Goal: Task Accomplishment & Management: Manage account settings

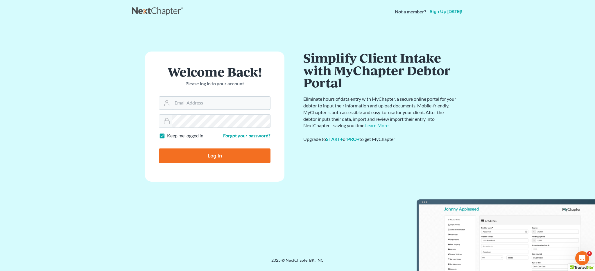
type input "rebecca@farmerwright.com"
click at [209, 156] on input "Log In" at bounding box center [215, 155] width 112 height 15
type input "Thinking..."
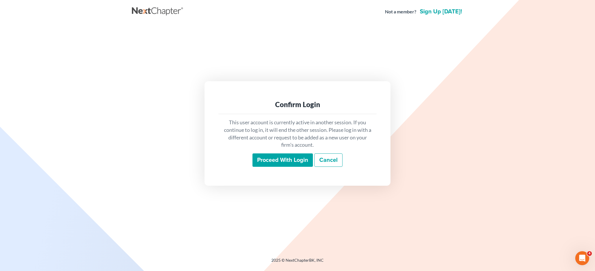
click at [292, 159] on input "Proceed with login" at bounding box center [283, 159] width 60 height 13
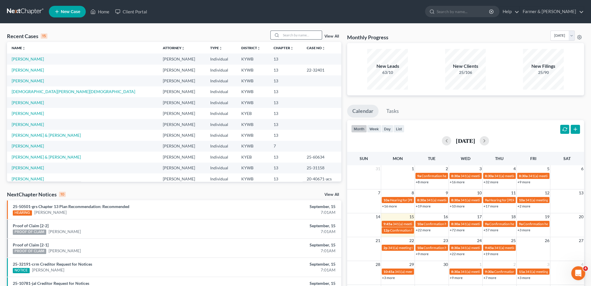
click at [305, 38] on input "search" at bounding box center [301, 35] width 41 height 8
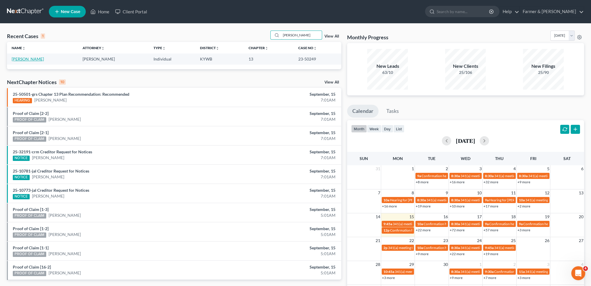
type input "gabriel leavell"
click at [31, 58] on link "[PERSON_NAME]" at bounding box center [28, 58] width 32 height 5
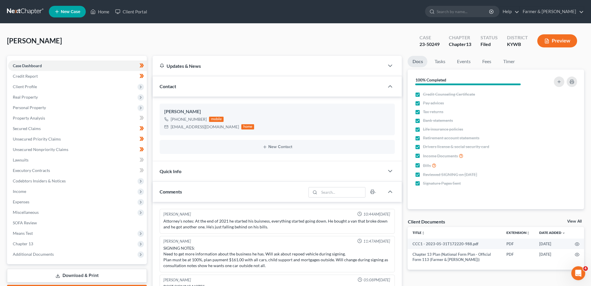
scroll to position [8, 0]
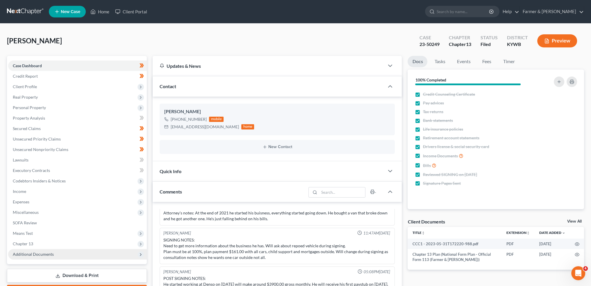
click at [20, 255] on span "Additional Documents" at bounding box center [33, 253] width 41 height 5
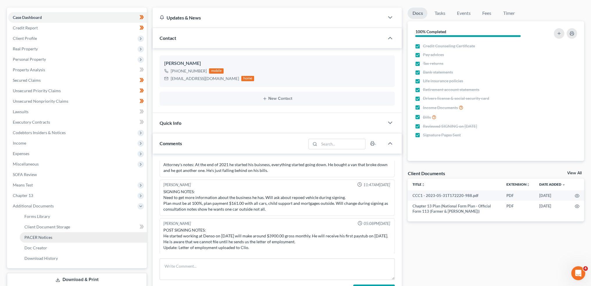
click at [42, 233] on link "PACER Notices" at bounding box center [83, 237] width 127 height 10
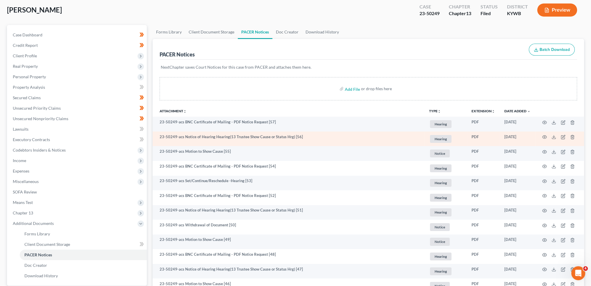
scroll to position [48, 0]
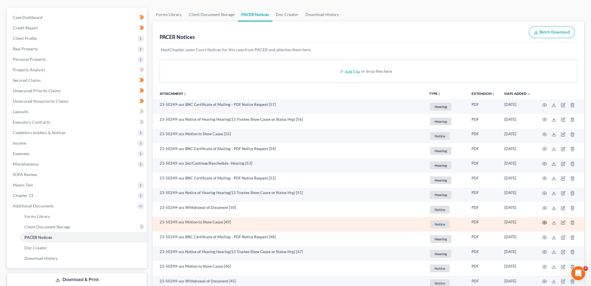
click at [544, 220] on icon "button" at bounding box center [544, 222] width 5 height 5
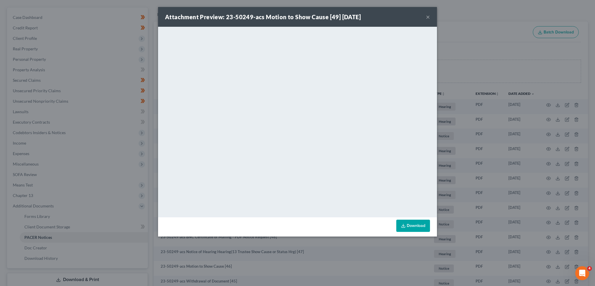
click at [428, 17] on button "×" at bounding box center [428, 16] width 4 height 7
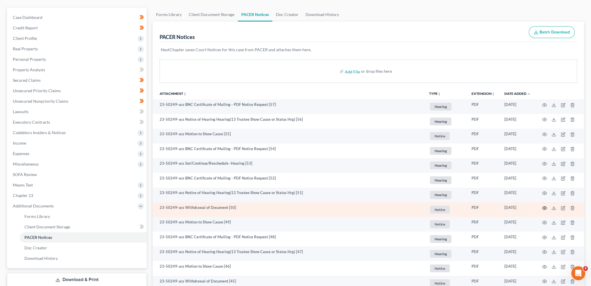
click at [544, 206] on icon "button" at bounding box center [544, 207] width 5 height 5
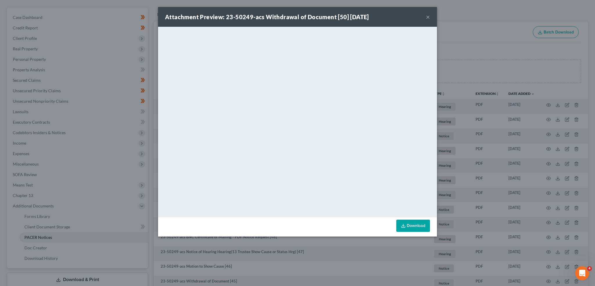
click at [428, 17] on button "×" at bounding box center [428, 16] width 4 height 7
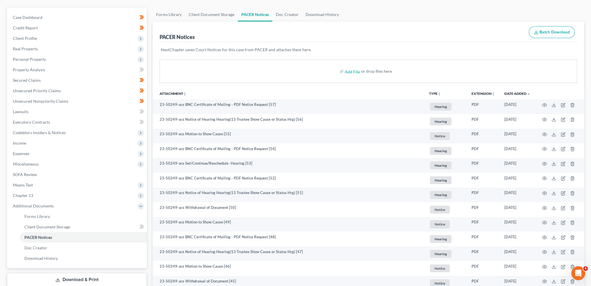
click at [430, 32] on div "PACER Notices Batch Download" at bounding box center [368, 32] width 417 height 21
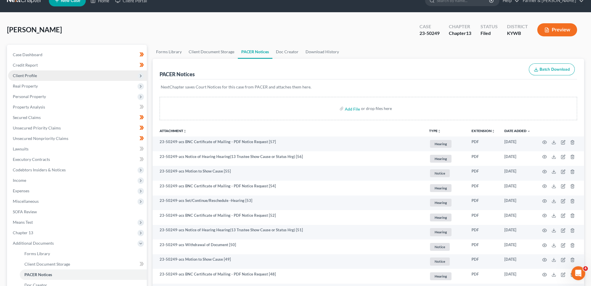
scroll to position [0, 0]
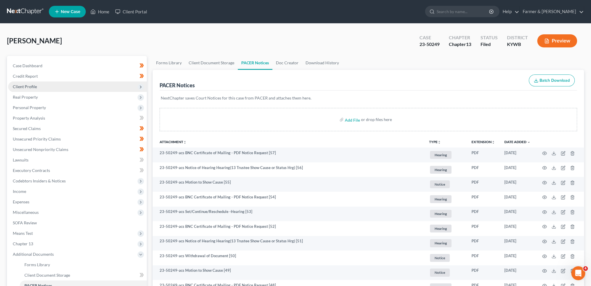
click at [51, 85] on span "Client Profile" at bounding box center [77, 86] width 139 height 10
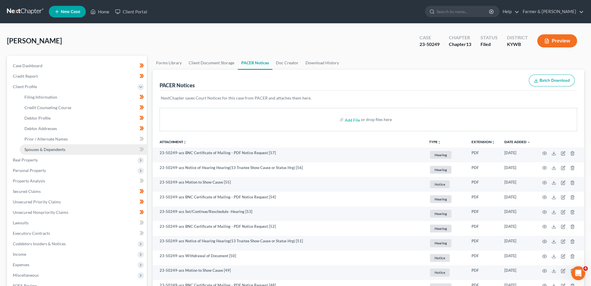
click at [47, 149] on span "Spouses & Dependents" at bounding box center [44, 149] width 41 height 5
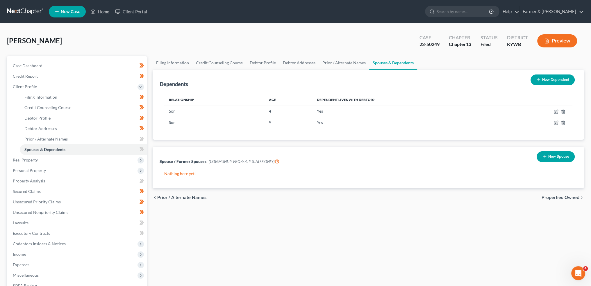
click at [6, 60] on div "Case Dashboard Payments Invoices Payments Payments Credit Report Client Profile" at bounding box center [77, 208] width 146 height 304
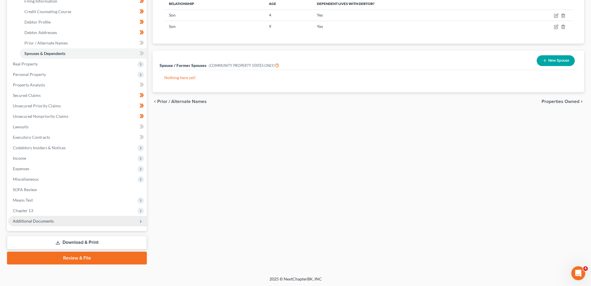
click at [39, 225] on span "Additional Documents" at bounding box center [77, 221] width 139 height 10
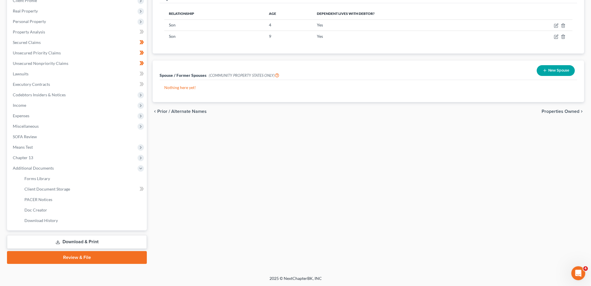
scroll to position [85, 0]
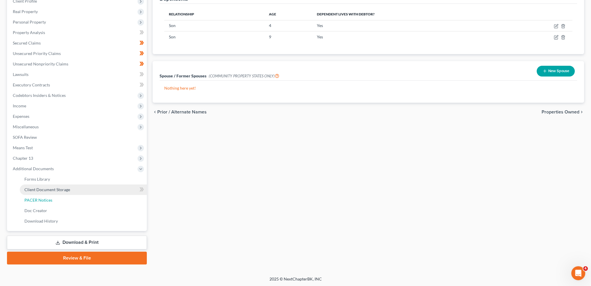
click at [50, 199] on span "PACER Notices" at bounding box center [38, 199] width 28 height 5
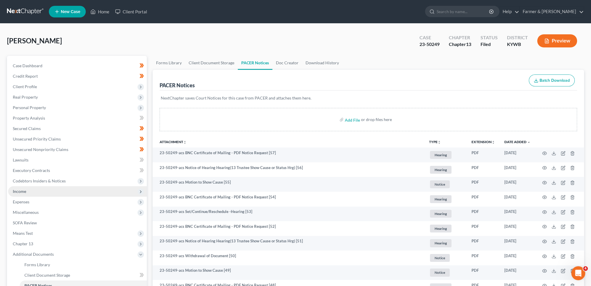
click at [42, 190] on span "Income" at bounding box center [77, 191] width 139 height 10
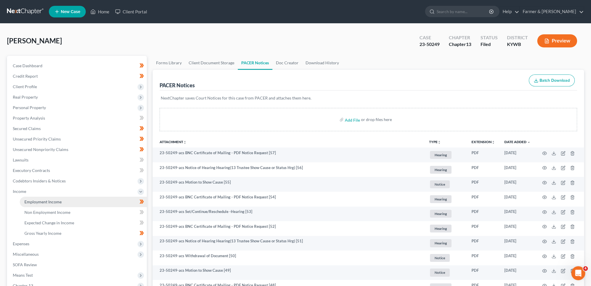
click at [44, 199] on link "Employment Income" at bounding box center [83, 201] width 127 height 10
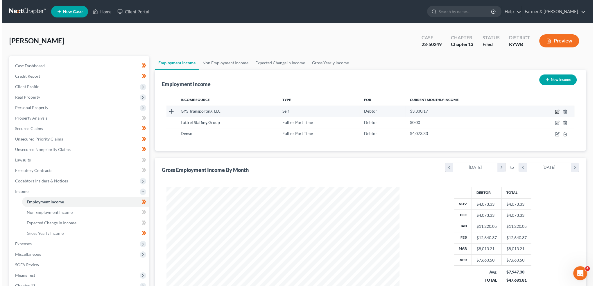
scroll to position [117, 244]
click at [554, 111] on icon "button" at bounding box center [555, 111] width 5 height 5
select select "1"
select select "18"
select select "0"
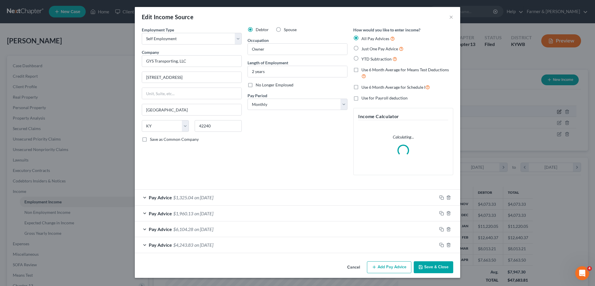
scroll to position [117, 246]
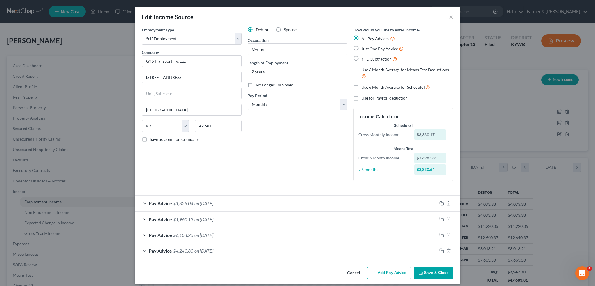
click at [257, 220] on div "Pay Advice $1,960.13 on 03/01/2023" at bounding box center [286, 218] width 302 height 15
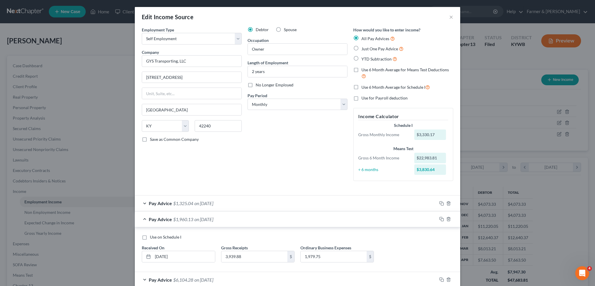
click at [150, 237] on label "Use on Schedule I" at bounding box center [165, 237] width 31 height 6
click at [152, 237] on input "Use on Schedule I" at bounding box center [154, 236] width 4 height 4
checkbox input "true"
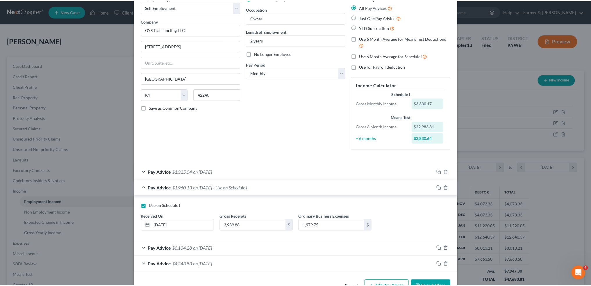
scroll to position [49, 0]
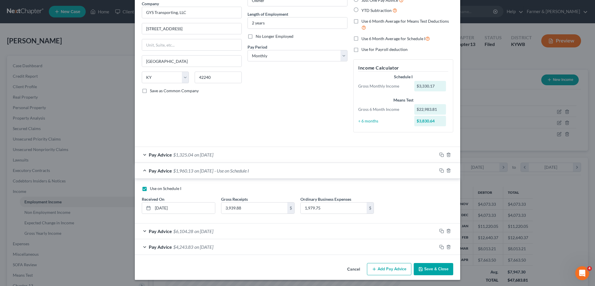
click at [433, 270] on button "Save & Close" at bounding box center [434, 269] width 40 height 12
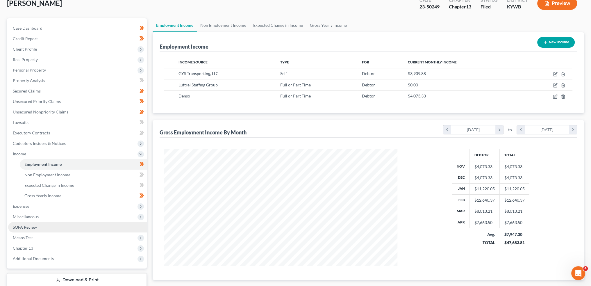
scroll to position [48, 0]
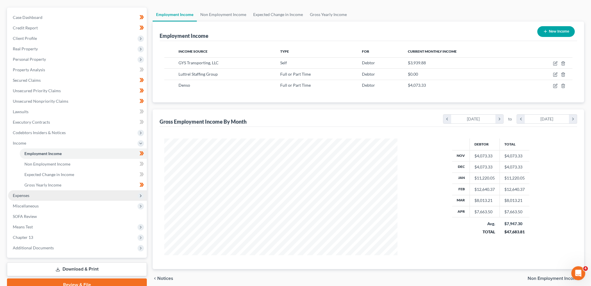
click at [35, 191] on span "Expenses" at bounding box center [77, 195] width 139 height 10
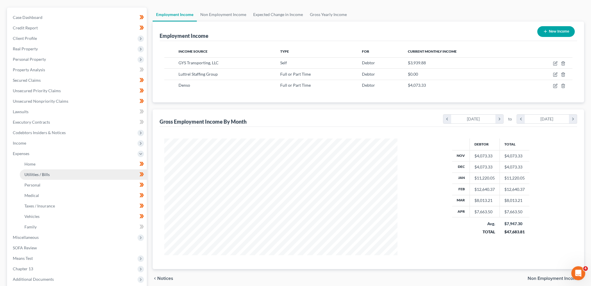
click at [37, 173] on span "Utilities / Bills" at bounding box center [36, 174] width 25 height 5
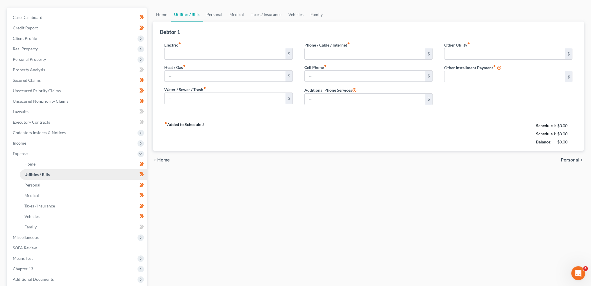
scroll to position [7, 0]
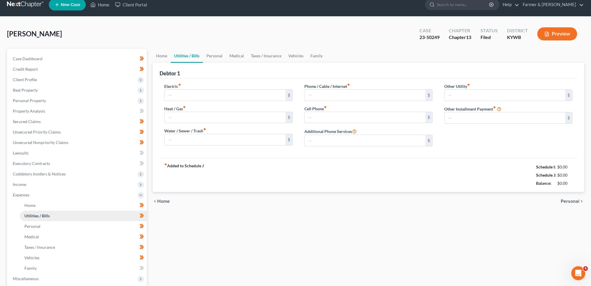
type input "250.00"
type input "0.00"
type input "85.00"
type input "83.00"
type input "99.00"
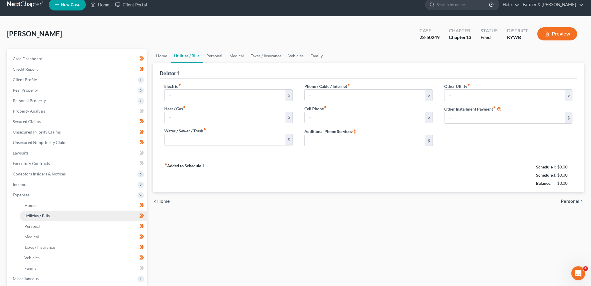
type input "0.00"
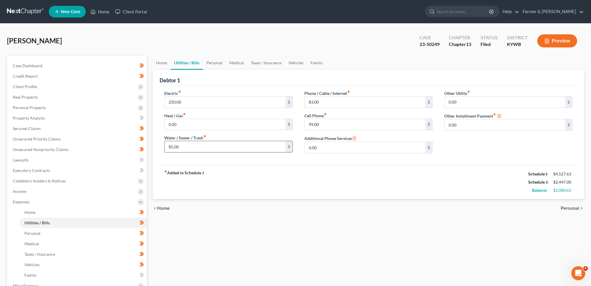
click at [221, 149] on input "85.00" at bounding box center [225, 146] width 121 height 11
drag, startPoint x: 186, startPoint y: 142, endPoint x: 146, endPoint y: 144, distance: 40.5
click at [146, 144] on div "Petition Navigation Case Dashboard Payments Invoices Payments Payments Credit R…" at bounding box center [295, 213] width 583 height 315
type input "105.00"
click at [158, 62] on link "Home" at bounding box center [162, 63] width 18 height 14
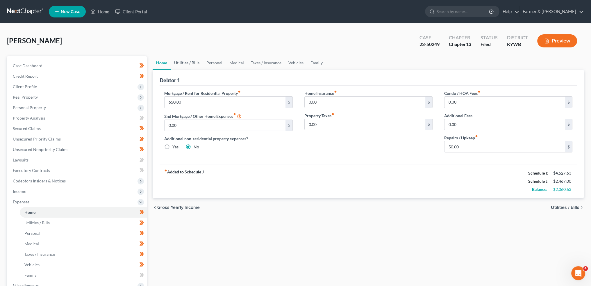
click at [193, 65] on link "Utilities / Bills" at bounding box center [187, 63] width 32 height 14
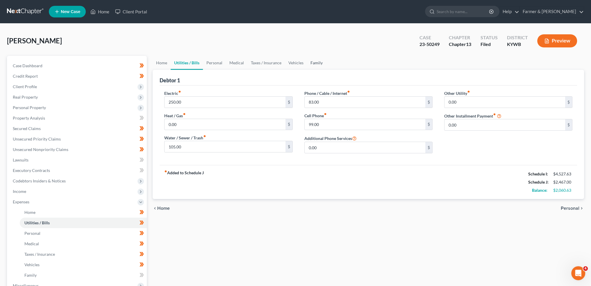
click at [315, 62] on link "Family" at bounding box center [316, 63] width 19 height 14
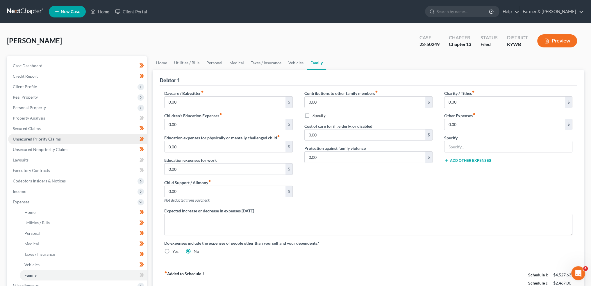
click at [31, 142] on link "Unsecured Priority Claims" at bounding box center [77, 139] width 139 height 10
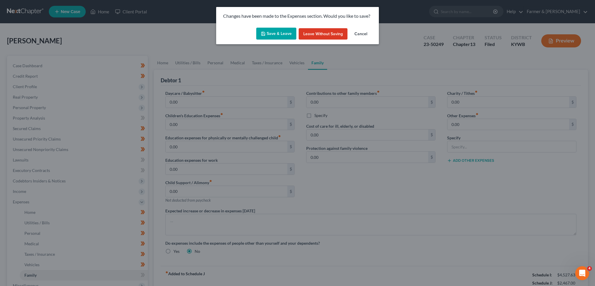
click at [278, 39] on button "Save & Leave" at bounding box center [276, 34] width 40 height 12
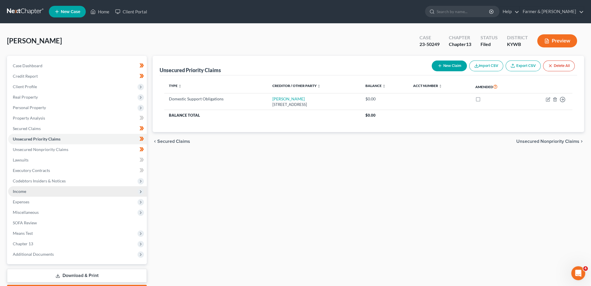
click at [59, 192] on span "Income" at bounding box center [77, 191] width 139 height 10
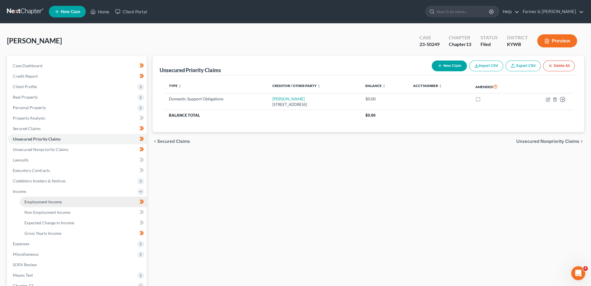
click at [58, 201] on span "Employment Income" at bounding box center [42, 201] width 37 height 5
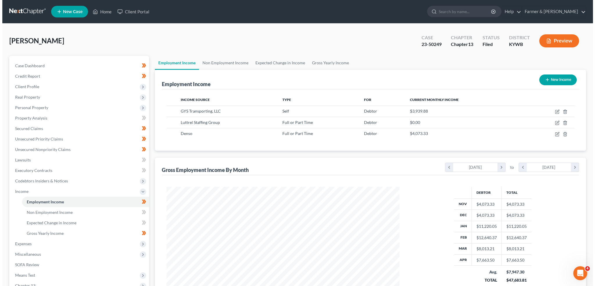
scroll to position [117, 244]
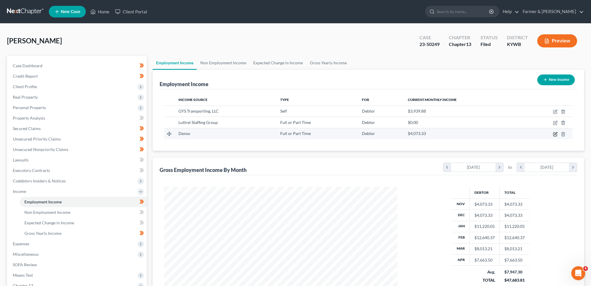
click at [553, 132] on icon "button" at bounding box center [555, 134] width 5 height 5
select select "0"
select select "18"
select select "2"
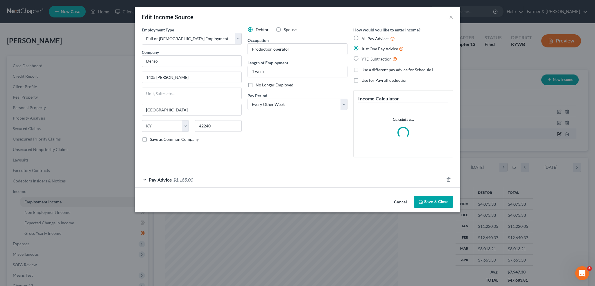
scroll to position [117, 246]
click at [311, 180] on div "Pay Advice $1,185.00" at bounding box center [289, 179] width 309 height 15
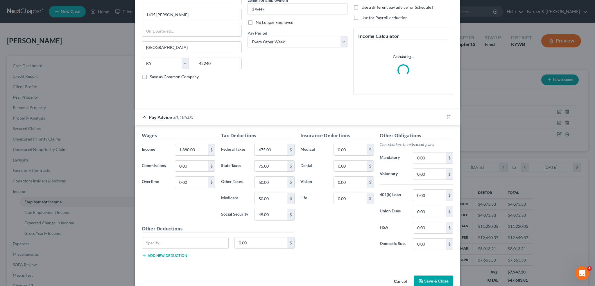
scroll to position [74, 0]
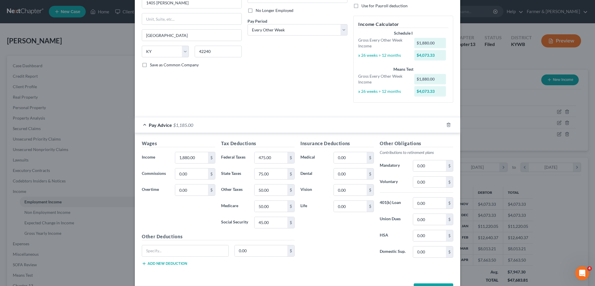
click at [422, 270] on div "Wages Income * 1,880.00 $ Commissions 0.00 $ Overtime 0.00 $ Tax Deductions Fed…" at bounding box center [298, 204] width 326 height 142
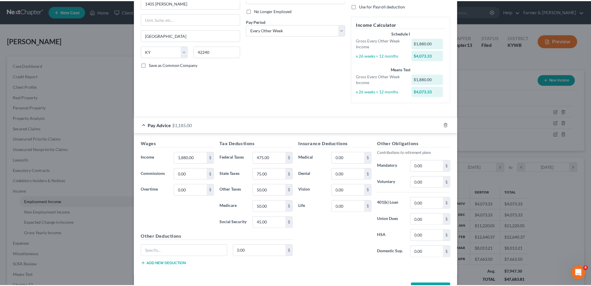
scroll to position [94, 0]
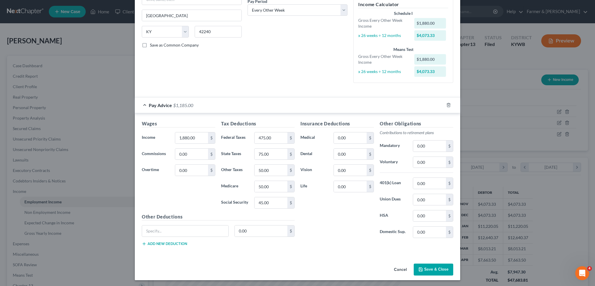
click at [423, 270] on button "Save & Close" at bounding box center [434, 269] width 40 height 12
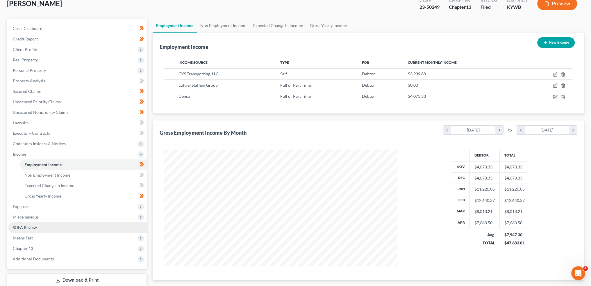
scroll to position [48, 0]
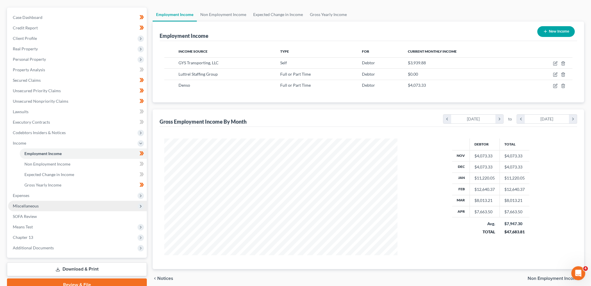
click at [26, 201] on span "Miscellaneous" at bounding box center [77, 206] width 139 height 10
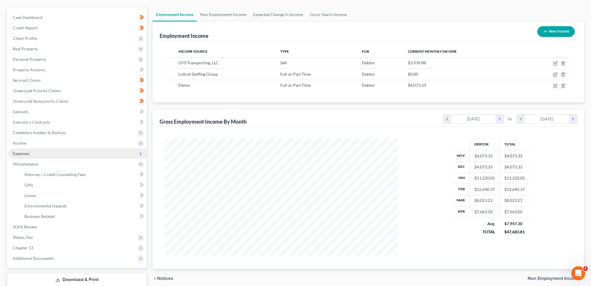
click at [40, 151] on span "Expenses" at bounding box center [77, 153] width 139 height 10
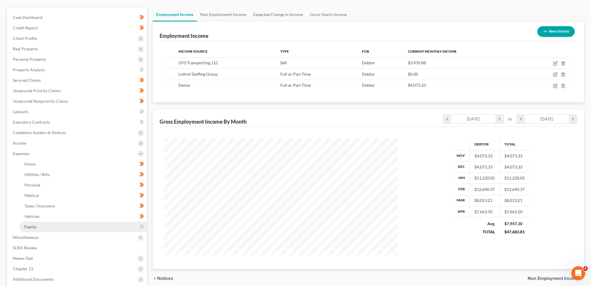
click at [36, 223] on link "Family" at bounding box center [83, 226] width 127 height 10
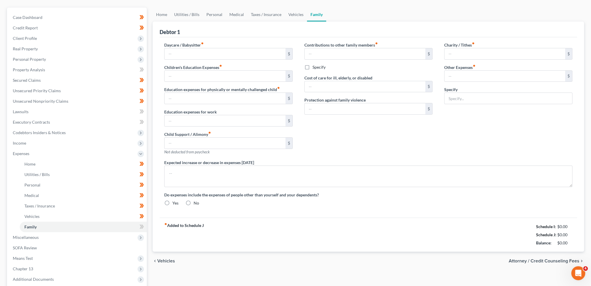
scroll to position [7, 0]
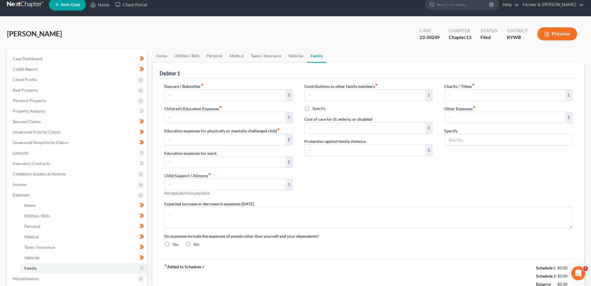
type input "0.00"
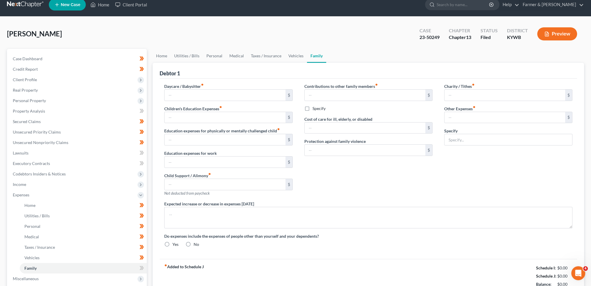
type input "0.00"
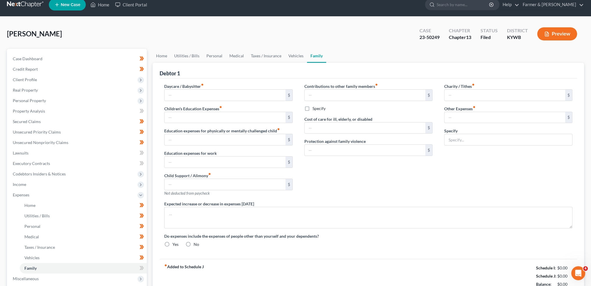
radio input "true"
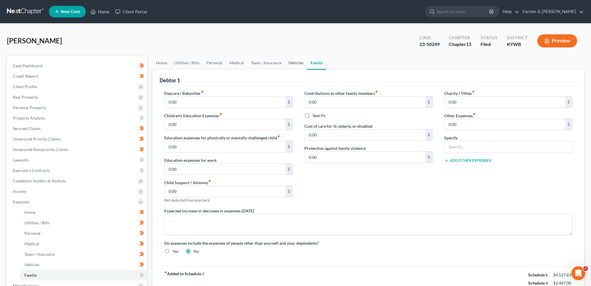
click at [295, 59] on link "Vehicles" at bounding box center [296, 63] width 22 height 14
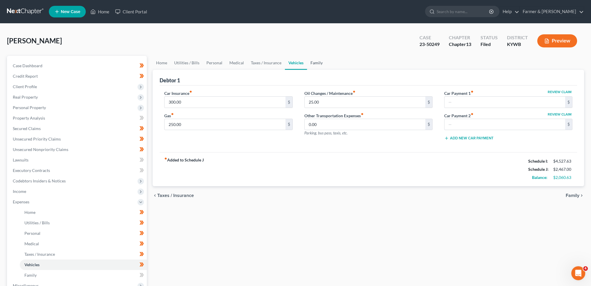
click at [313, 61] on link "Family" at bounding box center [316, 63] width 19 height 14
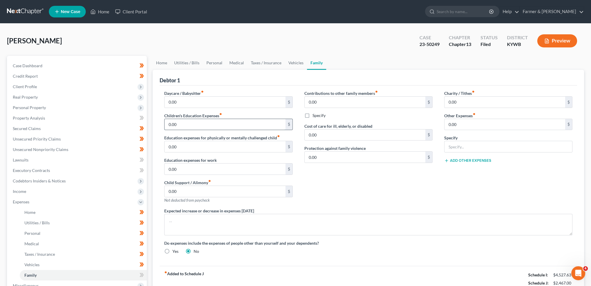
click at [185, 124] on input "0.00" at bounding box center [225, 124] width 121 height 11
click at [37, 86] on span "Client Profile" at bounding box center [77, 86] width 139 height 10
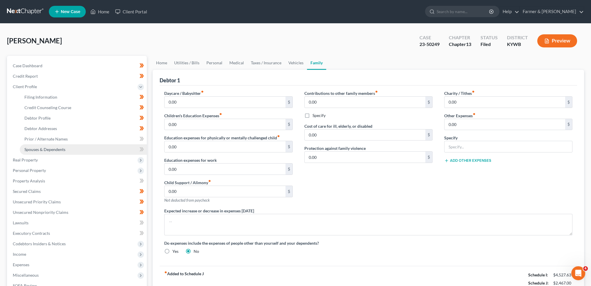
click at [39, 147] on span "Spouses & Dependents" at bounding box center [44, 149] width 41 height 5
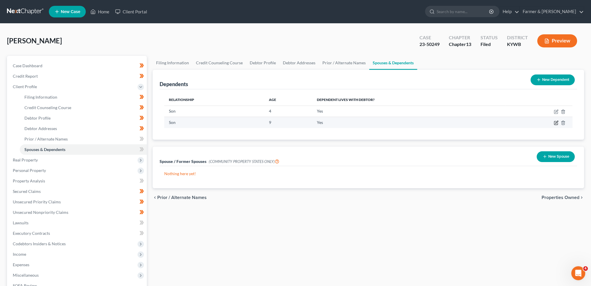
click at [555, 121] on icon "button" at bounding box center [555, 122] width 3 height 3
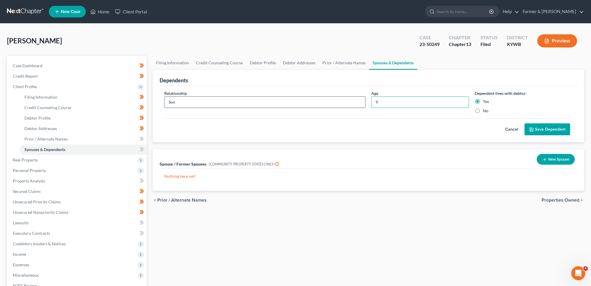
drag, startPoint x: 400, startPoint y: 103, endPoint x: 336, endPoint y: 97, distance: 64.4
click at [334, 97] on div "Relationship * Son Age 9 Dependent lives with debtor: Yes No" at bounding box center [368, 104] width 414 height 28
type input "10"
click at [544, 135] on button "Save Dependent" at bounding box center [547, 129] width 46 height 12
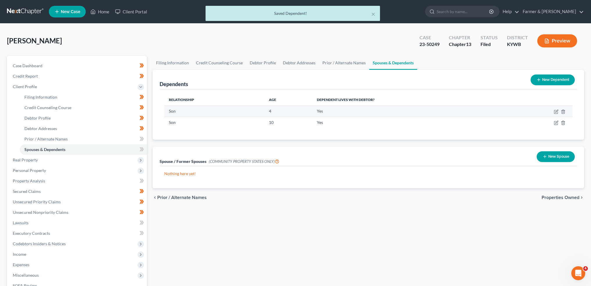
click at [554, 108] on td at bounding box center [538, 111] width 67 height 11
click at [555, 110] on icon "button" at bounding box center [555, 111] width 3 height 3
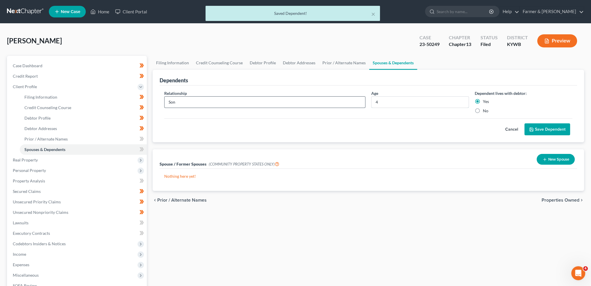
drag, startPoint x: 389, startPoint y: 103, endPoint x: 344, endPoint y: 97, distance: 44.8
click at [344, 97] on div "Relationship * Son Age 4 Dependent lives with debtor: Yes No" at bounding box center [368, 104] width 414 height 28
type input "5"
click at [529, 131] on icon "submit" at bounding box center [531, 129] width 5 height 5
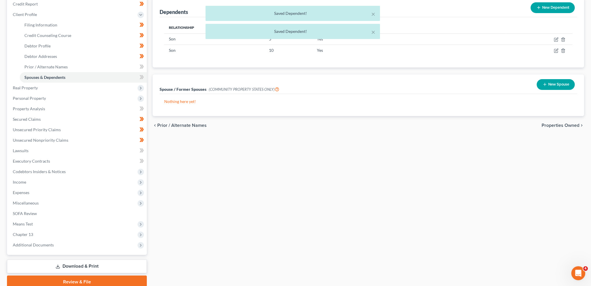
scroll to position [96, 0]
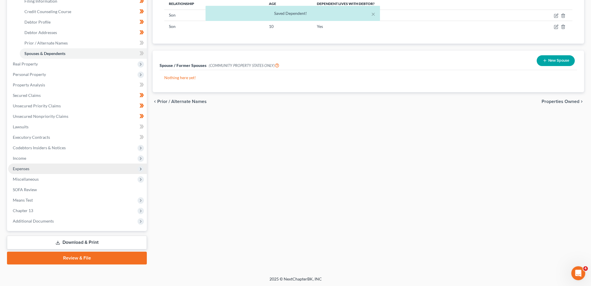
click at [37, 164] on span "Expenses" at bounding box center [77, 168] width 139 height 10
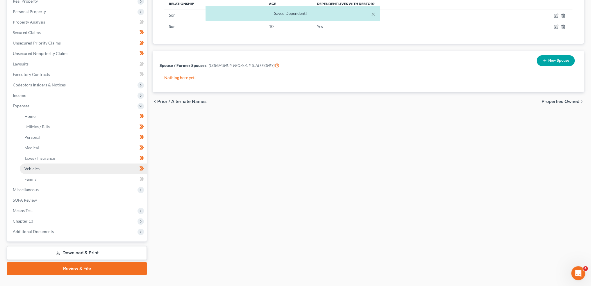
click at [49, 173] on link "Vehicles" at bounding box center [83, 168] width 127 height 10
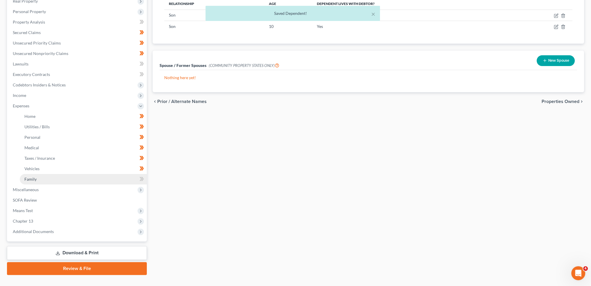
click at [49, 178] on link "Family" at bounding box center [83, 179] width 127 height 10
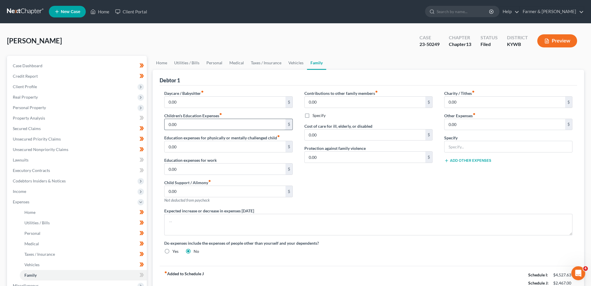
click at [187, 125] on input "0.00" at bounding box center [225, 124] width 121 height 11
type input "150.00"
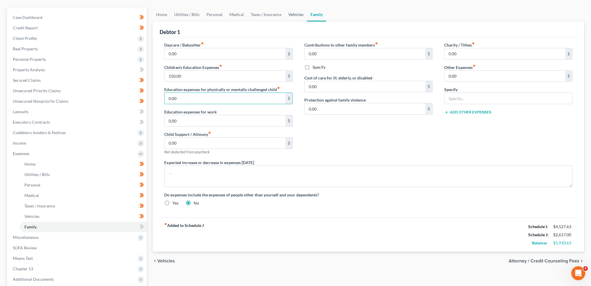
click at [298, 14] on link "Vehicles" at bounding box center [296, 15] width 22 height 14
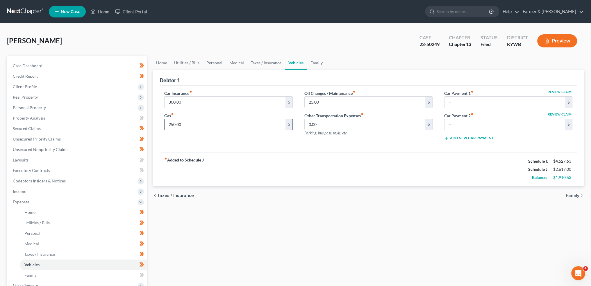
click at [193, 126] on input "250.00" at bounding box center [225, 124] width 121 height 11
type input "300.00"
type input "50.00"
click at [260, 62] on link "Taxes / Insurance" at bounding box center [265, 63] width 37 height 14
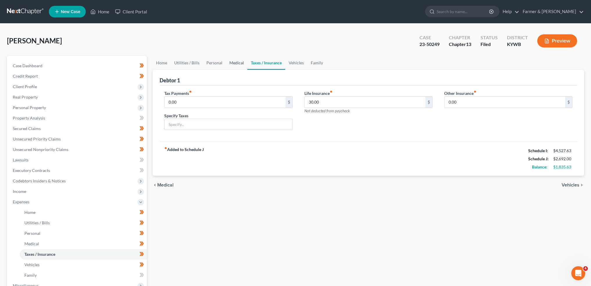
click at [235, 61] on link "Medical" at bounding box center [237, 63] width 22 height 14
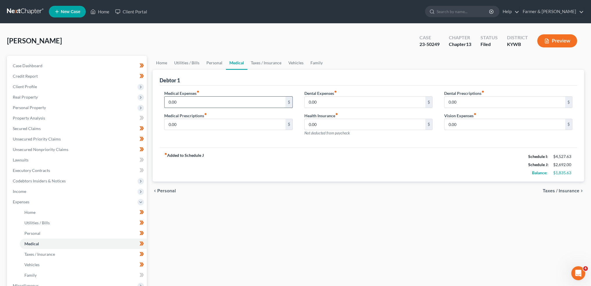
click at [207, 106] on input "0.00" at bounding box center [225, 102] width 121 height 11
type input "75.00"
type input "50.00"
click at [315, 61] on link "Family" at bounding box center [316, 63] width 19 height 14
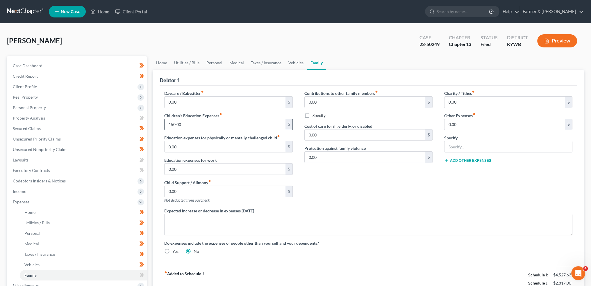
click at [224, 125] on input "150.00" at bounding box center [225, 124] width 121 height 11
click at [288, 62] on link "Vehicles" at bounding box center [296, 63] width 22 height 14
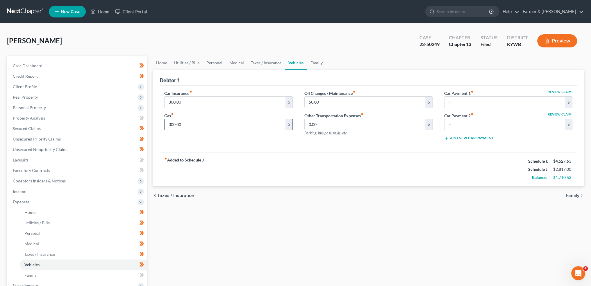
click at [185, 124] on input "300.00" at bounding box center [225, 124] width 121 height 11
type input "255.00"
click at [249, 190] on div "chevron_left Taxes / Insurance Family chevron_right" at bounding box center [368, 195] width 431 height 19
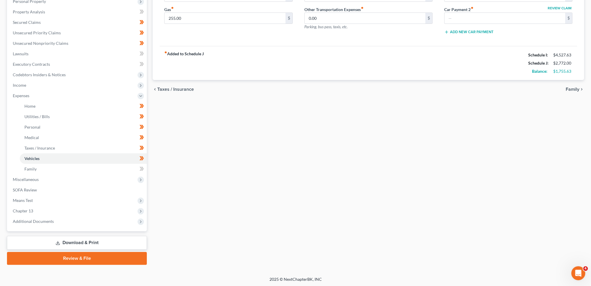
scroll to position [106, 0]
click at [70, 238] on link "Download & Print" at bounding box center [77, 242] width 140 height 14
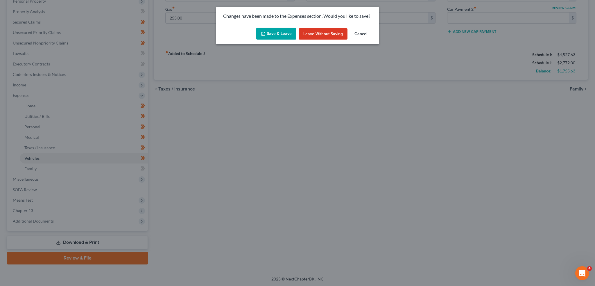
click at [287, 30] on button "Save & Leave" at bounding box center [276, 34] width 40 height 12
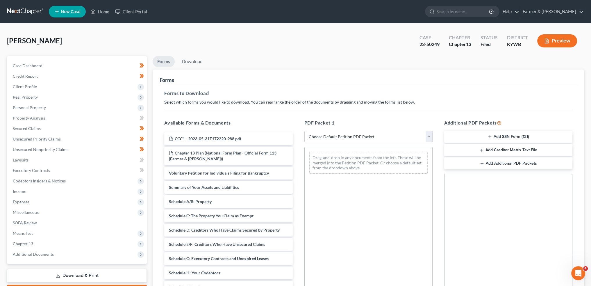
click at [336, 137] on select "Choose Default Petition PDF Packet Complete Bankruptcy Petition (all forms and …" at bounding box center [368, 137] width 128 height 12
select select "2"
click at [304, 131] on select "Choose Default Petition PDF Packet Complete Bankruptcy Petition (all forms and …" at bounding box center [368, 137] width 128 height 12
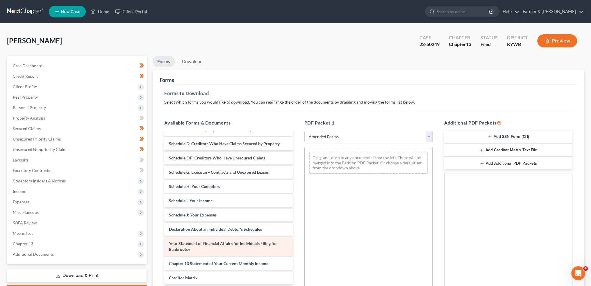
scroll to position [95, 0]
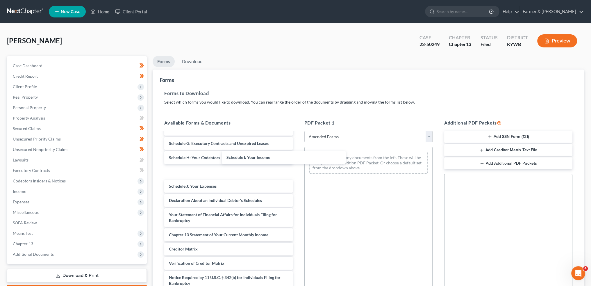
drag, startPoint x: 207, startPoint y: 158, endPoint x: 312, endPoint y: 165, distance: 105.5
click at [297, 159] on div "Schedule I: Your Income Voluntary Petition for Individuals Filing for Bankruptc…" at bounding box center [228, 177] width 137 height 252
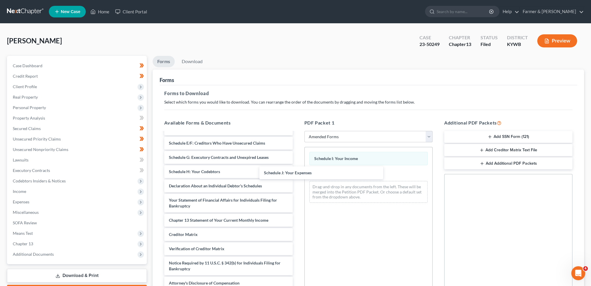
scroll to position [67, 0]
drag, startPoint x: 222, startPoint y: 169, endPoint x: 381, endPoint y: 140, distance: 161.2
click at [297, 169] on div "Schedule J: Your Expenses Voluntary Petition for Individuals Filing for Bankrup…" at bounding box center [228, 178] width 137 height 224
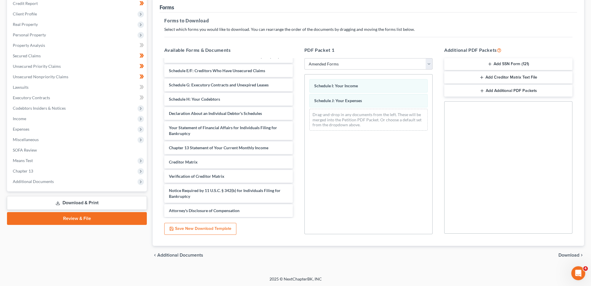
click at [569, 253] on span "Download" at bounding box center [568, 255] width 21 height 5
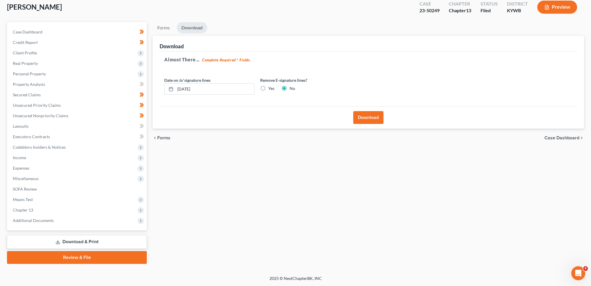
scroll to position [33, 0]
click at [364, 117] on button "Download" at bounding box center [368, 118] width 30 height 13
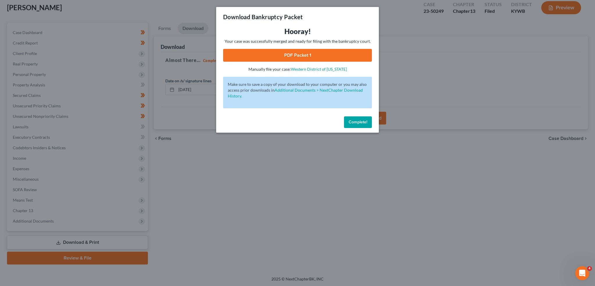
click at [270, 57] on link "PDF Packet 1" at bounding box center [297, 55] width 149 height 13
click at [358, 124] on span "Complete!" at bounding box center [358, 121] width 19 height 5
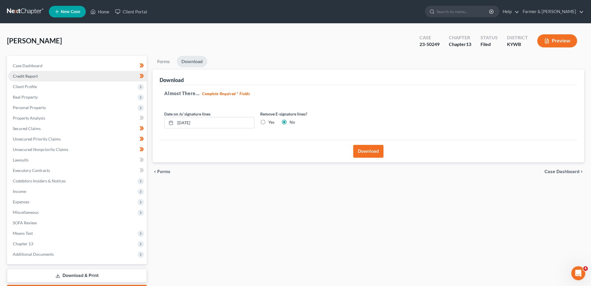
scroll to position [0, 0]
click at [100, 12] on link "Home" at bounding box center [99, 11] width 25 height 10
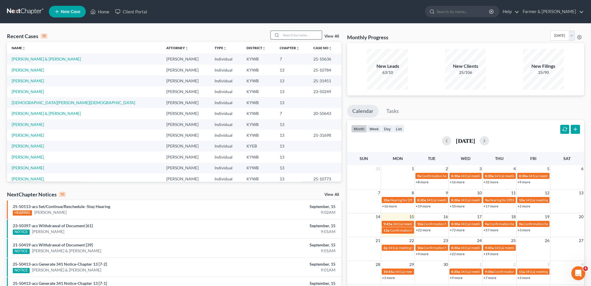
click at [298, 36] on input "search" at bounding box center [301, 35] width 41 height 8
click at [292, 36] on input "search" at bounding box center [301, 35] width 41 height 8
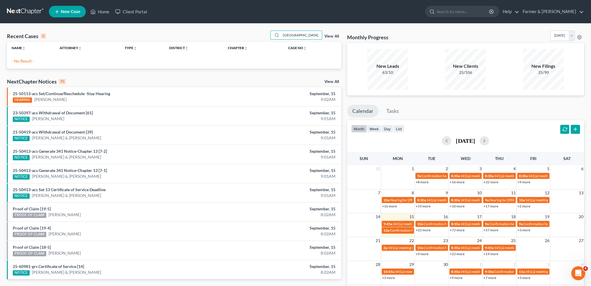
drag, startPoint x: 309, startPoint y: 37, endPoint x: 198, endPoint y: 35, distance: 110.8
click at [200, 34] on div "Recent Cases 0 VALENCIA View All" at bounding box center [174, 36] width 334 height 11
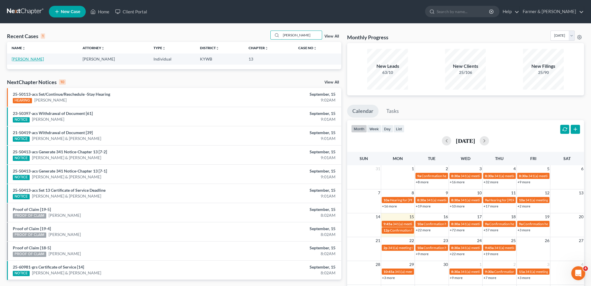
type input "CRESCENCIA"
click at [42, 58] on link "[PERSON_NAME]" at bounding box center [28, 58] width 32 height 5
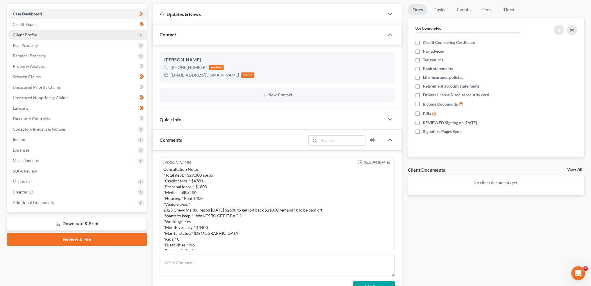
click at [35, 37] on span "Client Profile" at bounding box center [77, 35] width 139 height 10
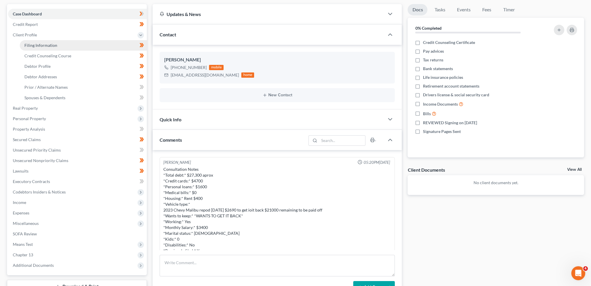
click at [36, 45] on span "Filing Information" at bounding box center [40, 45] width 33 height 5
select select "1"
select select "0"
select select "3"
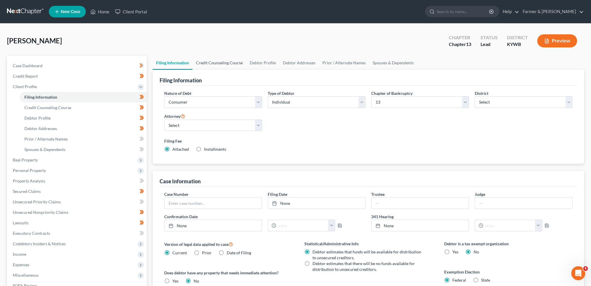
click at [221, 63] on link "Credit Counseling Course" at bounding box center [219, 63] width 54 height 14
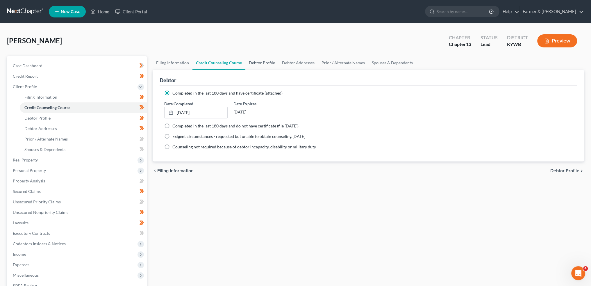
click at [257, 61] on link "Debtor Profile" at bounding box center [261, 63] width 33 height 14
select select "2"
select select "0"
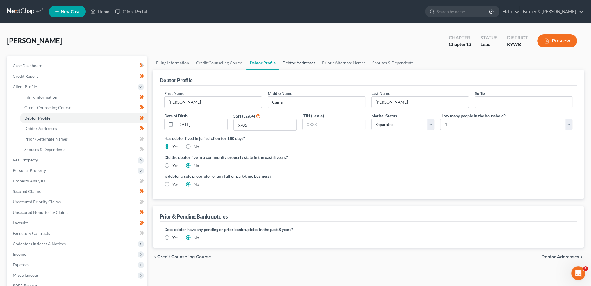
click at [300, 64] on link "Debtor Addresses" at bounding box center [299, 63] width 40 height 14
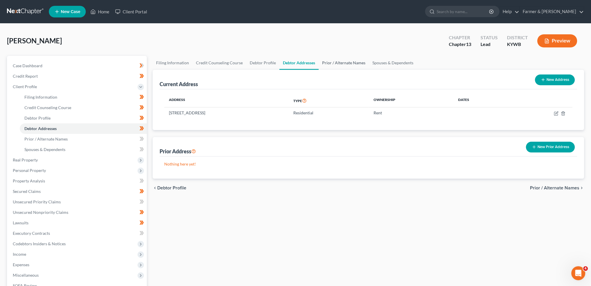
click at [327, 66] on link "Prior / Alternate Names" at bounding box center [344, 63] width 50 height 14
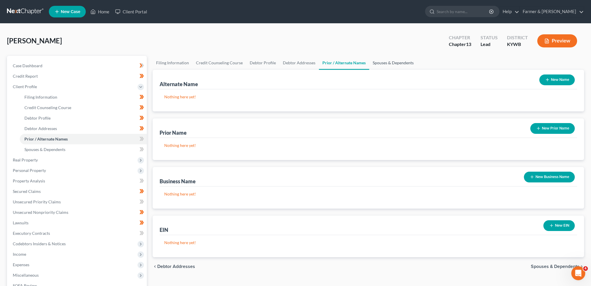
click at [394, 61] on link "Spouses & Dependents" at bounding box center [393, 63] width 48 height 14
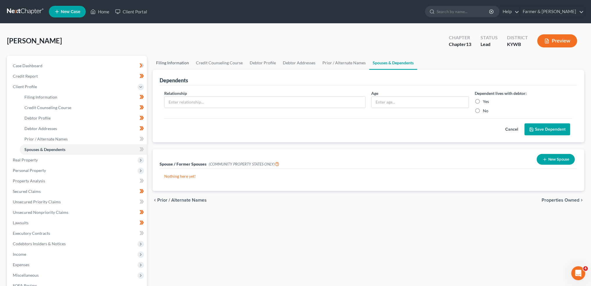
click at [174, 64] on link "Filing Information" at bounding box center [173, 63] width 40 height 14
select select "1"
select select "0"
select select "3"
select select "33"
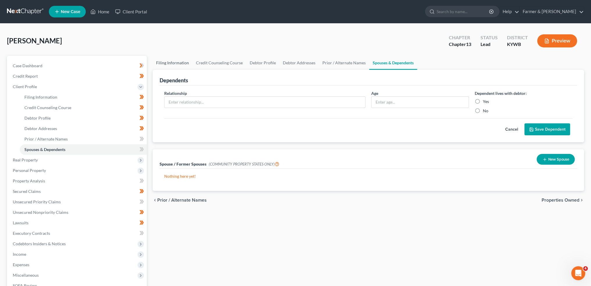
select select "2"
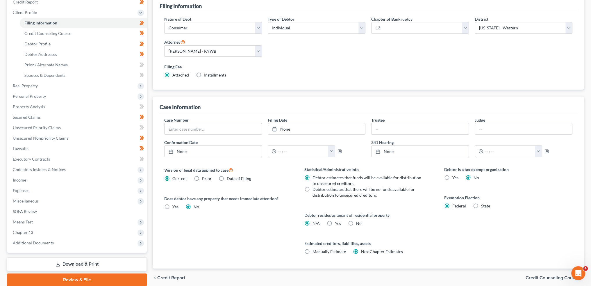
scroll to position [97, 0]
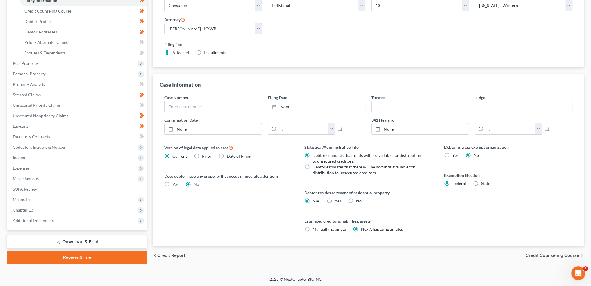
click at [335, 200] on label "Yes Yes" at bounding box center [338, 201] width 6 height 6
click at [337, 200] on input "Yes Yes" at bounding box center [339, 200] width 4 height 4
radio input "true"
radio input "false"
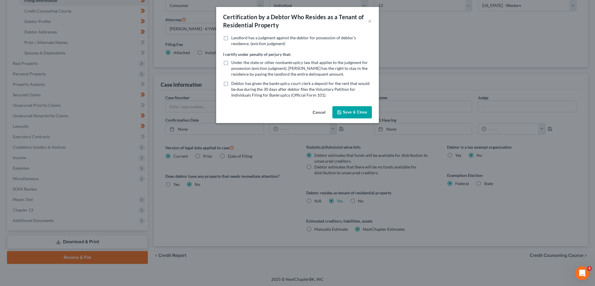
click at [348, 112] on button "Save & Close" at bounding box center [353, 112] width 40 height 12
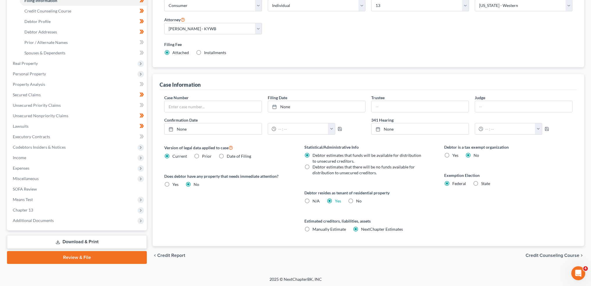
scroll to position [0, 0]
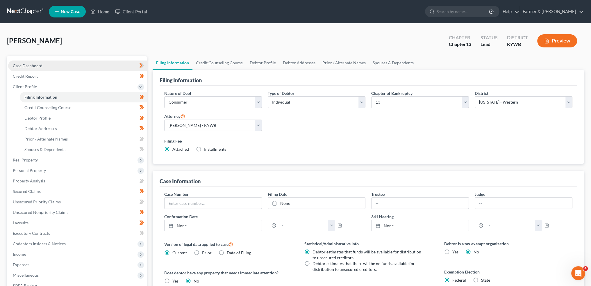
click at [53, 68] on link "Case Dashboard" at bounding box center [77, 65] width 139 height 10
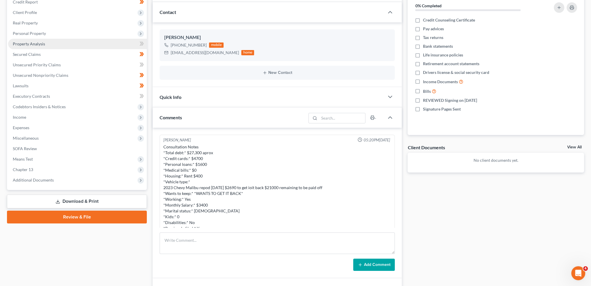
scroll to position [48, 0]
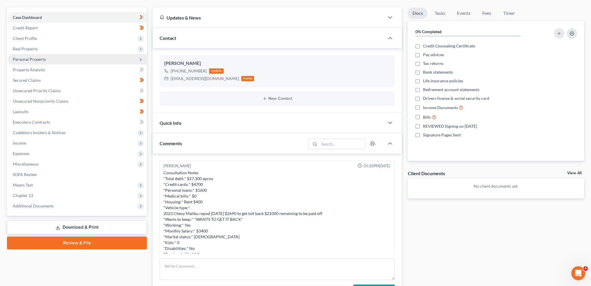
click at [39, 61] on span "Personal Property" at bounding box center [29, 59] width 33 height 5
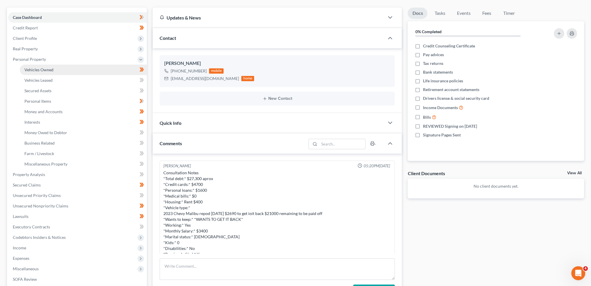
click at [41, 66] on link "Vehicles Owned" at bounding box center [83, 70] width 127 height 10
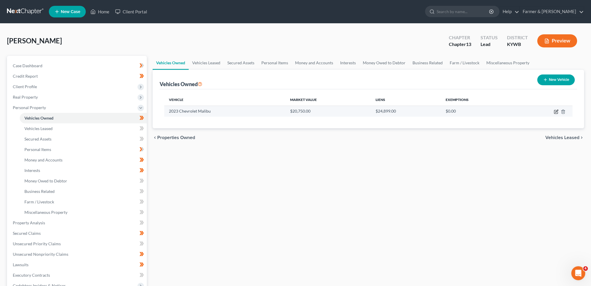
click at [557, 112] on icon "button" at bounding box center [556, 111] width 5 height 5
select select "0"
select select "3"
select select "2"
select select "0"
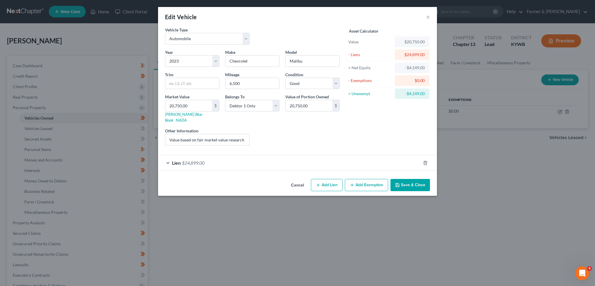
scroll to position [0, 76]
drag, startPoint x: 216, startPoint y: 135, endPoint x: 284, endPoint y: 131, distance: 67.5
click at [284, 131] on div "Year Select 2026 2025 2024 2023 2022 2021 2020 2019 2018 2017 2016 2015 2014 20…" at bounding box center [252, 99] width 181 height 101
click at [281, 155] on div "Lien $24,899.00" at bounding box center [289, 162] width 263 height 15
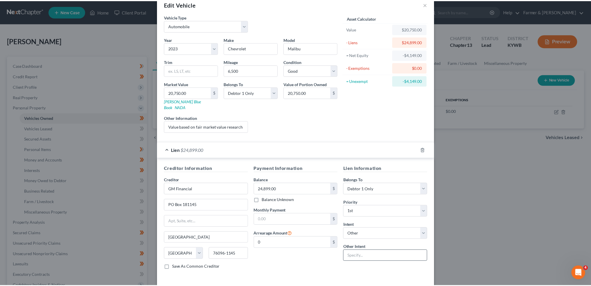
scroll to position [31, 0]
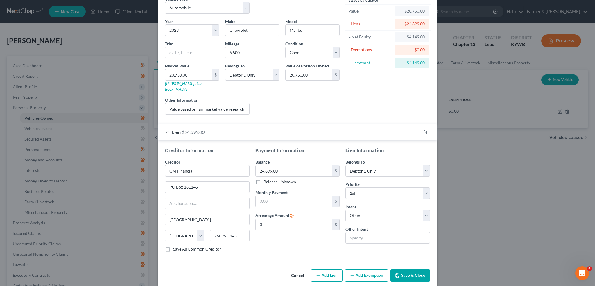
click at [407, 269] on button "Save & Close" at bounding box center [411, 275] width 40 height 12
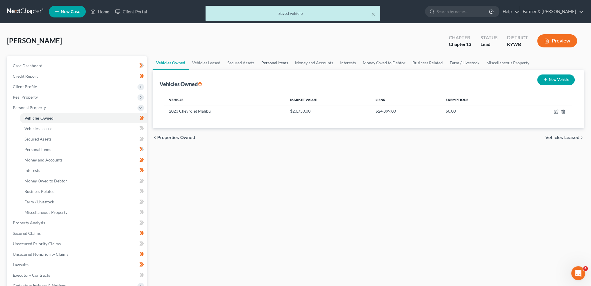
click at [271, 62] on link "Personal Items" at bounding box center [275, 63] width 34 height 14
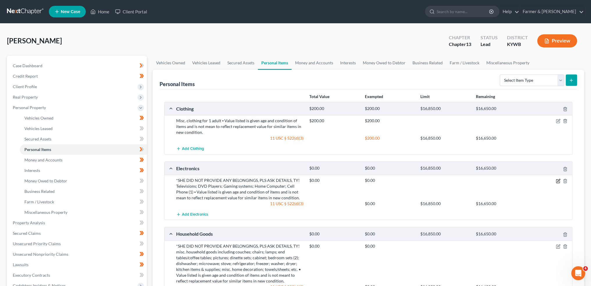
click at [558, 181] on icon "button" at bounding box center [558, 180] width 5 height 5
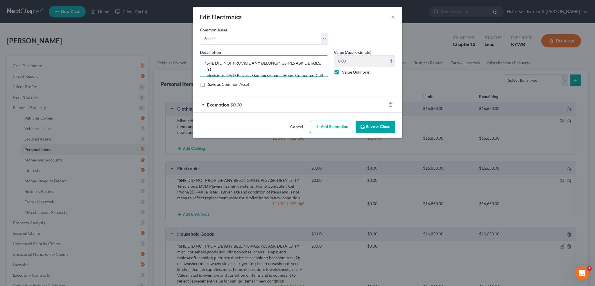
drag, startPoint x: 237, startPoint y: 69, endPoint x: 177, endPoint y: 49, distance: 63.8
click at [177, 49] on div "Edit Electronics × An exemption set must first be selected from the Filing Info…" at bounding box center [297, 143] width 595 height 286
type textarea "misc. electronics including: cell phone; television Televisions; DVD Players; G…"
click at [342, 72] on label "Value Unknown" at bounding box center [356, 72] width 28 height 6
click at [344, 72] on input "Value Unknown" at bounding box center [346, 71] width 4 height 4
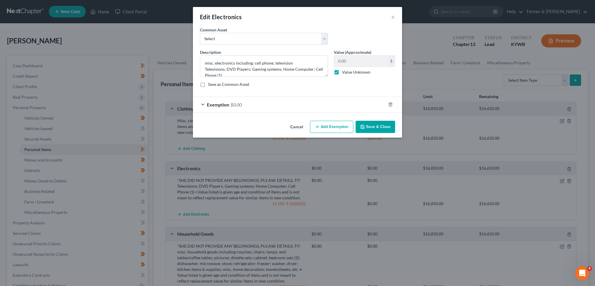
checkbox input "false"
click at [305, 63] on textarea "misc. electronics including: cell phone; television Televisions; DVD Players; G…" at bounding box center [264, 66] width 128 height 22
type input "400.00"
click at [314, 110] on div "Exemption $0.00" at bounding box center [289, 104] width 193 height 15
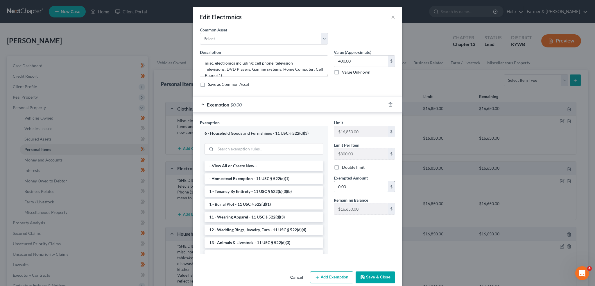
click at [357, 185] on input "0.00" at bounding box center [361, 186] width 54 height 11
type input "400.00"
click at [375, 270] on button "Save & Close" at bounding box center [376, 277] width 40 height 12
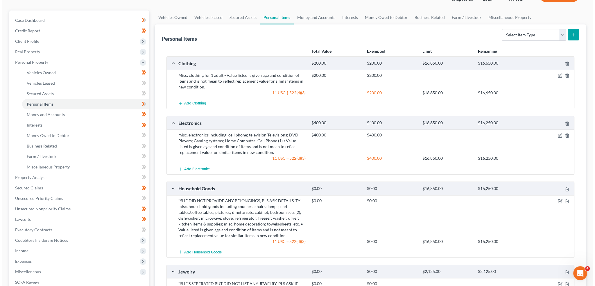
scroll to position [97, 0]
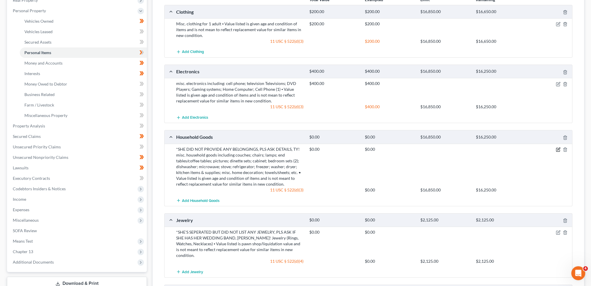
click at [558, 149] on icon "button" at bounding box center [558, 149] width 5 height 5
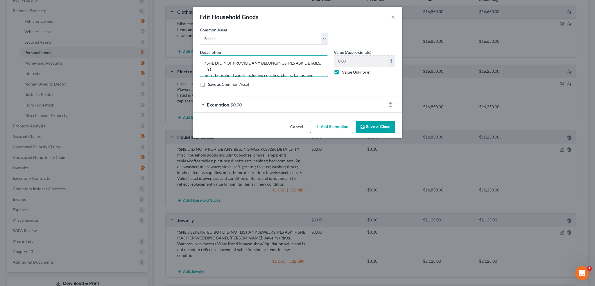
drag, startPoint x: 230, startPoint y: 68, endPoint x: 165, endPoint y: 43, distance: 70.4
click at [165, 43] on div "Edit Household Goods × An exemption set must first be selected from the Filing …" at bounding box center [297, 143] width 595 height 286
click at [272, 62] on textarea "misc. household goods including couches; chairs; lamps; end tables/coffee table…" at bounding box center [264, 66] width 128 height 22
click at [306, 64] on textarea "misc. household goods including couch; lamps; end tables/coffee tables; picture…" at bounding box center [264, 66] width 128 height 22
click at [306, 63] on textarea "misc. household goods including couch; lamps; end tables/coffee tables; picture…" at bounding box center [264, 66] width 128 height 22
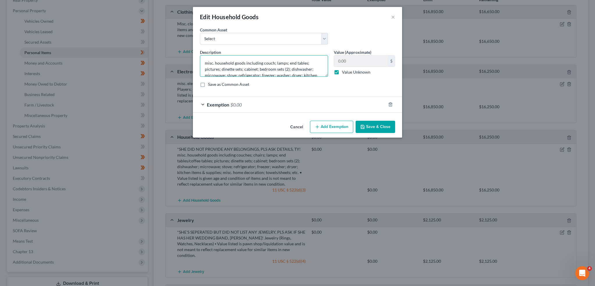
click at [205, 68] on textarea "misc. household goods including couch; lamps; end tables; pictures; dinette set…" at bounding box center [264, 66] width 128 height 22
click at [278, 70] on textarea "misc. household goods including couch; lamps; end tables; misc. pictures and so…" at bounding box center [264, 66] width 128 height 22
click at [244, 69] on textarea "misc. household goods including couch; lamps; end tables; misc. pictures and so…" at bounding box center [264, 66] width 128 height 22
drag, startPoint x: 244, startPoint y: 69, endPoint x: 214, endPoint y: 76, distance: 31.7
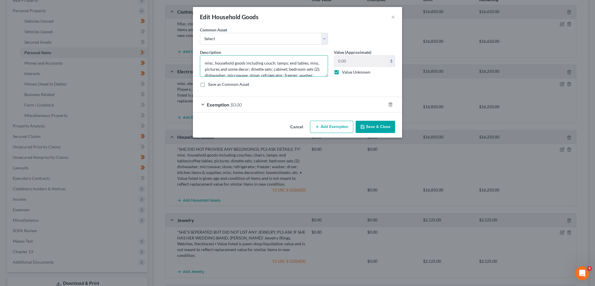
click at [214, 76] on textarea "misc. household goods including couch; lamps; end tables; misc. pictures and so…" at bounding box center [264, 66] width 128 height 22
click at [247, 69] on textarea "misc. household goods including couch; lamps; end tables; misc. pictures and so…" at bounding box center [264, 66] width 128 height 22
drag, startPoint x: 261, startPoint y: 69, endPoint x: 328, endPoint y: 75, distance: 67.5
click at [271, 69] on textarea "misc. household goods including couch; lamps; end tables; misc. pictures and so…" at bounding box center [264, 66] width 128 height 22
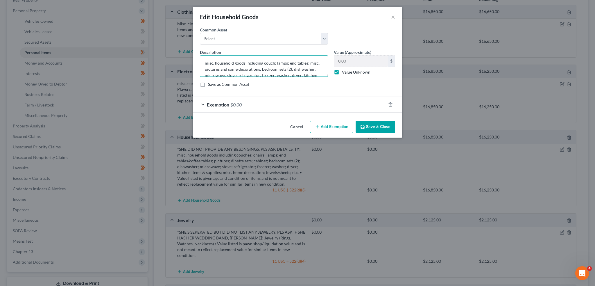
click at [284, 71] on textarea "misc. household goods including couch; lamps; end tables; misc. pictures and so…" at bounding box center [264, 66] width 128 height 22
click at [309, 68] on textarea "misc. household goods including couch; lamps; end tables; misc. pictures and so…" at bounding box center [264, 66] width 128 height 22
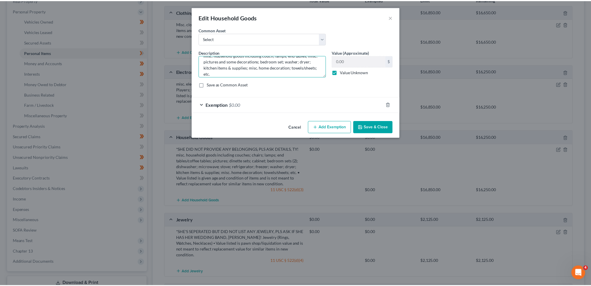
scroll to position [12, 0]
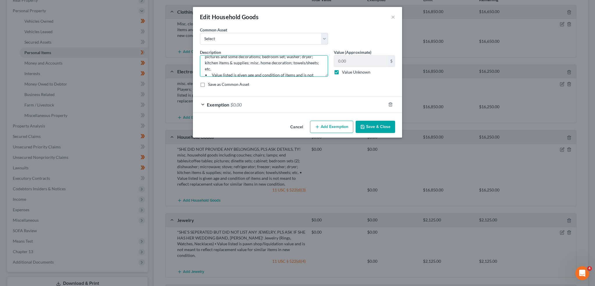
drag, startPoint x: 250, startPoint y: 62, endPoint x: 314, endPoint y: 67, distance: 65.0
click at [250, 62] on textarea "misc. household goods including couch; lamps; end tables; misc. pictures and so…" at bounding box center [264, 66] width 128 height 22
type textarea "misc. household goods including couch; lamps; end tables; misc. pictures and so…"
click at [342, 69] on label "Value Unknown" at bounding box center [356, 72] width 28 height 6
click at [344, 69] on input "Value Unknown" at bounding box center [346, 71] width 4 height 4
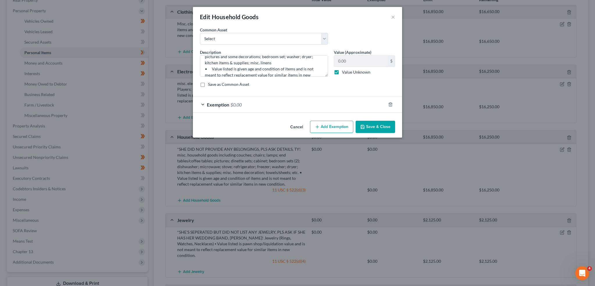
checkbox input "false"
click at [352, 62] on input "0.00" at bounding box center [361, 61] width 54 height 11
type input "1,200.00"
click at [291, 104] on div "Exemption $0.00" at bounding box center [289, 104] width 193 height 15
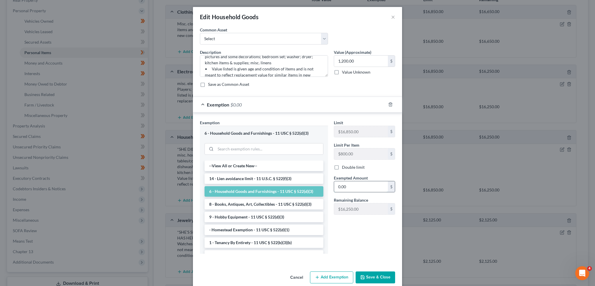
click at [367, 188] on input "0.00" at bounding box center [361, 186] width 54 height 11
type input "1,200.00"
click at [378, 270] on button "Save & Close" at bounding box center [376, 277] width 40 height 12
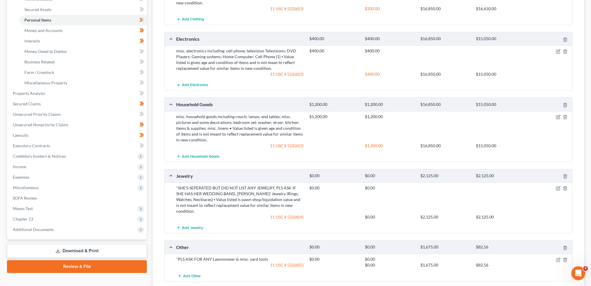
scroll to position [145, 0]
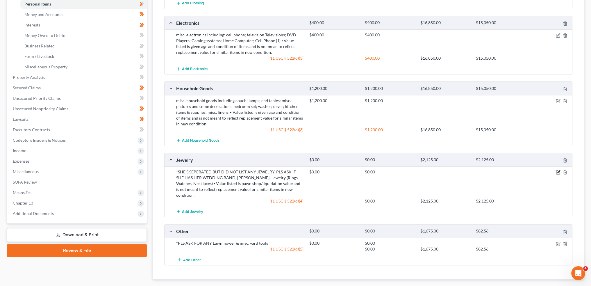
click at [557, 170] on icon "button" at bounding box center [558, 172] width 5 height 5
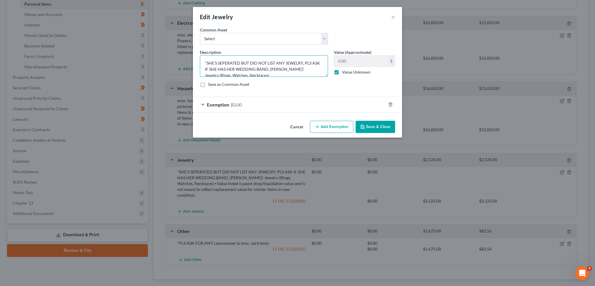
drag, startPoint x: 292, startPoint y: 67, endPoint x: 181, endPoint y: 51, distance: 111.6
click at [181, 52] on div "Edit Jewelry × An exemption set must first be selected from the Filing Informat…" at bounding box center [297, 143] width 595 height 286
type textarea "LISTED NO JEWELRY; PLEASE ASK ABOUT THIS- SURE SHE HAS SOME ITEMS Jewelry (Ring…"
click at [371, 124] on button "Save & Close" at bounding box center [376, 127] width 40 height 12
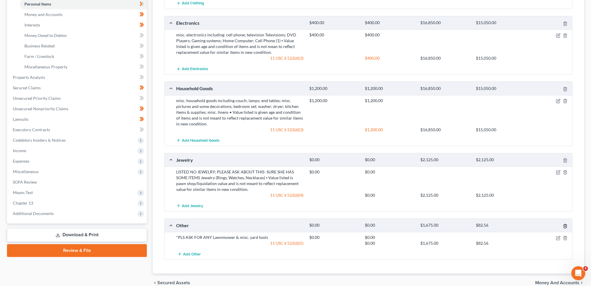
click at [567, 225] on icon "button" at bounding box center [565, 226] width 5 height 5
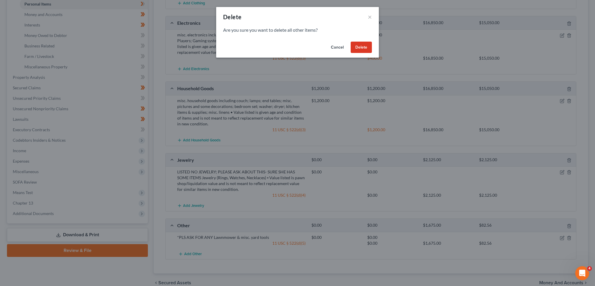
click at [361, 49] on button "Delete" at bounding box center [361, 48] width 21 height 12
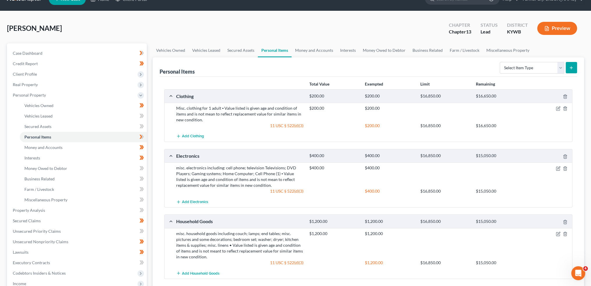
scroll to position [0, 0]
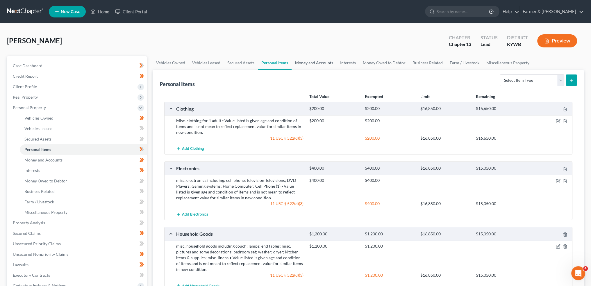
click at [314, 61] on link "Money and Accounts" at bounding box center [314, 63] width 45 height 14
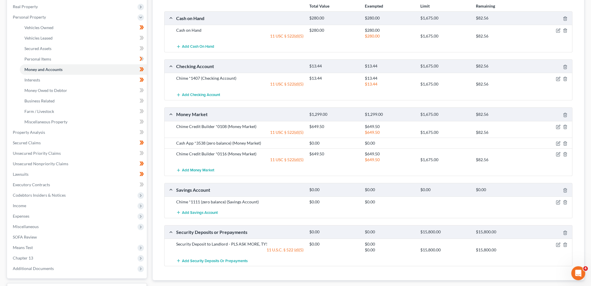
scroll to position [97, 0]
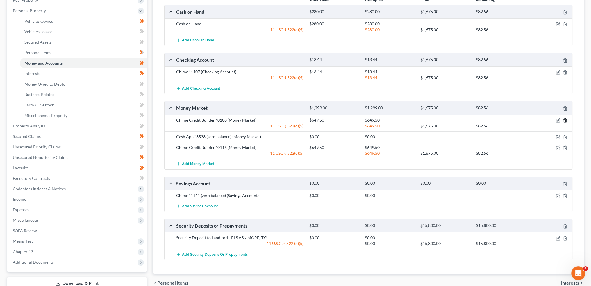
click at [565, 119] on polyline "button" at bounding box center [564, 119] width 3 height 0
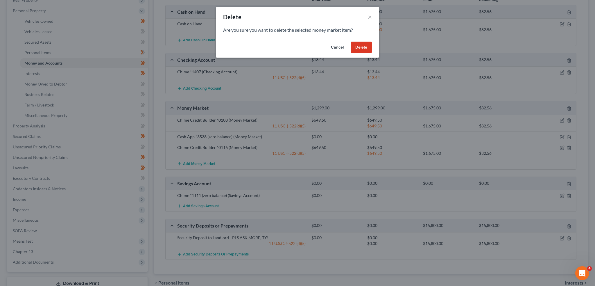
click at [361, 46] on button "Delete" at bounding box center [361, 48] width 21 height 12
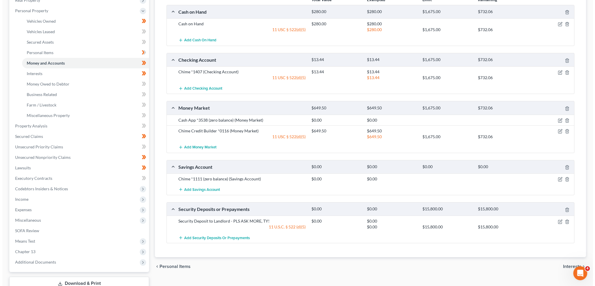
scroll to position [0, 0]
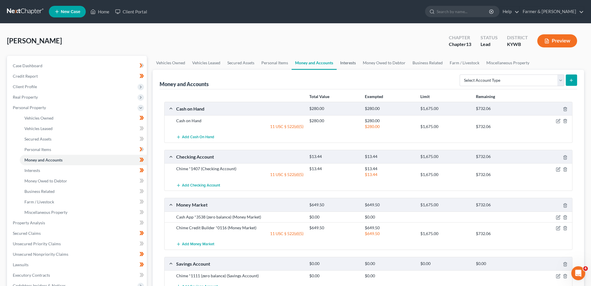
click at [353, 61] on link "Interests" at bounding box center [348, 63] width 23 height 14
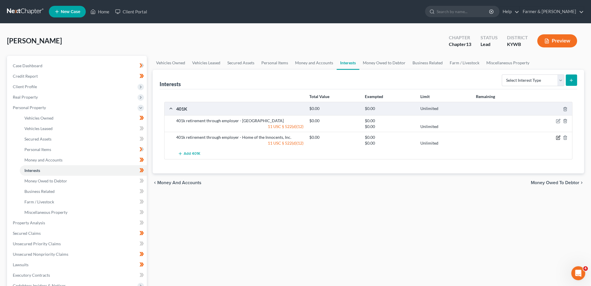
click at [557, 136] on icon "button" at bounding box center [558, 137] width 5 height 5
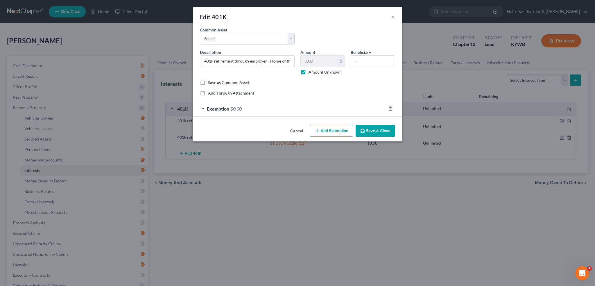
click at [375, 131] on button "Save & Close" at bounding box center [376, 131] width 40 height 12
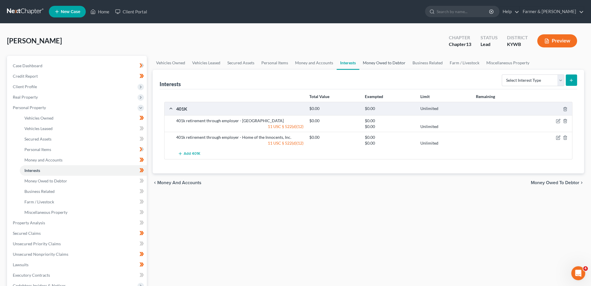
click at [380, 62] on link "Money Owed to Debtor" at bounding box center [384, 63] width 50 height 14
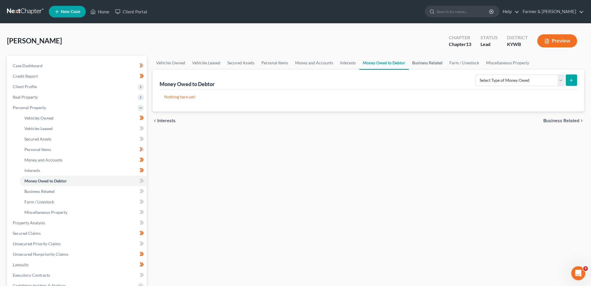
click at [431, 64] on link "Business Related" at bounding box center [427, 63] width 37 height 14
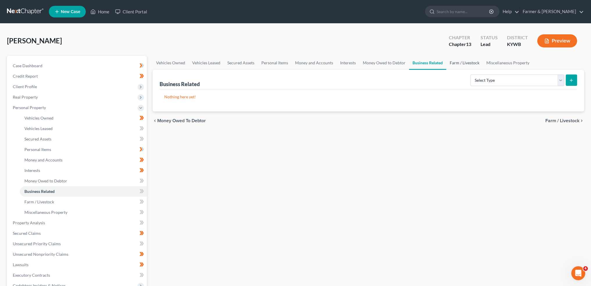
click at [458, 60] on link "Farm / Livestock" at bounding box center [464, 63] width 37 height 14
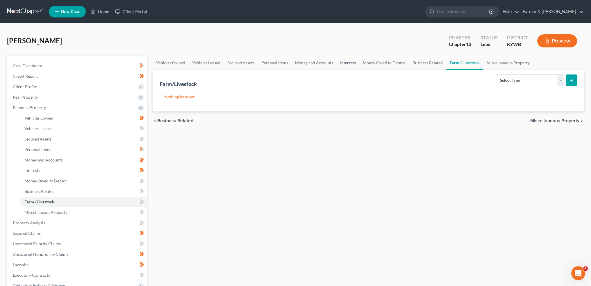
drag, startPoint x: 346, startPoint y: 64, endPoint x: 499, endPoint y: 95, distance: 155.7
click at [346, 64] on link "Interests" at bounding box center [348, 63] width 23 height 14
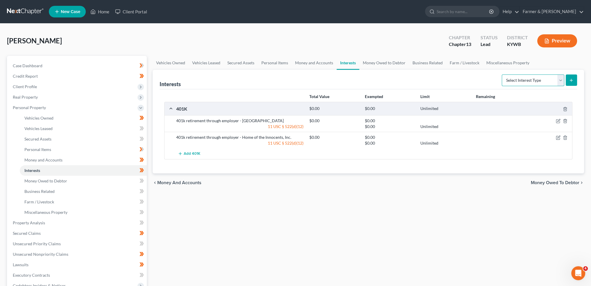
click at [524, 79] on select "Select Interest Type 401K Annuity Bond Education IRA Government Bond Government…" at bounding box center [533, 80] width 62 height 12
select select "term_life_insurance"
click at [502, 74] on select "Select Interest Type 401K Annuity Bond Education IRA Government Bond Government…" at bounding box center [533, 80] width 62 height 12
click at [569, 78] on icon "submit" at bounding box center [571, 80] width 5 height 5
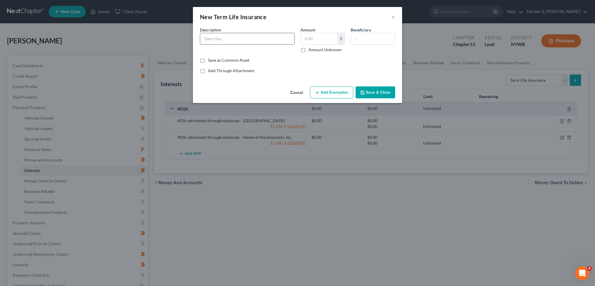
click at [278, 41] on input "text" at bounding box center [247, 38] width 94 height 11
type input "t"
type input "Term life insurance policy through employer UofL Health (no cash value)"
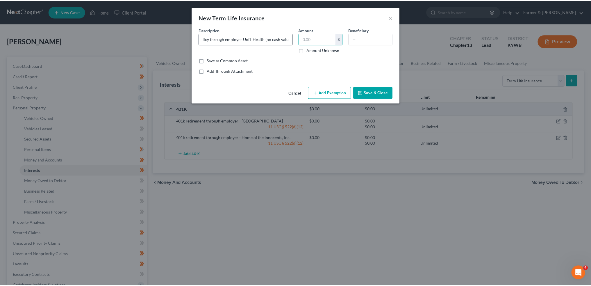
scroll to position [0, 0]
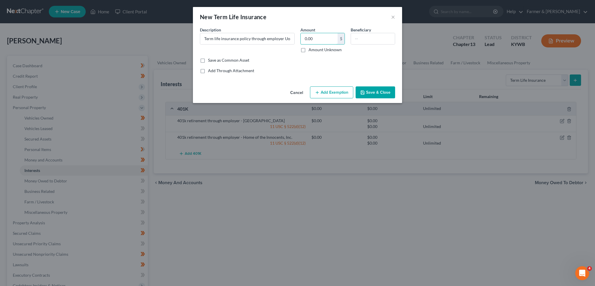
type input "0.00"
click at [379, 96] on button "Save & Close" at bounding box center [376, 92] width 40 height 12
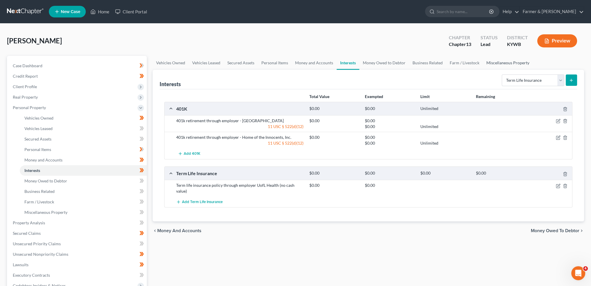
click at [502, 62] on link "Miscellaneous Property" at bounding box center [508, 63] width 50 height 14
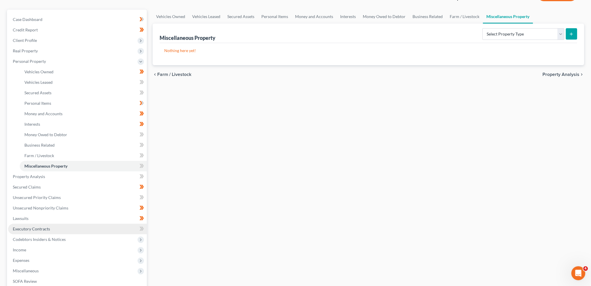
scroll to position [97, 0]
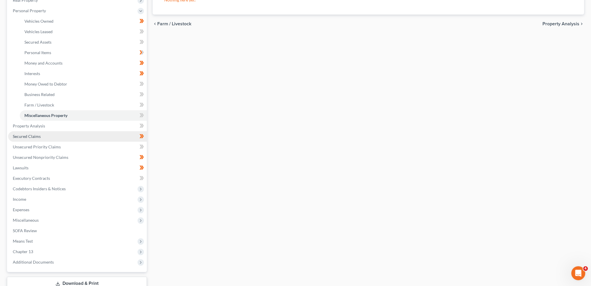
click at [21, 135] on span "Secured Claims" at bounding box center [27, 136] width 28 height 5
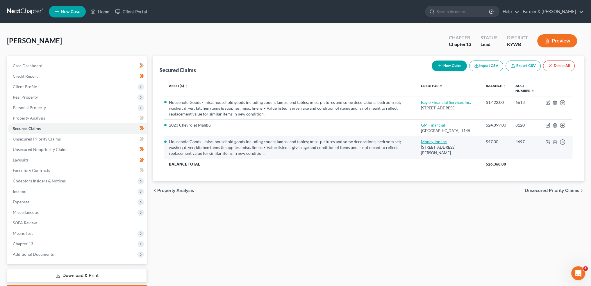
click at [447, 144] on link "Moneylion Inc" at bounding box center [434, 141] width 26 height 5
select select "46"
select select "4"
select select "0"
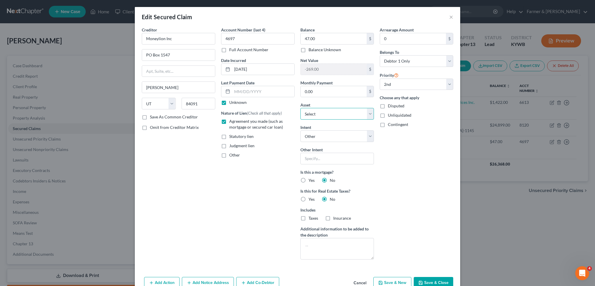
click at [333, 115] on select "Select Other Multiple Assets Chime *1407 (Checking Account) - $13.44 Chime *111…" at bounding box center [338, 114] width 74 height 12
select select "0"
click at [301, 108] on select "Select Other Multiple Assets Chime *1407 (Checking Account) - $13.44 Chime *111…" at bounding box center [338, 114] width 74 height 12
select select "1"
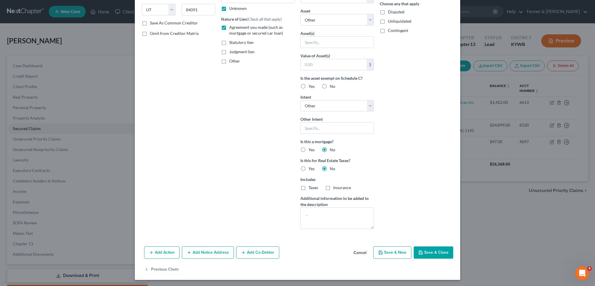
click at [430, 252] on button "Save & Close" at bounding box center [434, 252] width 40 height 12
select select
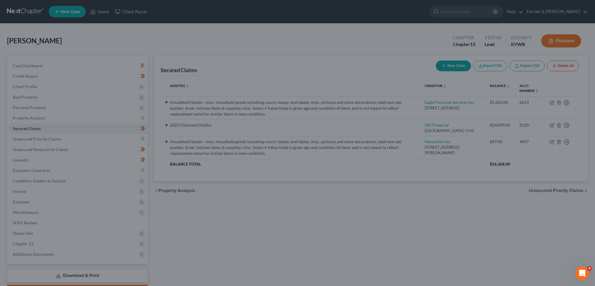
scroll to position [30, 0]
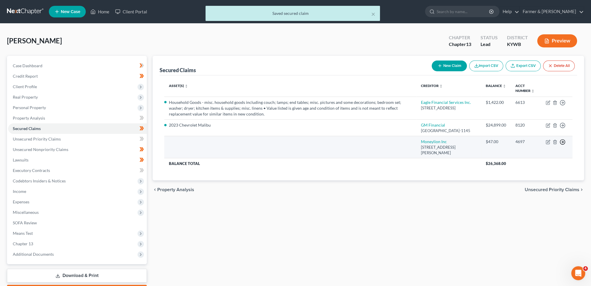
click at [563, 145] on icon "button" at bounding box center [563, 142] width 6 height 6
click at [535, 161] on link "Move to F" at bounding box center [536, 156] width 49 height 10
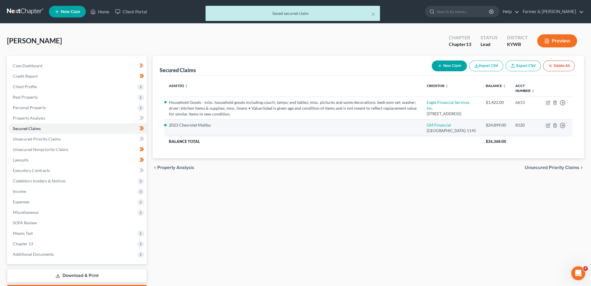
click at [436, 126] on td "GM Financial PO Box 181145, Arlington, TX 76096-1145" at bounding box center [451, 127] width 59 height 17
click at [437, 127] on link "GM Financial" at bounding box center [439, 124] width 24 height 5
select select "45"
select select "14"
select select "4"
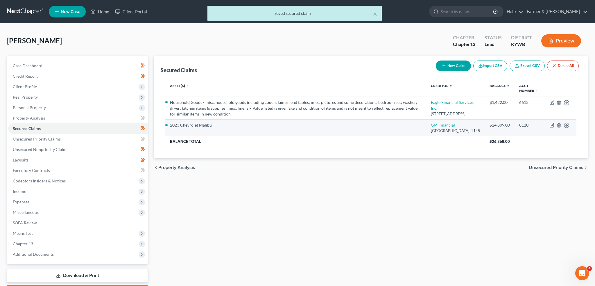
select select "0"
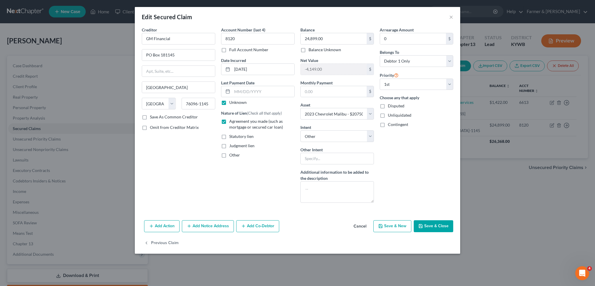
click at [162, 220] on button "Add Action" at bounding box center [161, 226] width 35 height 12
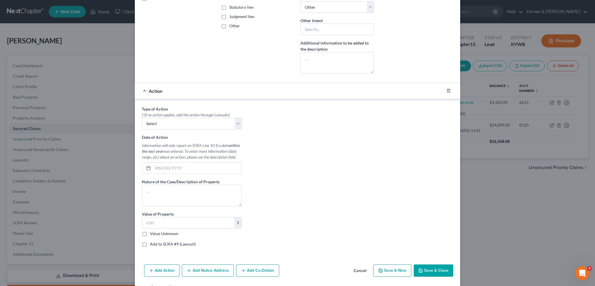
scroll to position [145, 0]
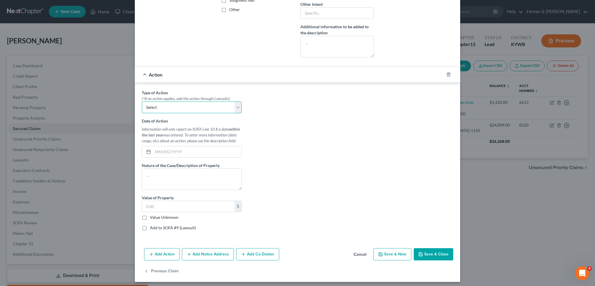
click at [165, 110] on select "Select Repossession Garnishment Foreclosure Personal Injury Attached, Seized, O…" at bounding box center [192, 107] width 100 height 12
select select "0"
click at [142, 101] on select "Select Repossession Garnishment Foreclosure Personal Injury Attached, Seized, O…" at bounding box center [192, 107] width 100 height 12
click at [158, 150] on input "text" at bounding box center [197, 151] width 89 height 11
type input "09/09/2025"
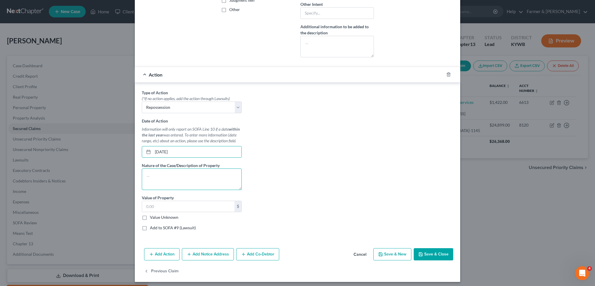
click at [183, 169] on textarea at bounding box center [192, 179] width 100 height 22
type textarea "repossession of vehicle"
click at [157, 206] on input "text" at bounding box center [188, 206] width 92 height 11
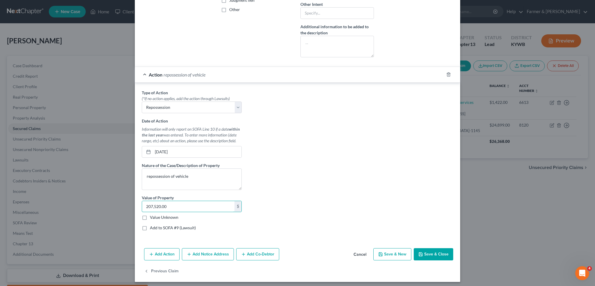
type input "207,520.00"
click at [435, 254] on button "Save & Close" at bounding box center [434, 254] width 40 height 12
select select
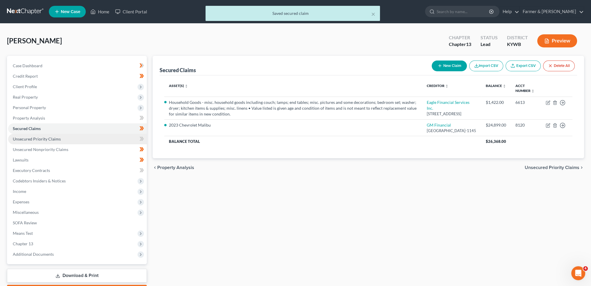
click at [70, 140] on link "Unsecured Priority Claims" at bounding box center [77, 139] width 139 height 10
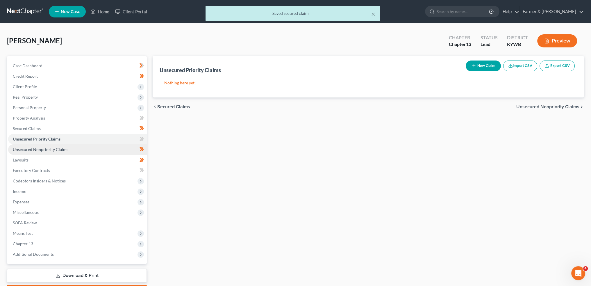
click at [65, 149] on span "Unsecured Nonpriority Claims" at bounding box center [41, 149] width 56 height 5
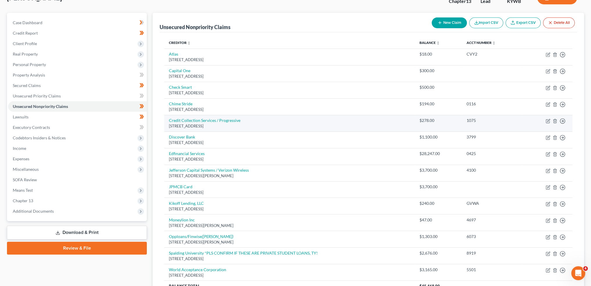
scroll to position [48, 0]
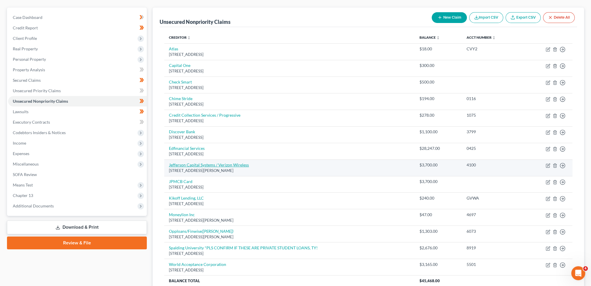
click at [200, 164] on link "Jefferson Capital Systems / Verizon Wireless" at bounding box center [209, 164] width 80 height 5
select select "24"
select select "1"
select select "0"
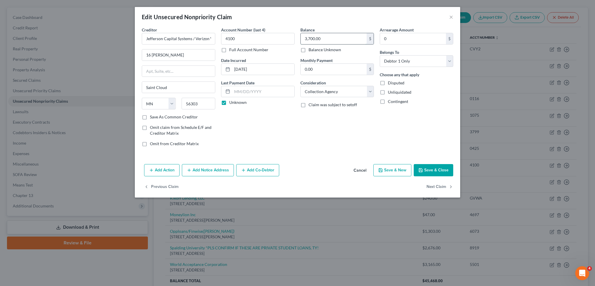
click at [337, 37] on input "3,700.00" at bounding box center [334, 38] width 66 height 11
type input "2,704.00"
click at [435, 171] on button "Save & Close" at bounding box center [434, 170] width 40 height 12
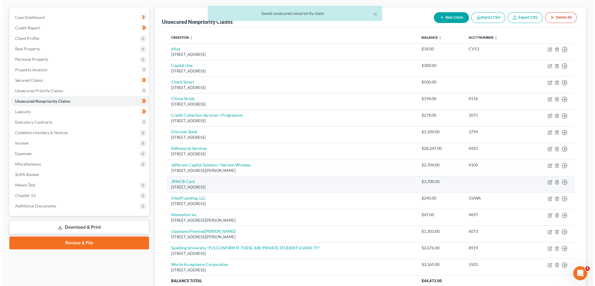
scroll to position [97, 0]
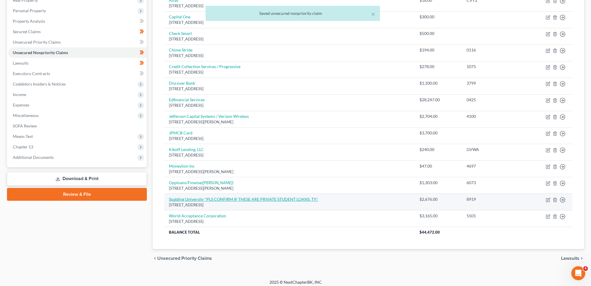
click at [299, 196] on link "Spalding University *PLS CONFIRM IF THESE ARE PRIVATE STUDENT LOANS, TY!" at bounding box center [243, 198] width 149 height 5
select select "18"
select select "17"
select select "0"
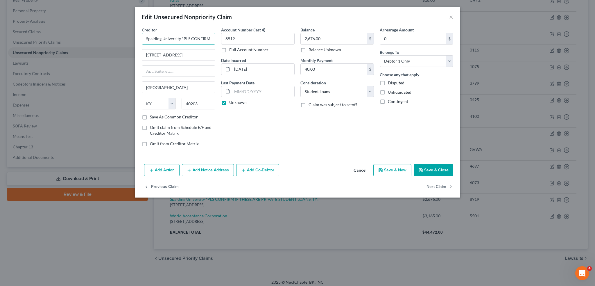
scroll to position [0, 83]
drag, startPoint x: 181, startPoint y: 38, endPoint x: 367, endPoint y: 46, distance: 185.3
click at [367, 46] on div "Creditor * Spalding University *PLS CONFIRM IF THESE ARE PRIVATE STUDENT LOANS,…" at bounding box center [297, 89] width 317 height 124
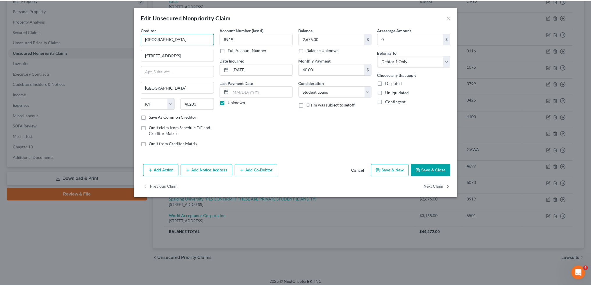
scroll to position [0, 0]
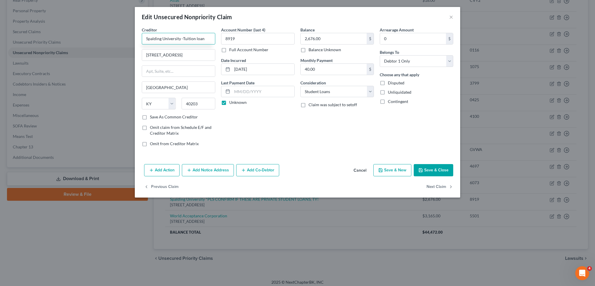
click at [179, 38] on input "Spalding University -Tuition loan" at bounding box center [179, 39] width 74 height 12
drag, startPoint x: 181, startPoint y: 38, endPoint x: 257, endPoint y: 33, distance: 75.7
click at [257, 33] on div "Creditor * Spalding University -Tuition loan 851 S 4th Street Louisville State …" at bounding box center [297, 89] width 317 height 124
click at [329, 95] on select "Select Cable / Satellite Services Collection Agency Credit Card Debt Debt Couns…" at bounding box center [338, 92] width 74 height 12
type input "Spalding University"
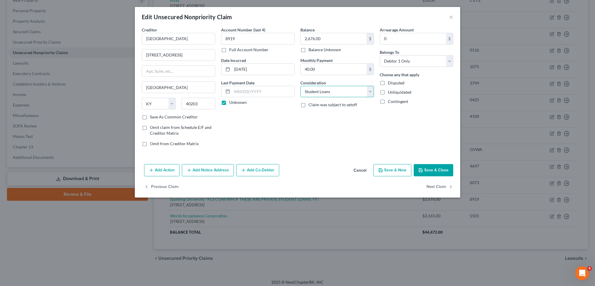
select select "14"
click at [301, 86] on select "Select Cable / Satellite Services Collection Agency Credit Card Debt Debt Couns…" at bounding box center [338, 92] width 74 height 12
click at [320, 117] on input "text" at bounding box center [337, 113] width 73 height 11
type input "I"
type input "Unpaid tuition"
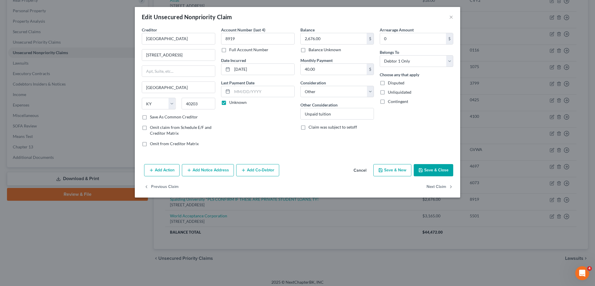
click at [437, 169] on button "Save & Close" at bounding box center [434, 170] width 40 height 12
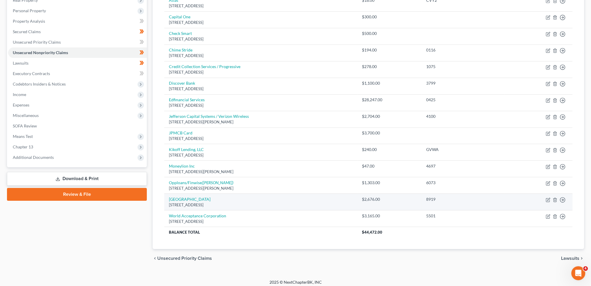
scroll to position [48, 0]
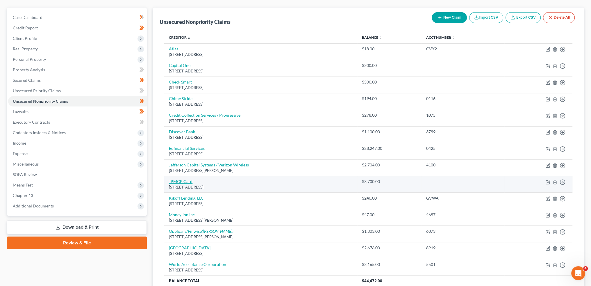
click at [174, 181] on link "JPMCB Card" at bounding box center [181, 181] width 24 height 5
select select "7"
select select "2"
select select "0"
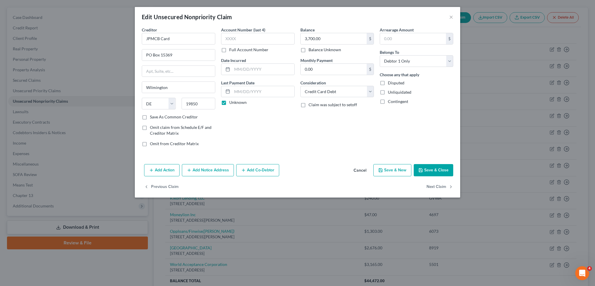
click at [425, 170] on button "Save & Close" at bounding box center [434, 170] width 40 height 12
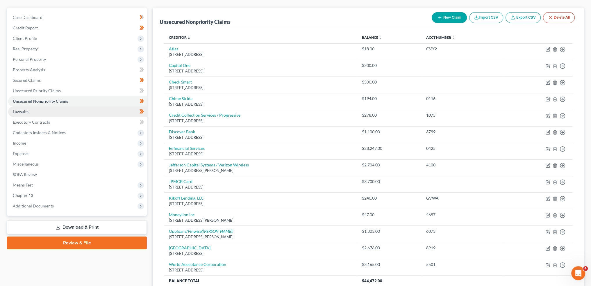
click at [69, 112] on link "Lawsuits" at bounding box center [77, 111] width 139 height 10
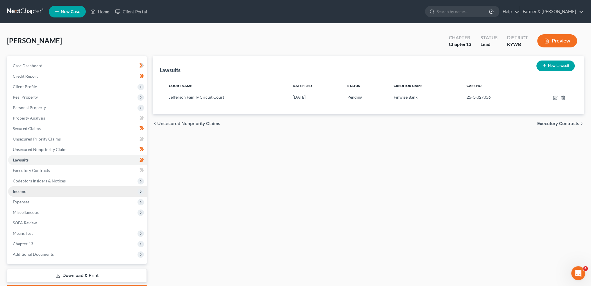
click at [49, 191] on span "Income" at bounding box center [77, 191] width 139 height 10
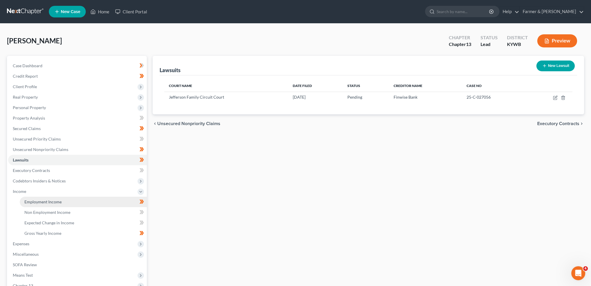
click at [47, 202] on span "Employment Income" at bounding box center [42, 201] width 37 height 5
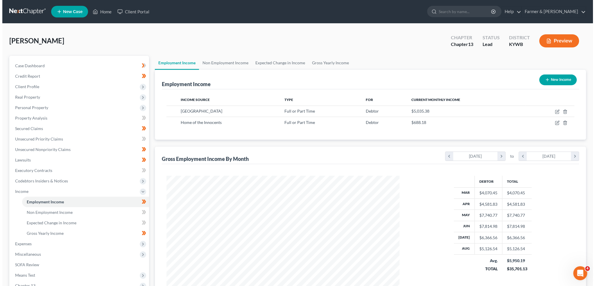
scroll to position [117, 244]
click at [555, 110] on icon "button" at bounding box center [555, 111] width 3 height 3
select select "0"
select select "18"
select select "2"
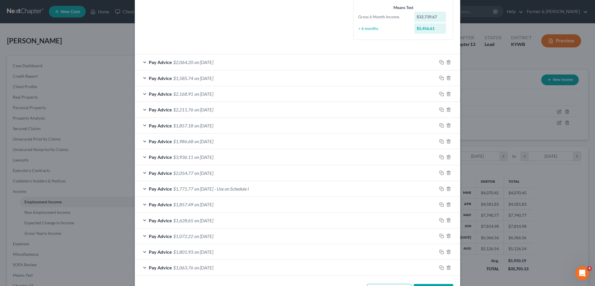
scroll to position [174, 0]
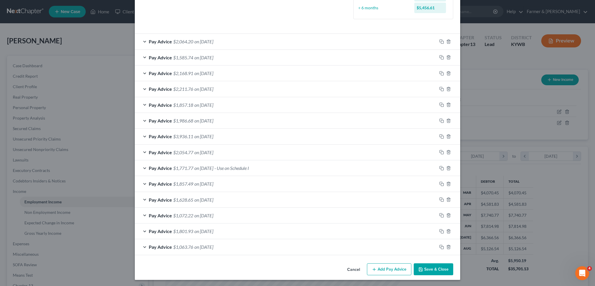
click at [267, 168] on div "Pay Advice $1,771.77 on 05/16/2025 - Use on Schedule I" at bounding box center [286, 167] width 302 height 15
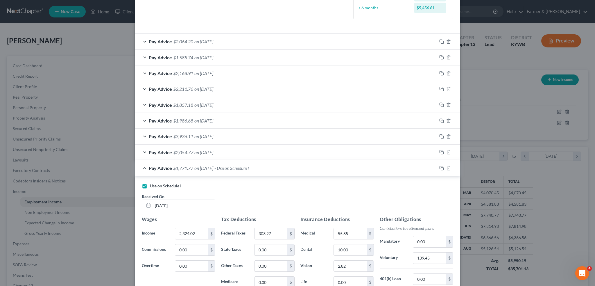
click at [236, 101] on div "Pay Advice $1,857.18 on 07/11/2025" at bounding box center [286, 104] width 302 height 15
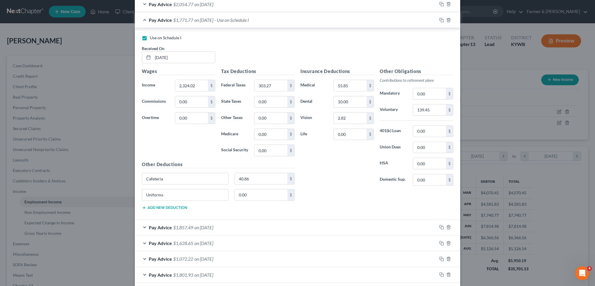
scroll to position [533, 0]
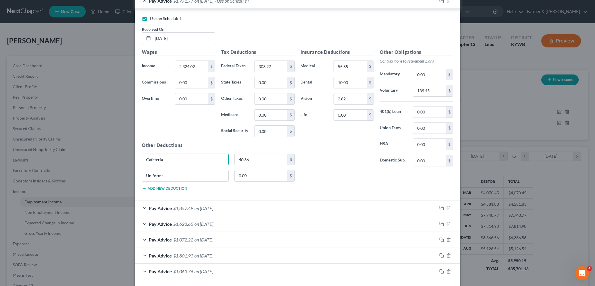
drag, startPoint x: 198, startPoint y: 158, endPoint x: 96, endPoint y: 163, distance: 101.6
click at [98, 162] on div "Edit Income Source × Employment Type * Select Full or Part Time Employment Self…" at bounding box center [297, 143] width 595 height 286
type input "Uniforms"
type input "5.85"
click at [275, 61] on input "303.27" at bounding box center [271, 66] width 33 height 11
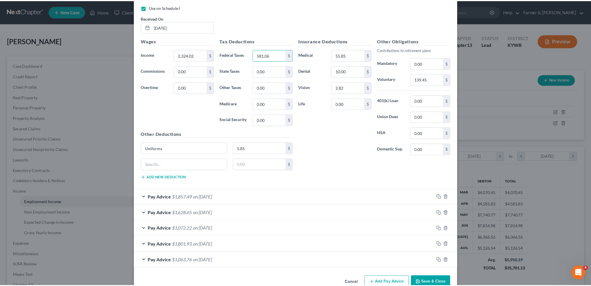
scroll to position [555, 0]
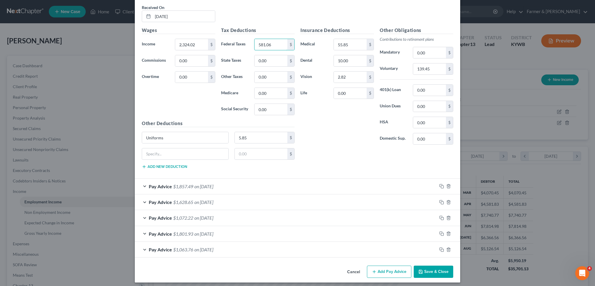
type input "581.06"
click at [433, 268] on button "Save & Close" at bounding box center [434, 271] width 40 height 12
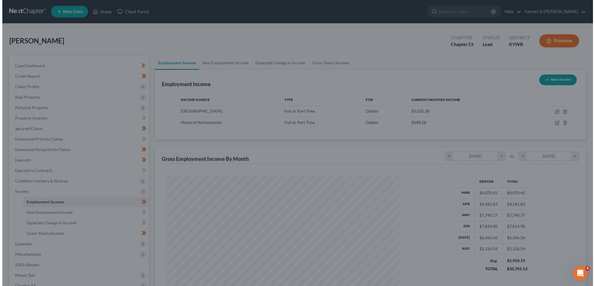
scroll to position [290547, 290418]
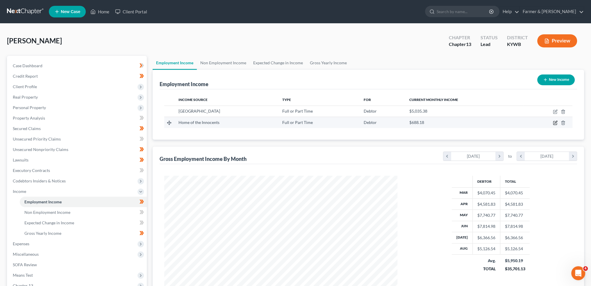
click at [554, 122] on icon "button" at bounding box center [555, 122] width 5 height 5
select select "0"
select select "18"
select select "2"
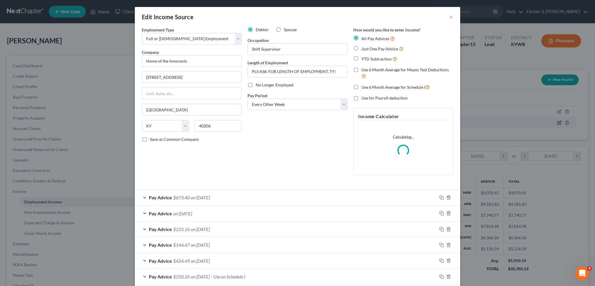
scroll to position [117, 246]
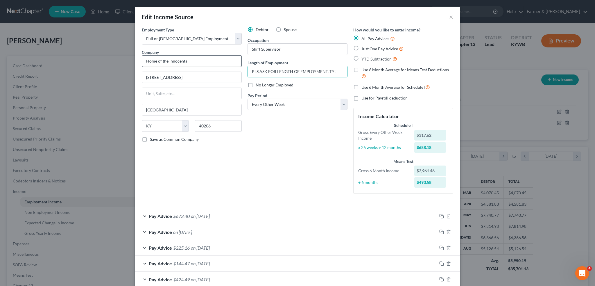
drag, startPoint x: 338, startPoint y: 69, endPoint x: 200, endPoint y: 65, distance: 138.7
click at [200, 65] on div "Employment Type * Select Full or Part Time Employment Self Employment Company *…" at bounding box center [297, 115] width 317 height 176
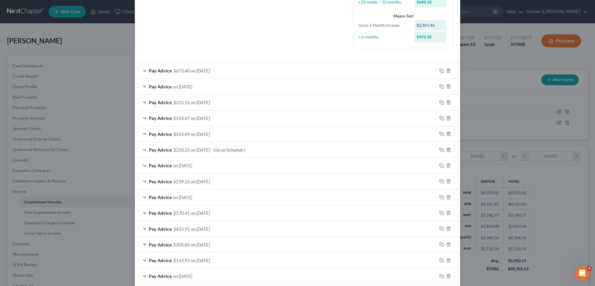
click at [272, 146] on div "Pay Advice $250.35 on 07/03/2025 - Use on Schedule I" at bounding box center [286, 149] width 302 height 15
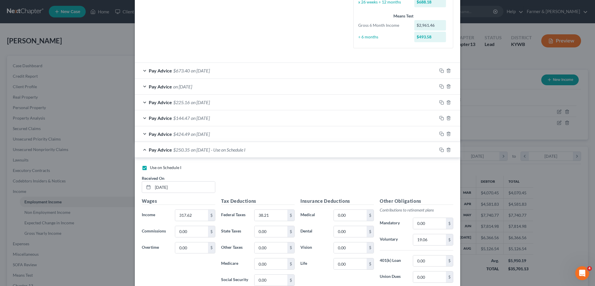
scroll to position [242, 0]
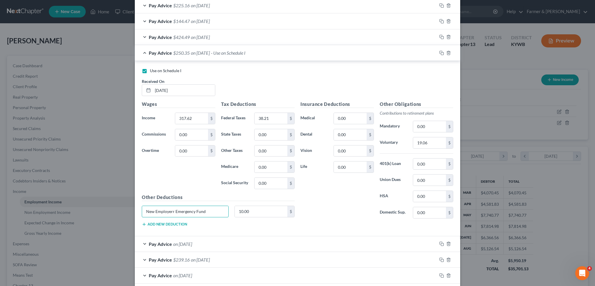
drag, startPoint x: 217, startPoint y: 212, endPoint x: 89, endPoint y: 192, distance: 129.2
click at [90, 192] on div "Edit Income Source × Employment Type * Select Full or Part Time Employment Self…" at bounding box center [297, 143] width 595 height 286
click at [428, 195] on input "0.00" at bounding box center [429, 196] width 33 height 11
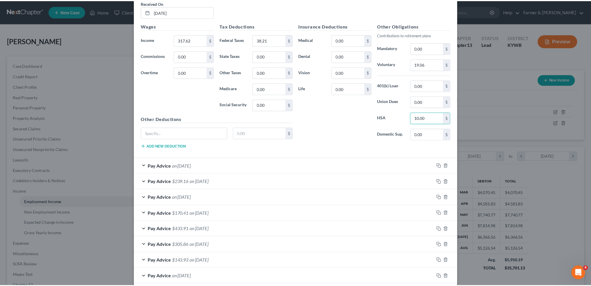
scroll to position [349, 0]
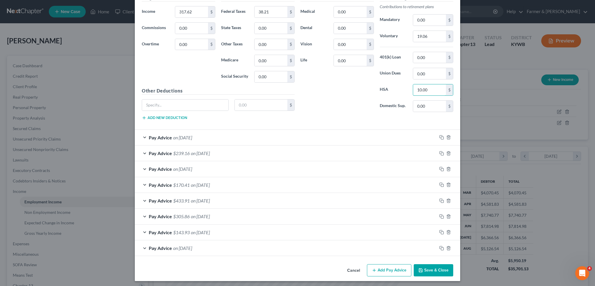
type input "10.00"
click at [421, 268] on icon "button" at bounding box center [421, 270] width 5 height 5
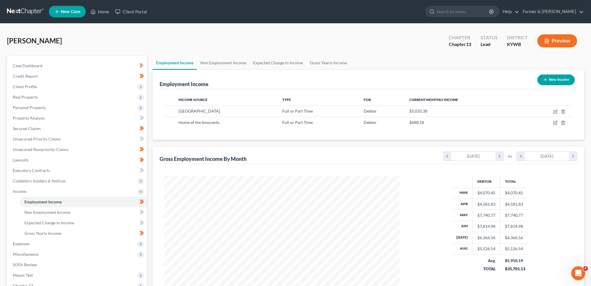
scroll to position [290547, 290418]
click at [219, 59] on link "Non Employment Income" at bounding box center [223, 63] width 53 height 14
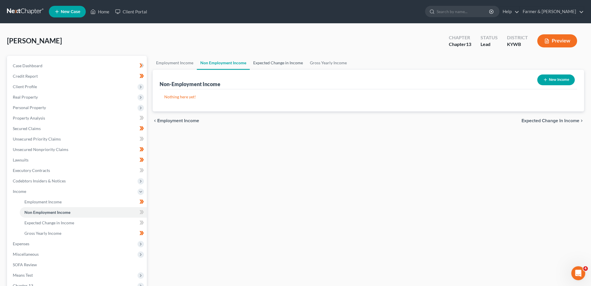
click at [268, 67] on link "Expected Change in Income" at bounding box center [278, 63] width 57 height 14
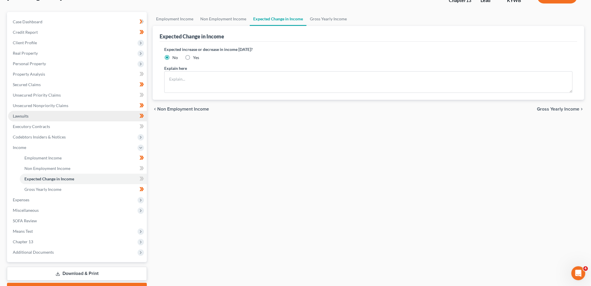
scroll to position [75, 0]
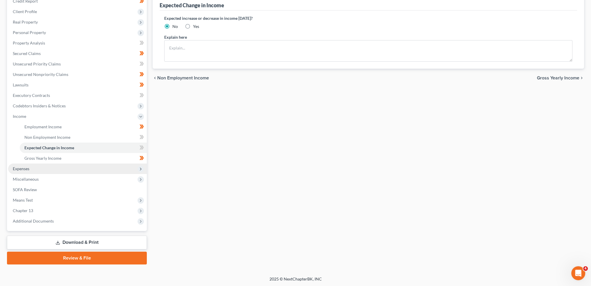
click at [46, 170] on span "Expenses" at bounding box center [77, 168] width 139 height 10
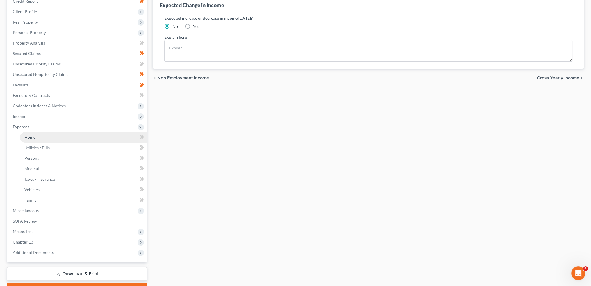
click at [47, 137] on link "Home" at bounding box center [83, 137] width 127 height 10
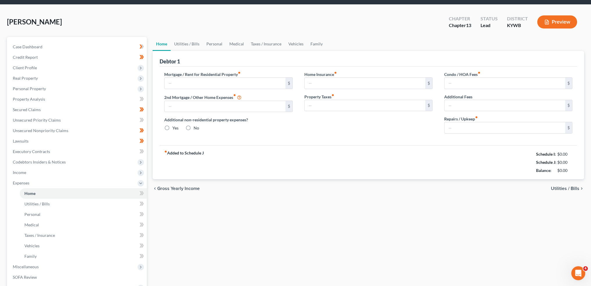
type input "400.00"
type input "0.00"
radio input "true"
type input "0.00"
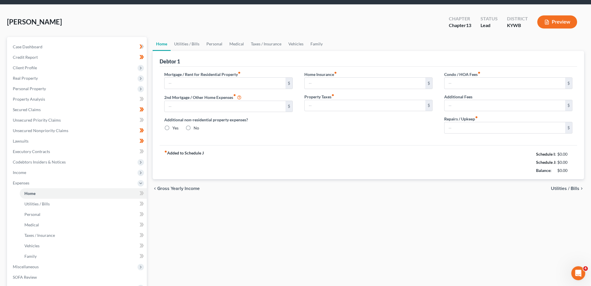
type input "0.00"
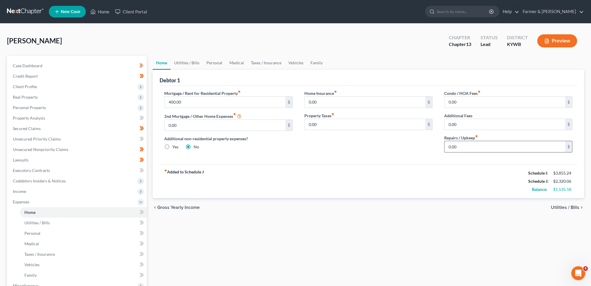
click at [465, 143] on input "0.00" at bounding box center [504, 146] width 121 height 11
type input "75.00"
click at [185, 62] on link "Utilities / Bills" at bounding box center [187, 63] width 32 height 14
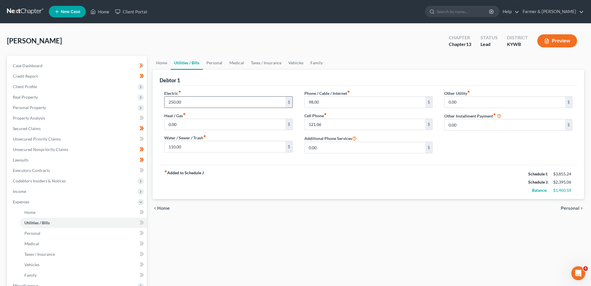
click at [193, 99] on input "250.00" at bounding box center [225, 102] width 121 height 11
type input "285.00"
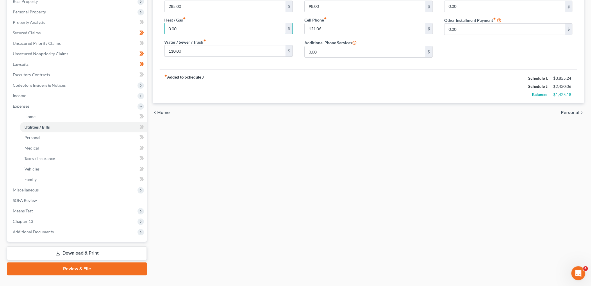
scroll to position [106, 0]
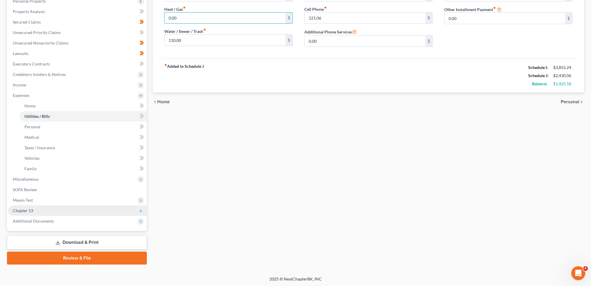
click at [41, 211] on span "Chapter 13" at bounding box center [77, 210] width 139 height 10
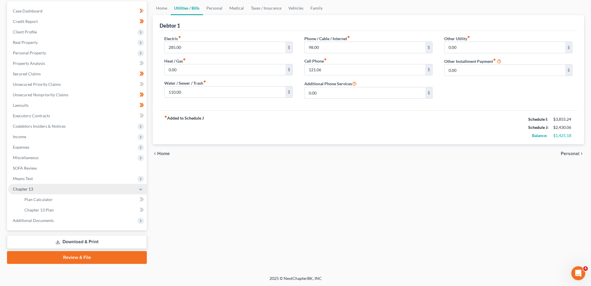
scroll to position [54, 0]
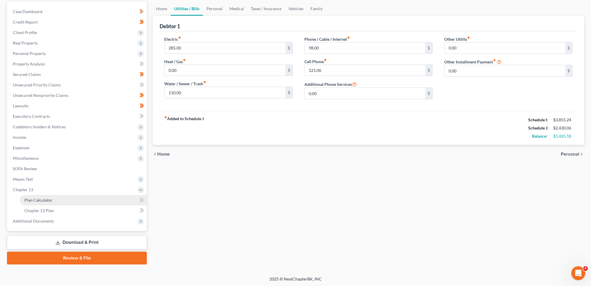
click at [44, 197] on span "Plan Calculator" at bounding box center [38, 199] width 28 height 5
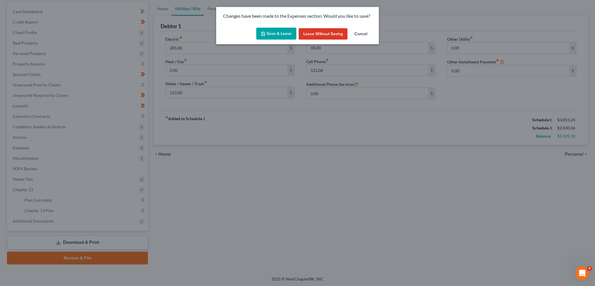
click at [273, 33] on button "Save & Leave" at bounding box center [276, 34] width 40 height 12
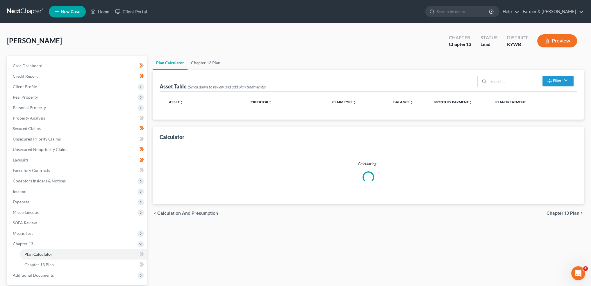
select select "59"
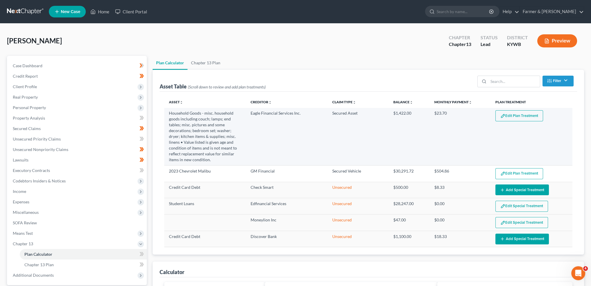
click at [516, 115] on button "Edit Plan Treatment" at bounding box center [519, 115] width 48 height 11
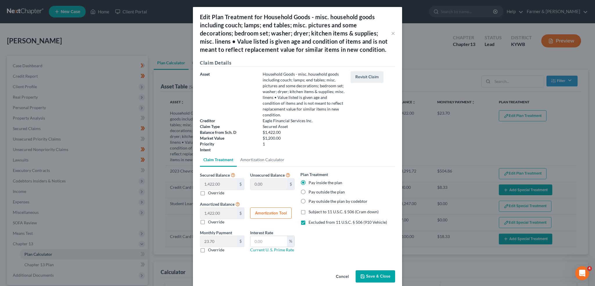
click at [208, 192] on label "Override" at bounding box center [216, 193] width 16 height 6
click at [210, 192] on input "Override" at bounding box center [212, 192] width 4 height 4
checkbox input "true"
type input "1,422.00"
type input "0.00"
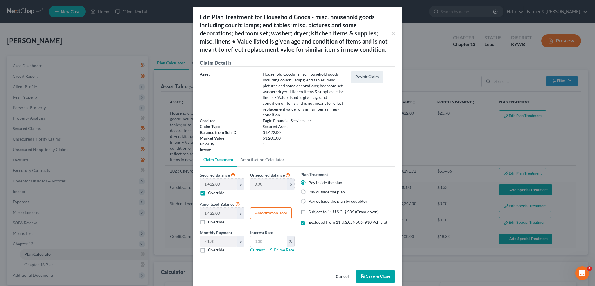
type input "0"
click at [218, 185] on input "0.00" at bounding box center [218, 183] width 37 height 11
type input "5"
type input "1,417.00"
type input "5.00"
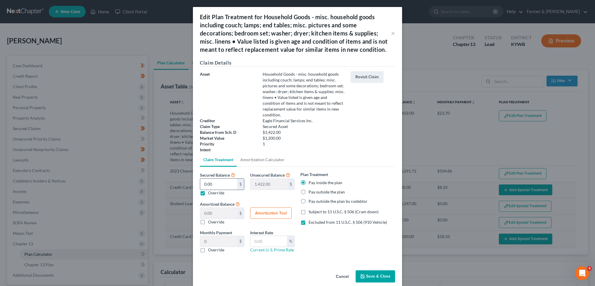
type input "0.08"
type input "50"
type input "1,372.00"
type input "50.00"
type input "0.83"
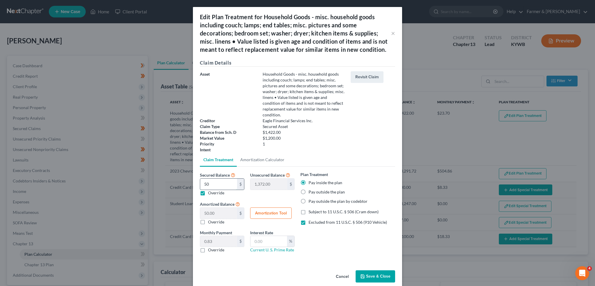
type input "500"
type input "922.00"
type input "500.00"
type input "8.33"
type input "500.00"
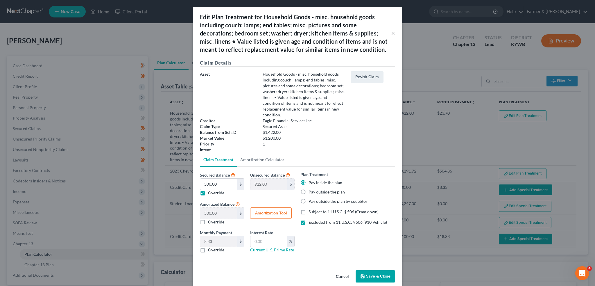
click at [309, 222] on label "Excluded from 11 U.S.C. § 506 (910 Vehicle)" at bounding box center [348, 222] width 78 height 6
click at [311, 222] on input "Excluded from 11 U.S.C. § 506 (910 Vehicle)" at bounding box center [313, 221] width 4 height 4
checkbox input "false"
click at [309, 211] on label "Subject to 11 U.S.C. § 506 (Cram down)" at bounding box center [344, 212] width 70 height 6
click at [311, 211] on input "Subject to 11 U.S.C. § 506 (Cram down)" at bounding box center [313, 211] width 4 height 4
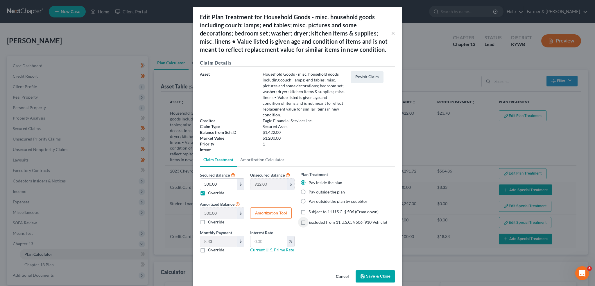
checkbox input "true"
click at [371, 270] on button "Save & Close" at bounding box center [376, 276] width 40 height 12
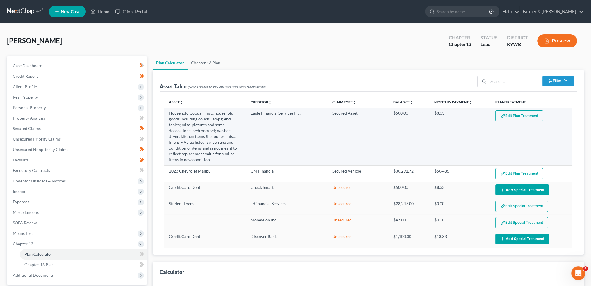
select select "59"
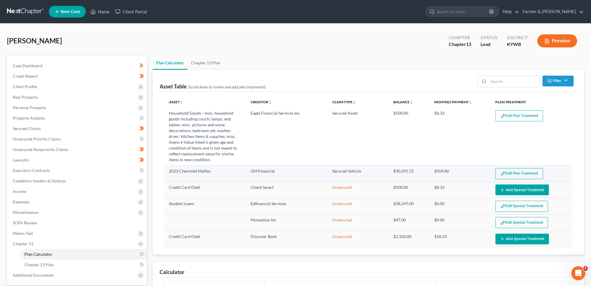
click at [512, 173] on button "Edit Plan Treatment" at bounding box center [519, 173] width 48 height 11
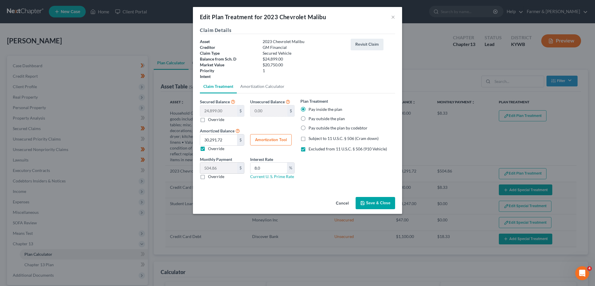
click at [218, 167] on div "Monthly Payment 504.86 $ 0.00 $ Override Interest Rate 8.0 % Current U. S. Prim…" at bounding box center [247, 170] width 101 height 28
type input "8.5"
click at [270, 137] on button "Amortization Tool" at bounding box center [271, 140] width 42 height 12
type input "24,899.00"
type input "8.5"
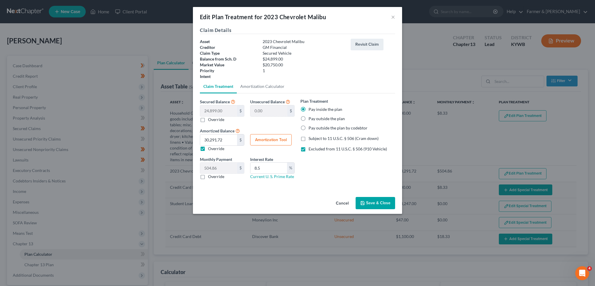
type input "60"
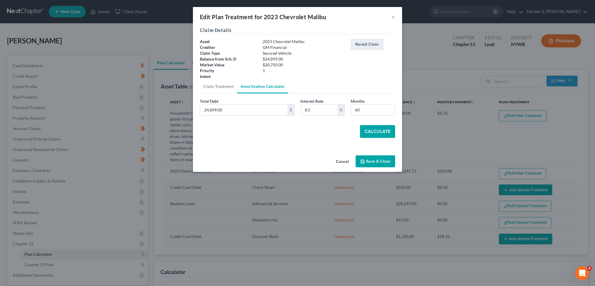
click at [385, 128] on button "Calculate" at bounding box center [377, 131] width 35 height 13
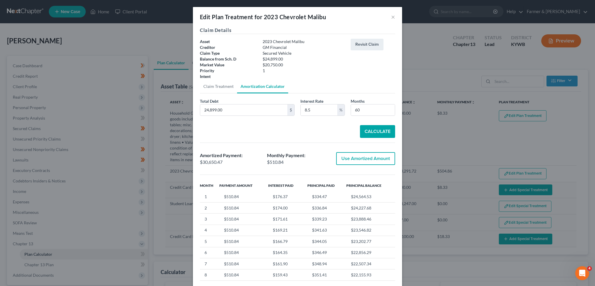
click at [376, 156] on button "Use Amortized Amount" at bounding box center [365, 158] width 59 height 13
type input "30,650.46"
type input "510.84"
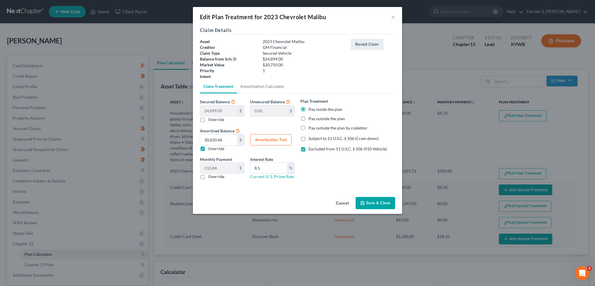
click at [363, 199] on button "Save & Close" at bounding box center [376, 203] width 40 height 12
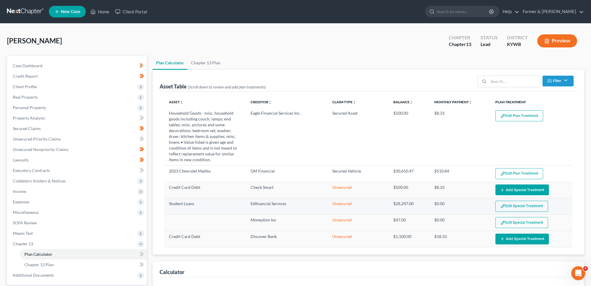
select select "59"
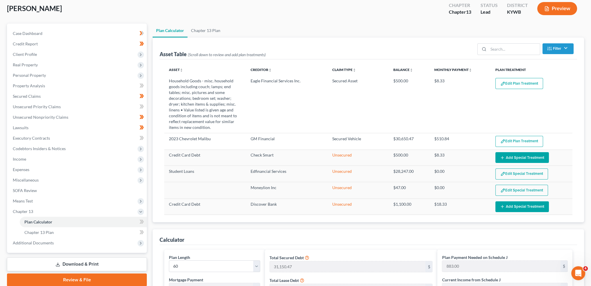
scroll to position [48, 0]
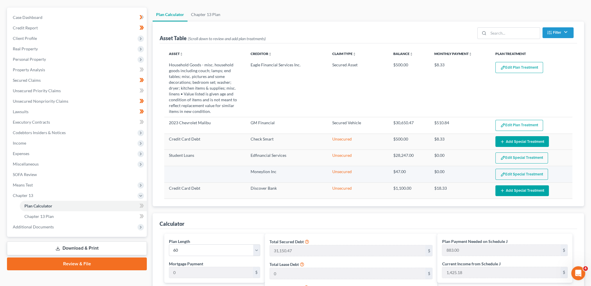
click at [510, 172] on button "Edit Special Treatment" at bounding box center [521, 174] width 53 height 11
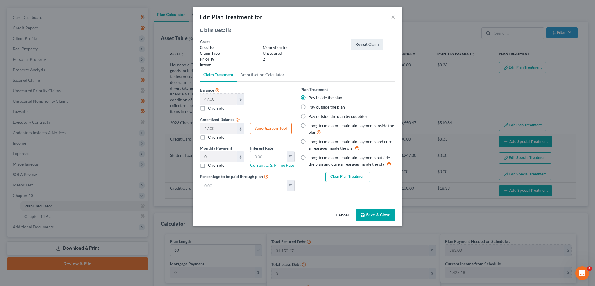
click at [337, 173] on button "Clear Plan Treatment" at bounding box center [348, 177] width 45 height 10
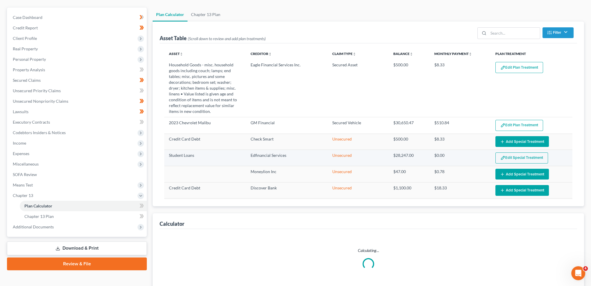
select select "59"
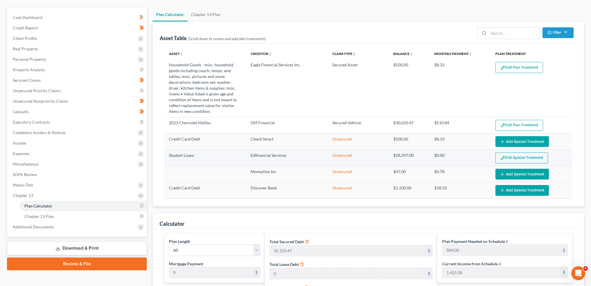
click at [506, 158] on button "Edit Special Treatment" at bounding box center [521, 157] width 53 height 11
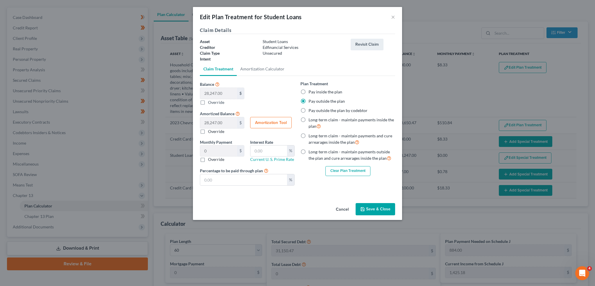
drag, startPoint x: 388, startPoint y: 200, endPoint x: 424, endPoint y: 124, distance: 83.5
click at [384, 207] on div "Edit Plan Treatment for Student Loans × Claim Details Asset Student Loans Credi…" at bounding box center [297, 113] width 209 height 213
click at [384, 208] on button "Save & Close" at bounding box center [376, 209] width 40 height 12
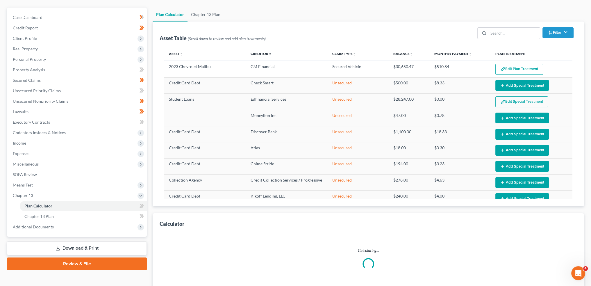
scroll to position [97, 0]
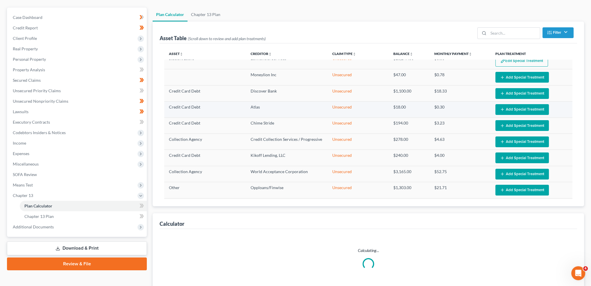
select select "59"
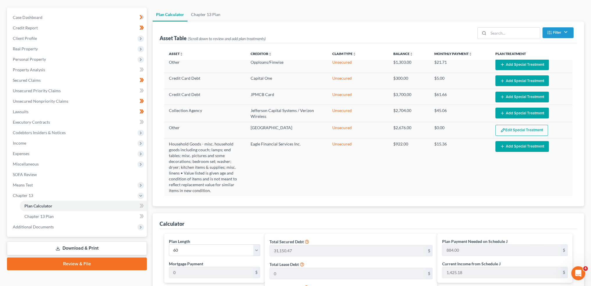
scroll to position [279, 0]
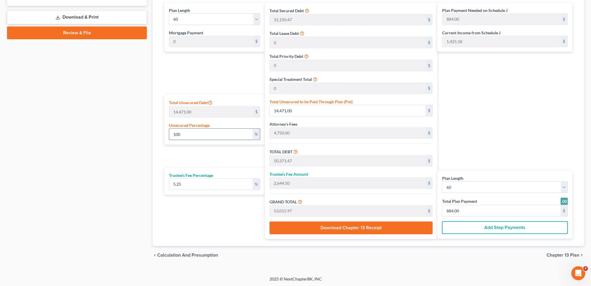
click at [199, 131] on input "100" at bounding box center [210, 133] width 83 height 11
drag, startPoint x: 189, startPoint y: 133, endPoint x: 167, endPoint y: 131, distance: 22.2
click at [167, 131] on div "Total Unsecured Debt 14,471.00 $ Unsecured Percentage 100 %" at bounding box center [214, 119] width 101 height 50
type input "5"
type input "723.55"
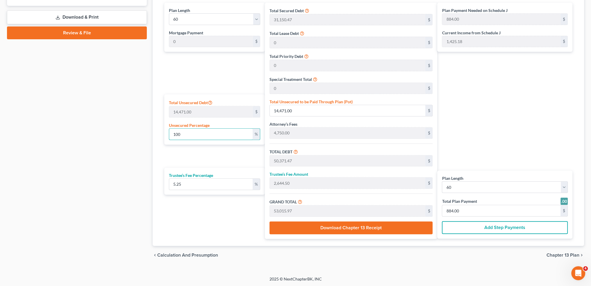
type input "36,624.02"
type input "1,922.76"
type input "38,546.78"
type input "642.00"
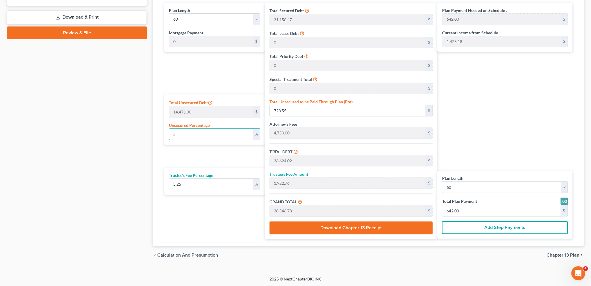
type input "50"
type input "7,235.50"
type input "43,135.97"
type input "2,264.63"
type input "45,400.60"
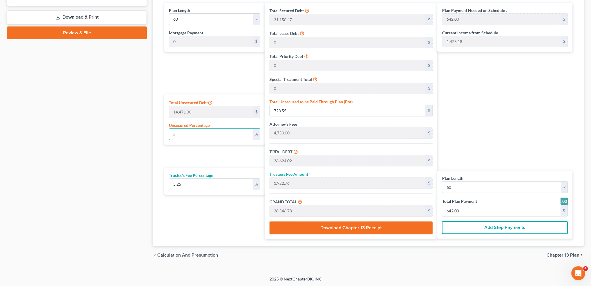
type input "757.00"
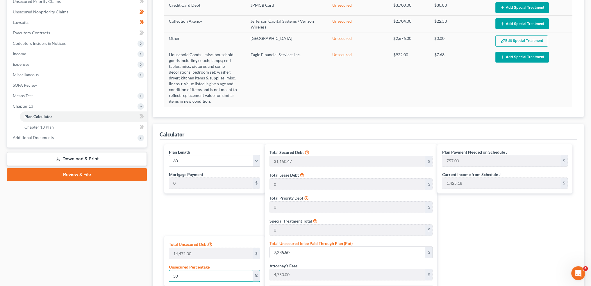
scroll to position [37, 0]
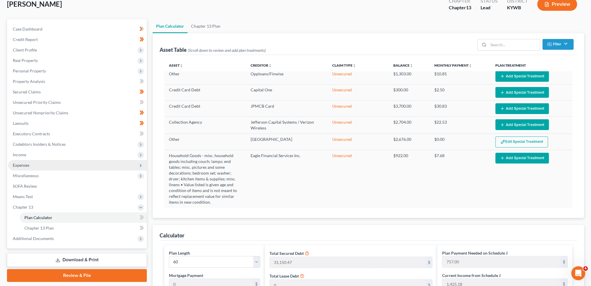
type input "50"
click at [62, 160] on span "Expenses" at bounding box center [77, 165] width 139 height 10
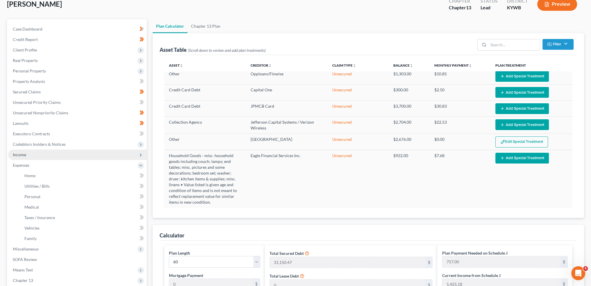
click at [65, 151] on span "Income" at bounding box center [77, 154] width 139 height 10
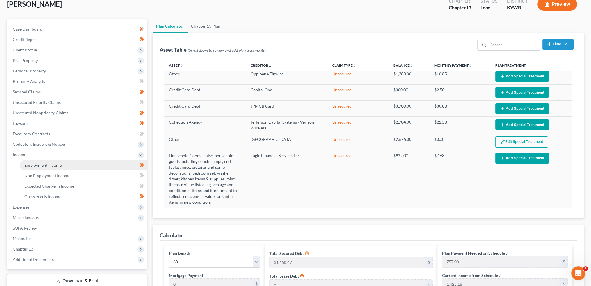
click at [67, 164] on link "Employment Income" at bounding box center [83, 165] width 127 height 10
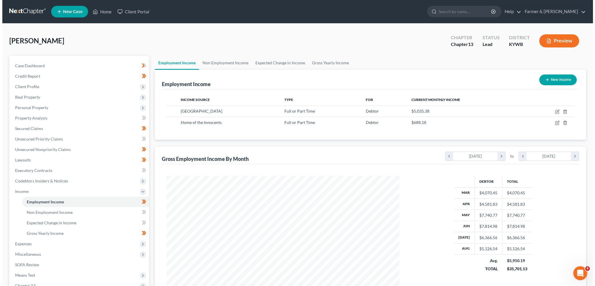
scroll to position [117, 244]
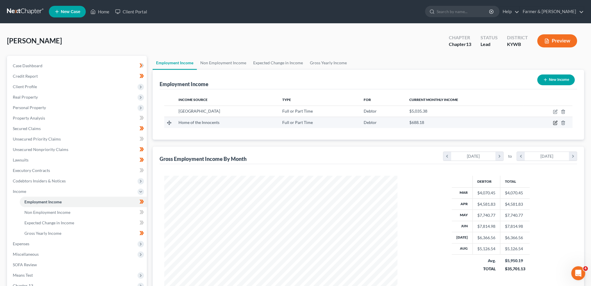
click at [555, 122] on icon "button" at bounding box center [555, 122] width 3 height 3
select select "0"
select select "18"
select select "2"
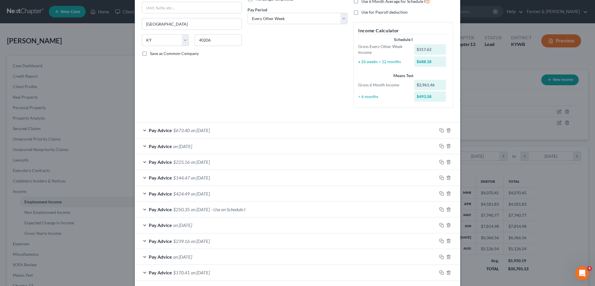
scroll to position [97, 0]
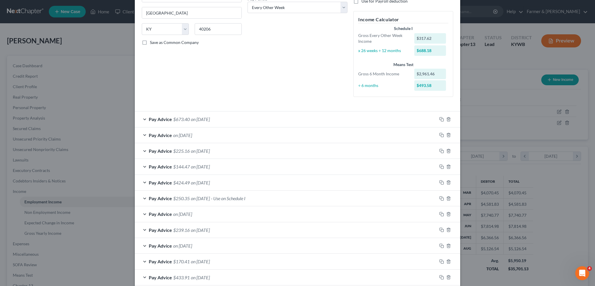
click at [278, 201] on div "Pay Advice $250.35 on 07/03/2025 - Use on Schedule I" at bounding box center [286, 197] width 302 height 15
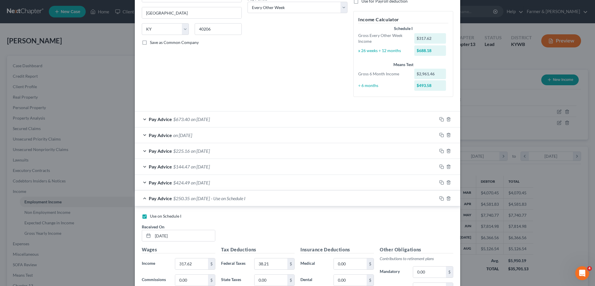
click at [278, 201] on div "Pay Advice $250.35 on 07/03/2025 - Use on Schedule I" at bounding box center [286, 197] width 302 height 15
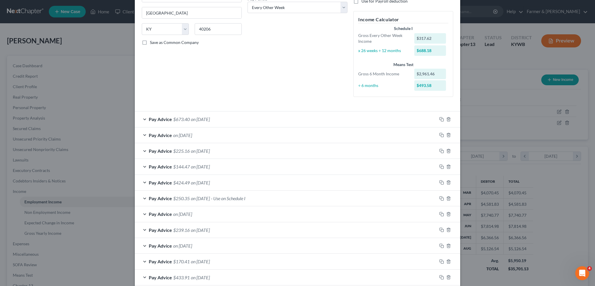
scroll to position [145, 0]
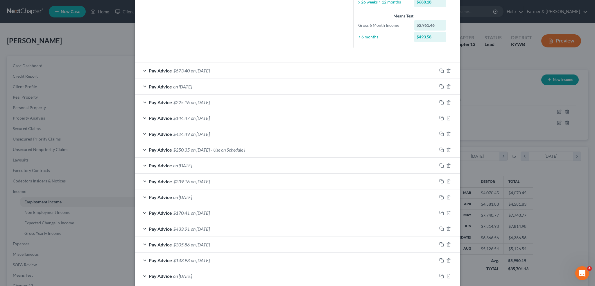
click at [256, 260] on div "Pay Advice $143.93 on 03/27/2025" at bounding box center [286, 259] width 302 height 15
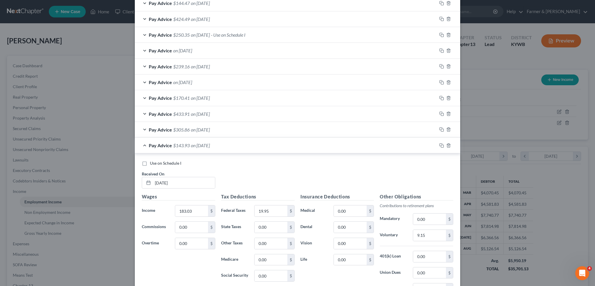
scroll to position [291, 0]
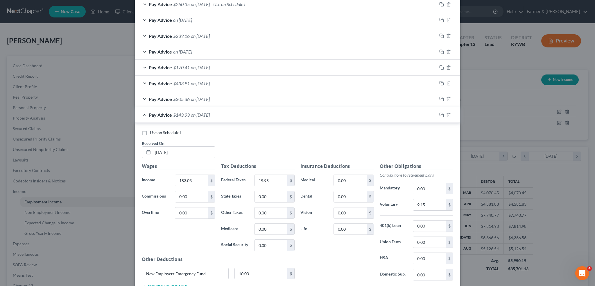
click at [274, 120] on div "Pay Advice $143.93 on 03/27/2025" at bounding box center [286, 114] width 302 height 15
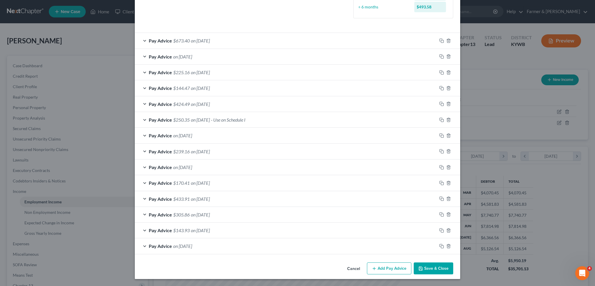
scroll to position [174, 0]
click at [256, 184] on div "Pay Advice $170.41 on 05/08/2025" at bounding box center [286, 183] width 302 height 15
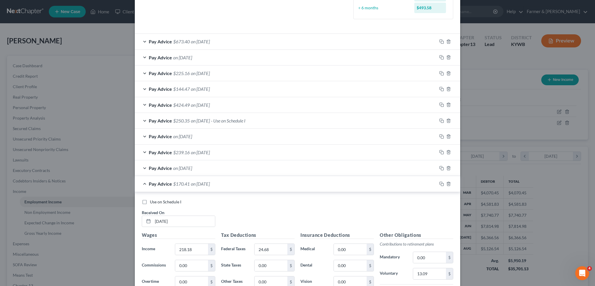
scroll to position [291, 0]
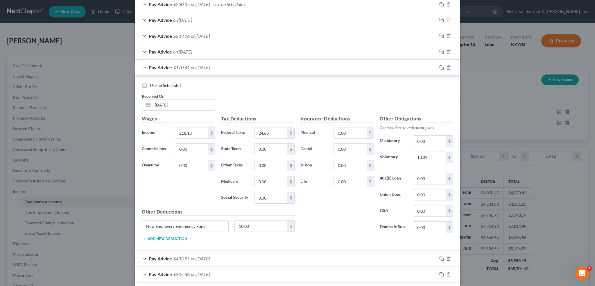
click at [250, 66] on div "Pay Advice $170.41 on 05/08/2025" at bounding box center [286, 67] width 302 height 15
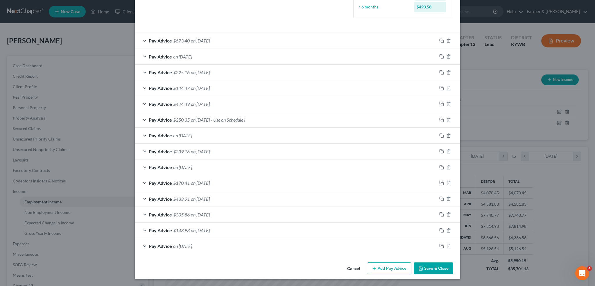
scroll to position [174, 0]
click at [237, 137] on div "Pay Advice on 06/18/2025" at bounding box center [286, 135] width 302 height 15
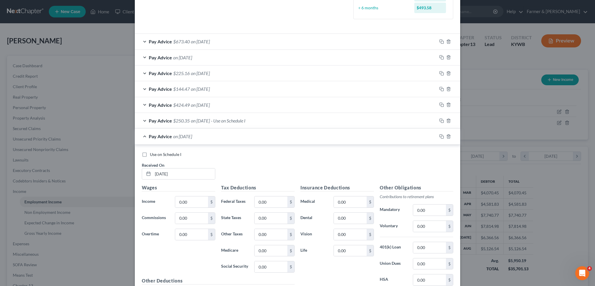
scroll to position [291, 0]
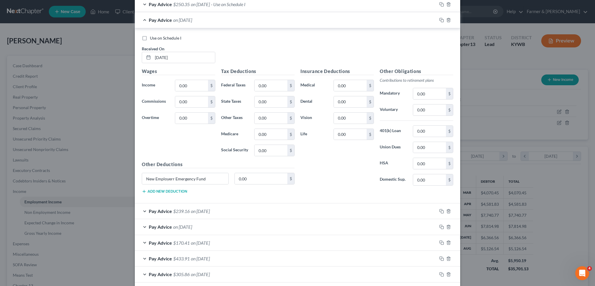
click at [228, 22] on div "Pay Advice on 06/18/2025" at bounding box center [286, 19] width 302 height 15
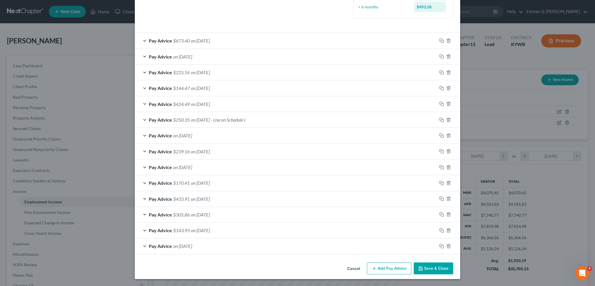
scroll to position [174, 0]
click at [228, 180] on div "Pay Advice $170.41 on 05/08/2025" at bounding box center [286, 183] width 302 height 15
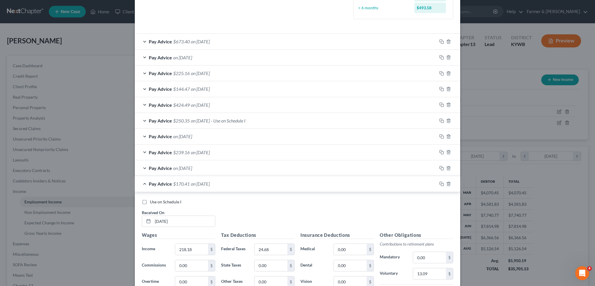
scroll to position [291, 0]
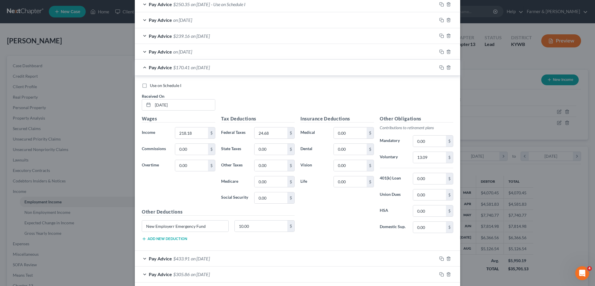
click at [150, 83] on label "Use on Schedule I" at bounding box center [165, 86] width 31 height 6
click at [152, 83] on input "Use on Schedule I" at bounding box center [154, 85] width 4 height 4
checkbox input "true"
type input "10.00"
drag, startPoint x: 214, startPoint y: 224, endPoint x: 101, endPoint y: 210, distance: 114.2
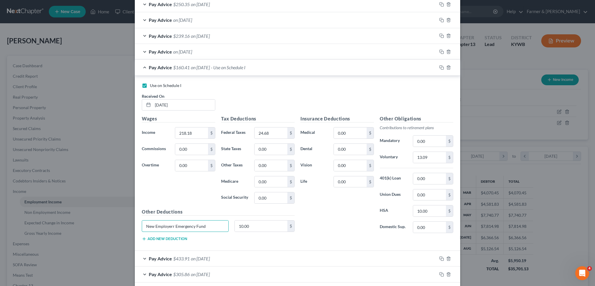
click at [101, 210] on div "Edit Income Source × Employment Type * Select Full or Part Time Employment Self…" at bounding box center [297, 143] width 595 height 286
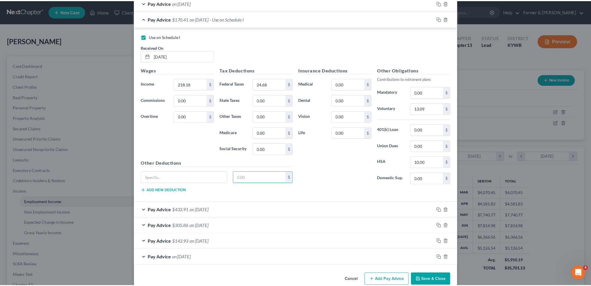
scroll to position [349, 0]
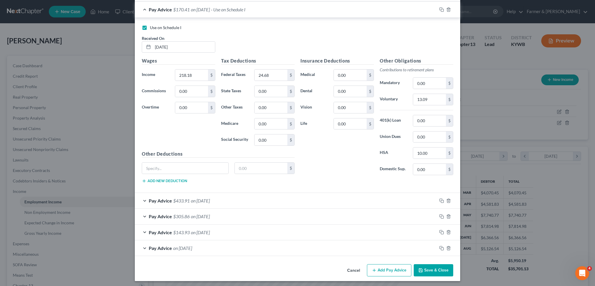
click at [427, 265] on button "Save & Close" at bounding box center [434, 270] width 40 height 12
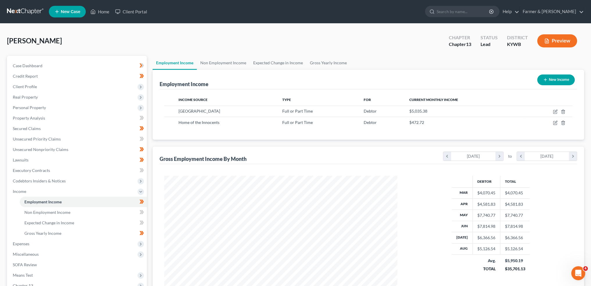
scroll to position [290547, 290418]
click at [52, 245] on span "Expenses" at bounding box center [77, 243] width 139 height 10
click at [51, 212] on link "Home" at bounding box center [83, 212] width 127 height 10
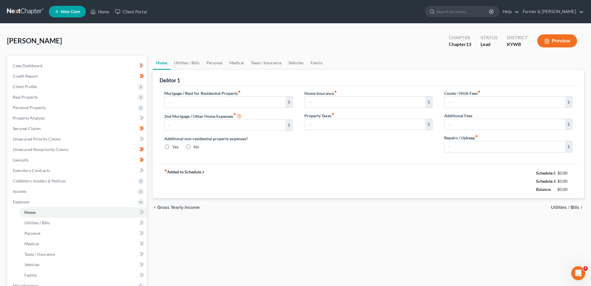
type input "400.00"
type input "0.00"
radio input "true"
type input "0.00"
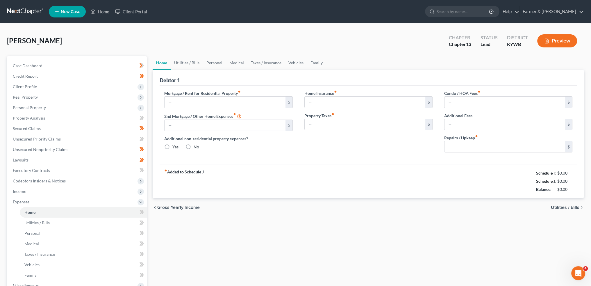
type input "0.00"
type input "75.00"
click at [311, 63] on link "Family" at bounding box center [316, 63] width 19 height 14
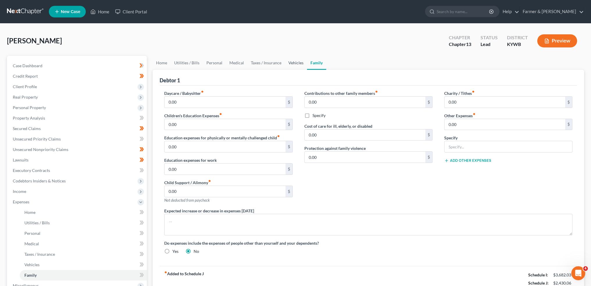
click at [296, 64] on link "Vehicles" at bounding box center [296, 63] width 22 height 14
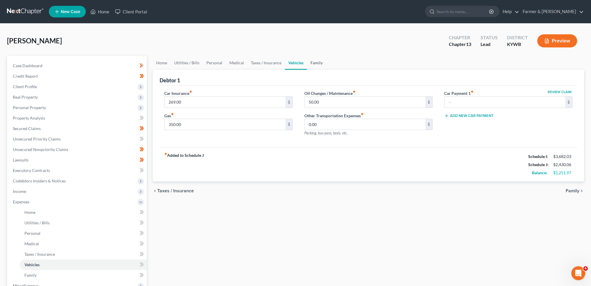
click at [313, 63] on link "Family" at bounding box center [316, 63] width 19 height 14
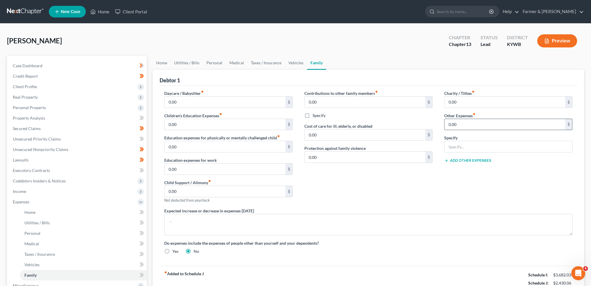
click at [466, 121] on input "0.00" at bounding box center [504, 124] width 121 height 11
type input "177.00"
type input "Student Loan Payments"
click at [292, 60] on link "Vehicles" at bounding box center [296, 63] width 22 height 14
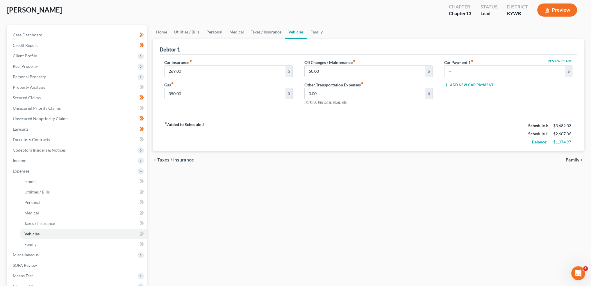
scroll to position [48, 0]
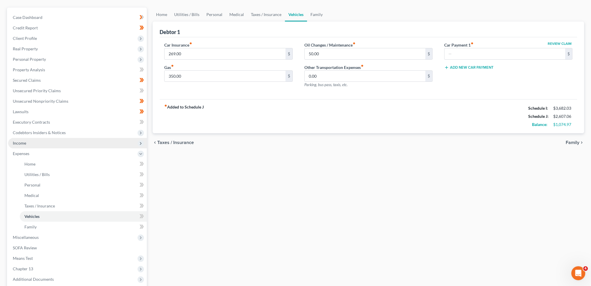
click at [50, 144] on span "Income" at bounding box center [77, 143] width 139 height 10
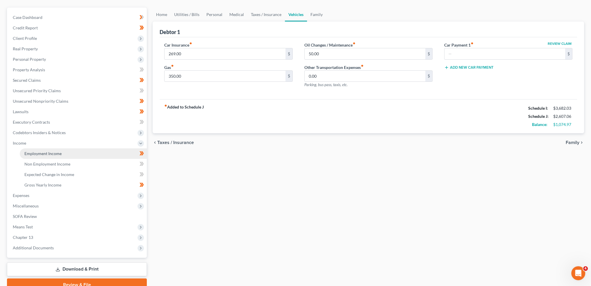
click at [56, 153] on span "Employment Income" at bounding box center [42, 153] width 37 height 5
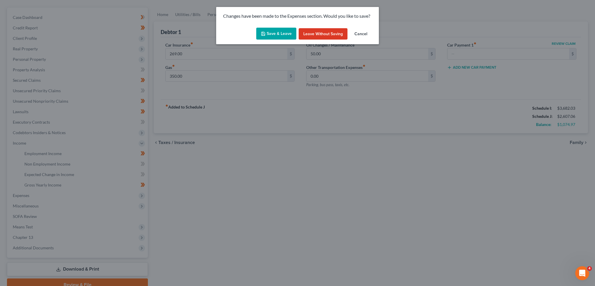
click at [285, 34] on button "Save & Leave" at bounding box center [276, 34] width 40 height 12
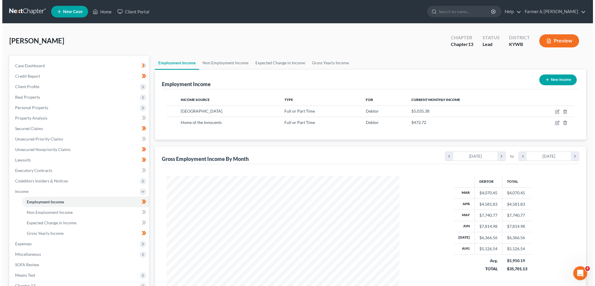
scroll to position [117, 244]
click at [556, 112] on icon "button" at bounding box center [555, 111] width 5 height 5
select select "0"
select select "18"
select select "2"
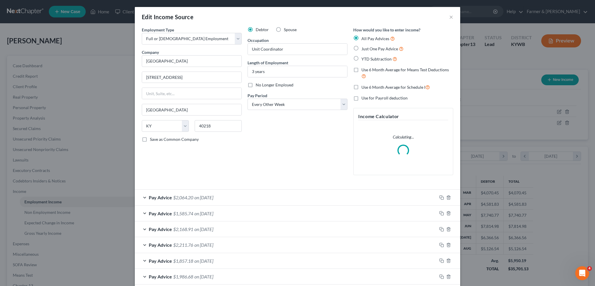
scroll to position [156, 0]
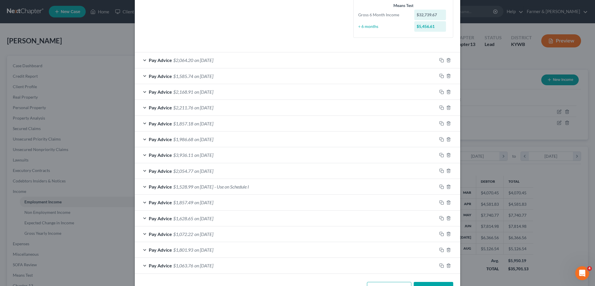
click at [279, 168] on div "Pay Advice $2,054.77 on 05/30/2025" at bounding box center [286, 170] width 302 height 15
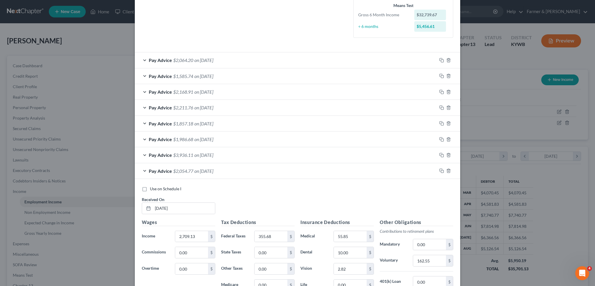
click at [279, 170] on div "Pay Advice $2,054.77 on 05/30/2025" at bounding box center [286, 170] width 302 height 15
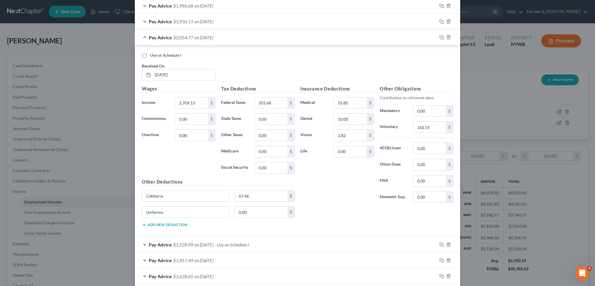
scroll to position [364, 0]
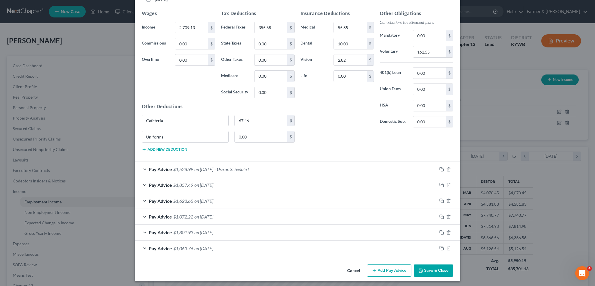
click at [318, 168] on div "Pay Advice $1,528.99 on 05/16/2025 - Use on Schedule I" at bounding box center [286, 168] width 302 height 15
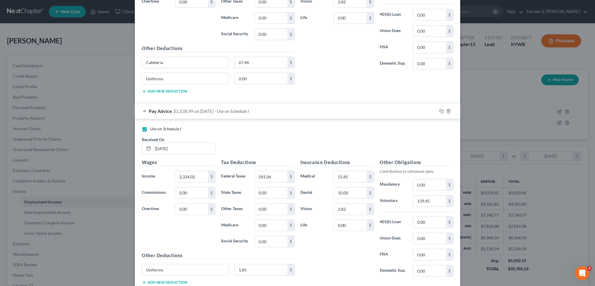
scroll to position [510, 0]
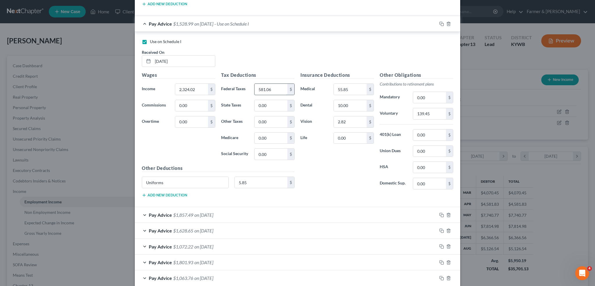
click at [274, 85] on input "581.06" at bounding box center [271, 89] width 33 height 11
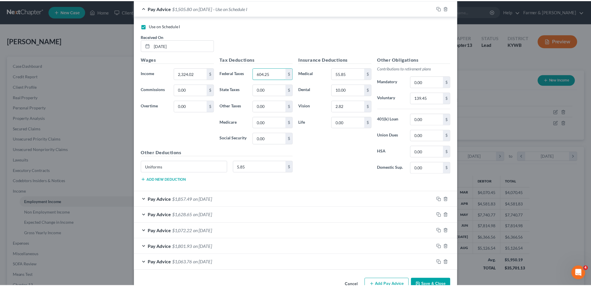
scroll to position [539, 0]
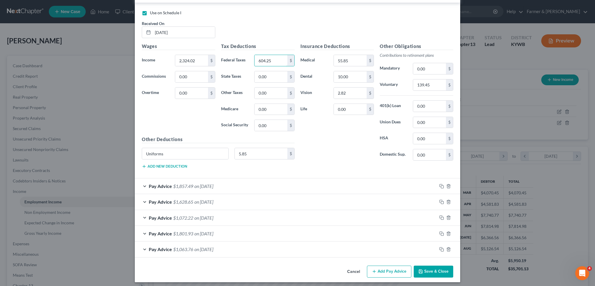
type input "604.25"
click at [421, 270] on button "Save & Close" at bounding box center [434, 271] width 40 height 12
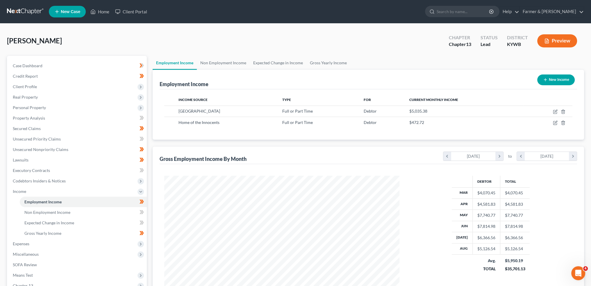
scroll to position [290547, 290418]
click at [229, 64] on link "Non Employment Income" at bounding box center [223, 63] width 53 height 14
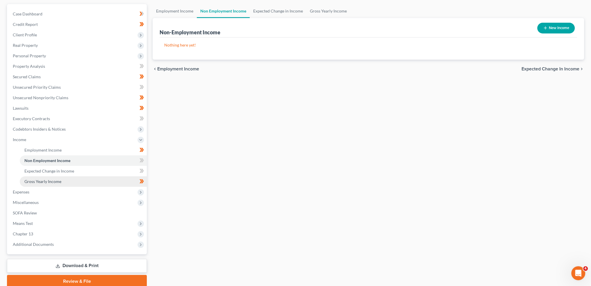
scroll to position [75, 0]
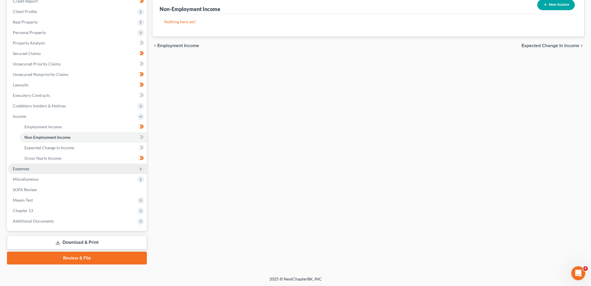
click at [28, 168] on span "Expenses" at bounding box center [21, 168] width 17 height 5
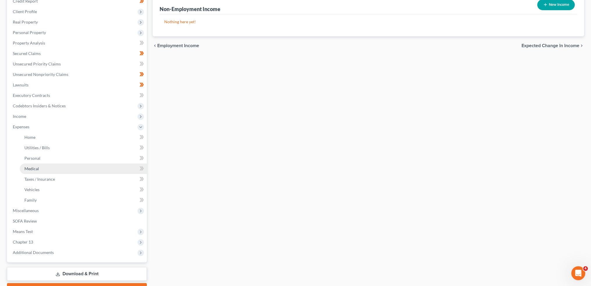
click at [30, 171] on link "Medical" at bounding box center [83, 168] width 127 height 10
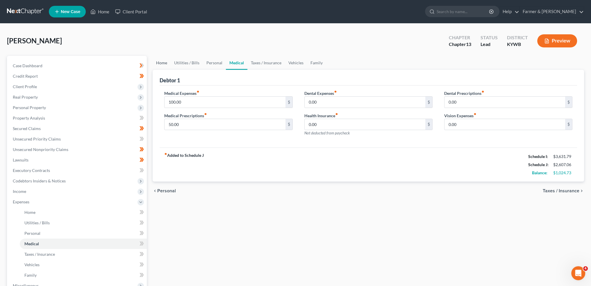
click at [158, 60] on link "Home" at bounding box center [162, 63] width 18 height 14
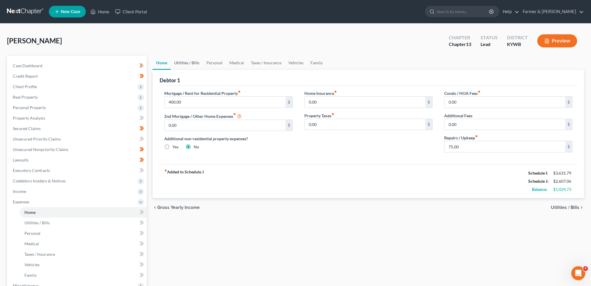
click at [177, 65] on link "Utilities / Bills" at bounding box center [187, 63] width 32 height 14
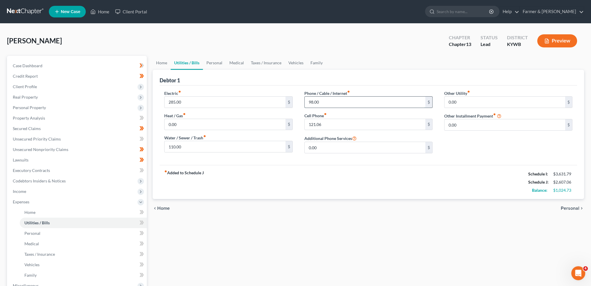
click at [321, 100] on input "98.00" at bounding box center [365, 102] width 121 height 11
type input "60.00"
click at [210, 62] on link "Personal" at bounding box center [214, 63] width 23 height 14
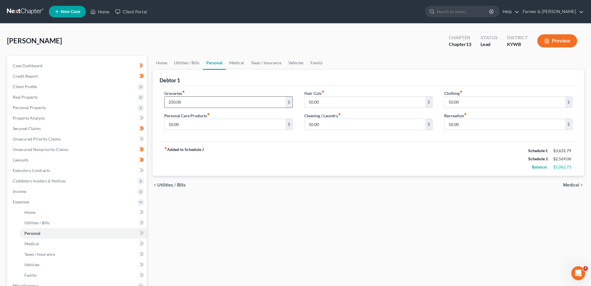
click at [196, 104] on input "250.00" at bounding box center [225, 102] width 121 height 11
type input "450.00"
type input "100.00"
type input "0.00"
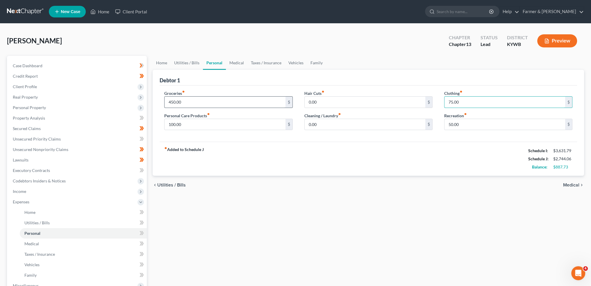
type input "75.00"
drag, startPoint x: 247, startPoint y: 60, endPoint x: 238, endPoint y: 62, distance: 9.3
click at [247, 60] on link "Taxes / Insurance" at bounding box center [265, 63] width 37 height 14
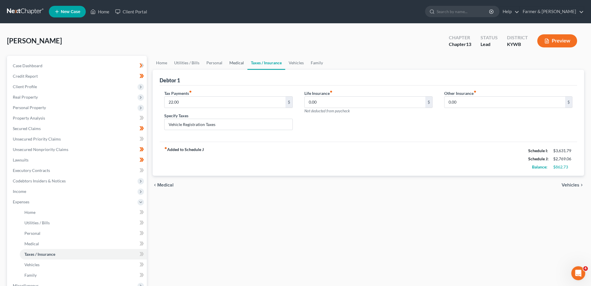
click at [238, 62] on link "Medical" at bounding box center [237, 63] width 22 height 14
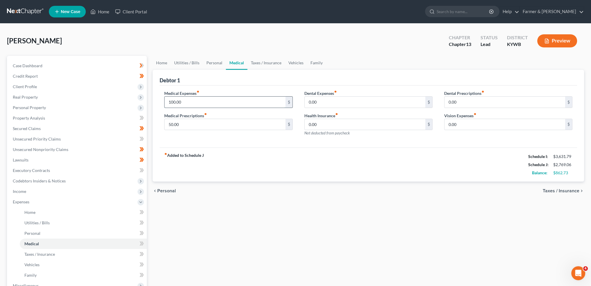
click at [210, 100] on input "100.00" at bounding box center [225, 102] width 121 height 11
click at [266, 55] on div "Livingston, Crescencia Upgraded Chapter Chapter 13 Status Lead District KYWB Pr…" at bounding box center [295, 43] width 577 height 25
click at [266, 64] on link "Taxes / Insurance" at bounding box center [265, 63] width 37 height 14
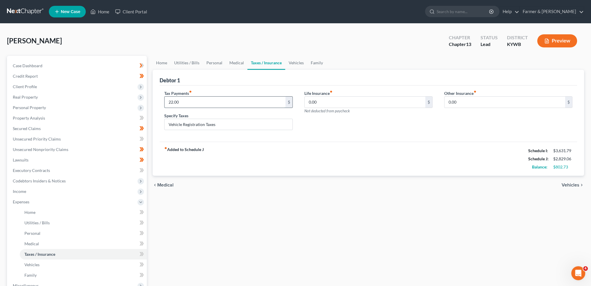
click at [201, 103] on input "22.00" at bounding box center [225, 102] width 121 height 11
click at [301, 64] on link "Vehicles" at bounding box center [296, 63] width 22 height 14
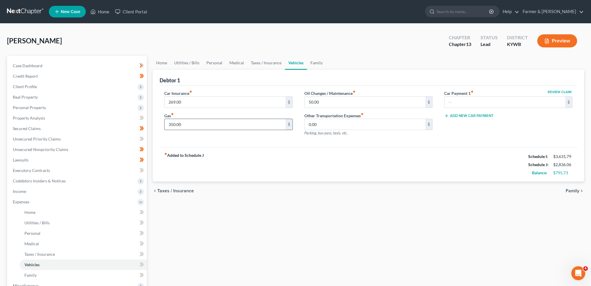
click at [224, 127] on input "350.00" at bounding box center [225, 124] width 121 height 11
click at [316, 64] on link "Family" at bounding box center [316, 63] width 19 height 14
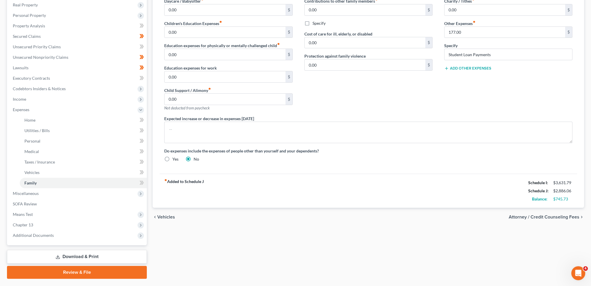
scroll to position [106, 0]
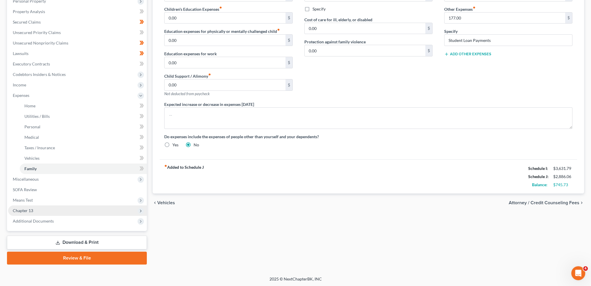
click at [47, 212] on span "Chapter 13" at bounding box center [77, 210] width 139 height 10
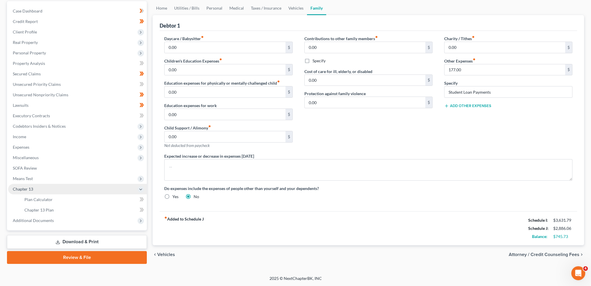
scroll to position [54, 0]
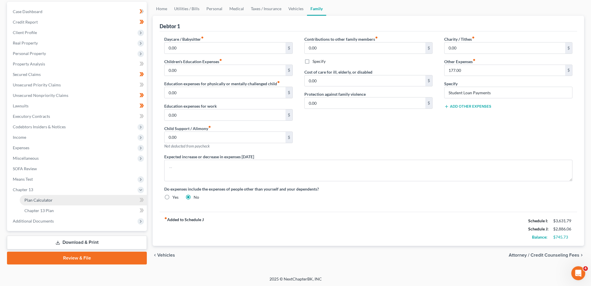
click at [46, 199] on span "Plan Calculator" at bounding box center [38, 199] width 28 height 5
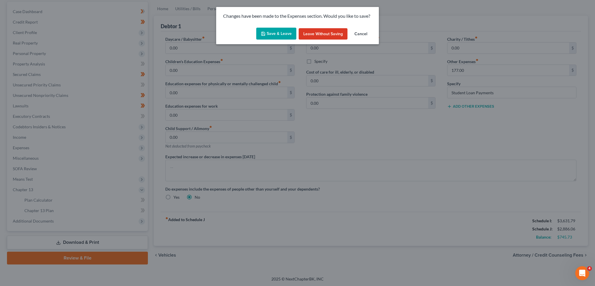
click at [272, 36] on button "Save & Leave" at bounding box center [276, 34] width 40 height 12
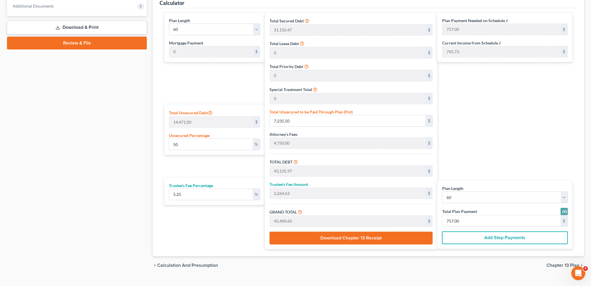
scroll to position [279, 0]
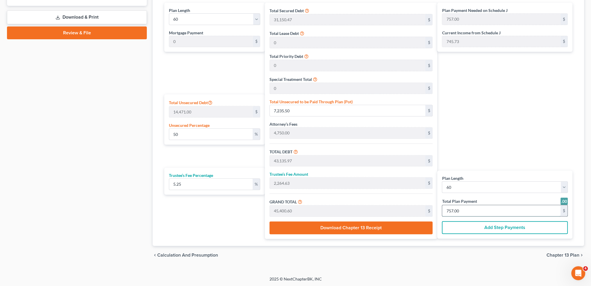
click at [480, 211] on input "757.00" at bounding box center [501, 210] width 118 height 11
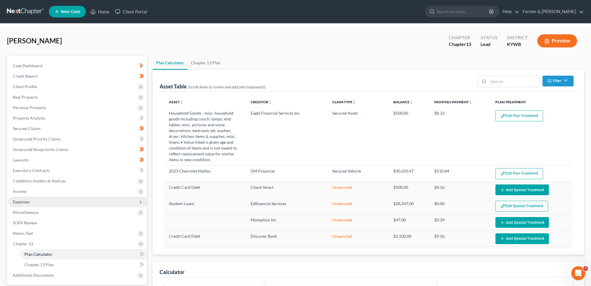
click at [71, 203] on span "Expenses" at bounding box center [77, 201] width 139 height 10
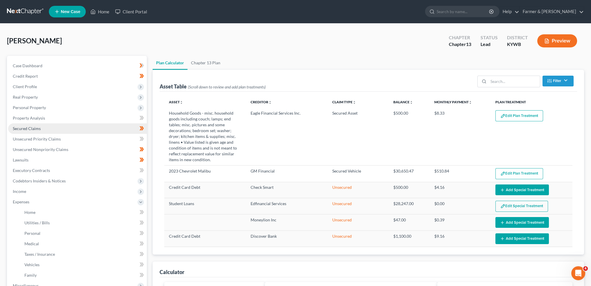
click at [33, 127] on span "Secured Claims" at bounding box center [27, 128] width 28 height 5
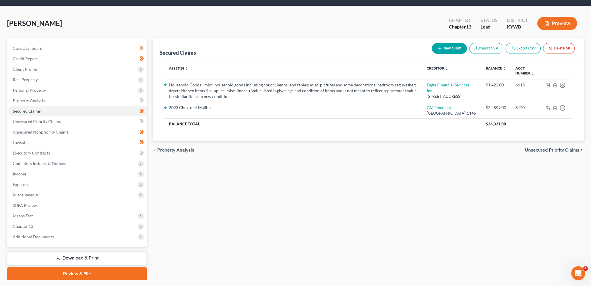
scroll to position [33, 0]
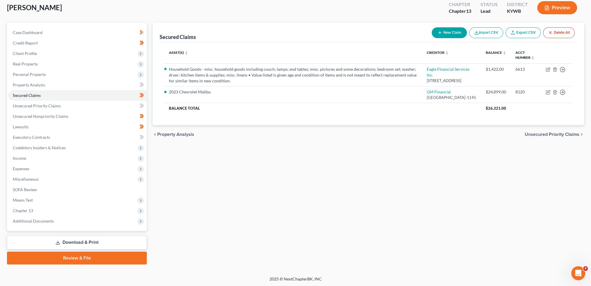
drag, startPoint x: 549, startPoint y: 266, endPoint x: 483, endPoint y: 253, distance: 67.3
click at [548, 266] on div "Petition Navigation Case Dashboard Payments Invoices Payments Payments Credit R…" at bounding box center [295, 146] width 577 height 246
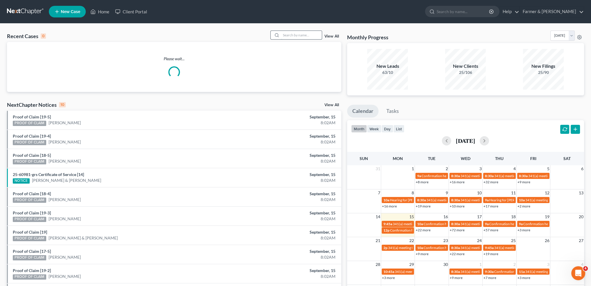
click at [303, 36] on input "search" at bounding box center [301, 35] width 41 height 8
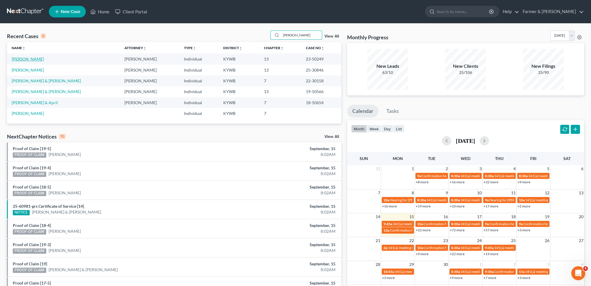
type input "[PERSON_NAME]"
click at [34, 58] on link "[PERSON_NAME]" at bounding box center [28, 58] width 32 height 5
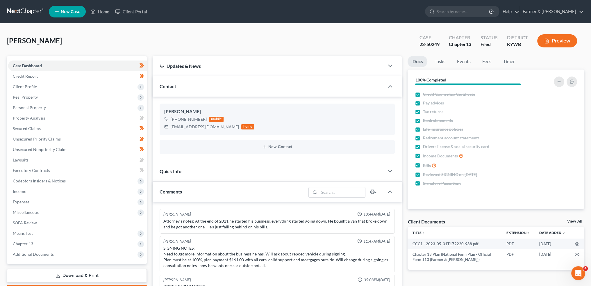
scroll to position [8, 0]
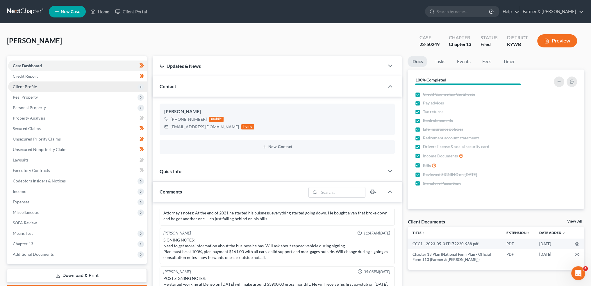
click at [36, 85] on span "Client Profile" at bounding box center [77, 86] width 139 height 10
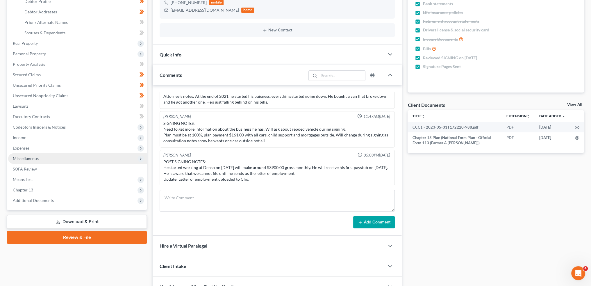
scroll to position [145, 0]
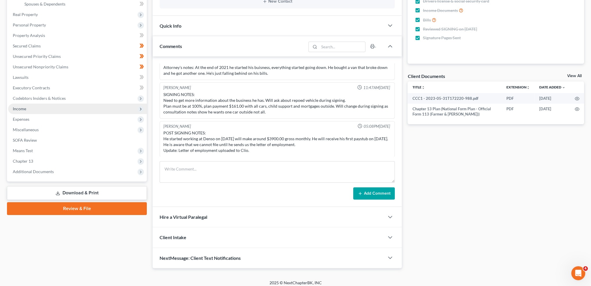
click at [36, 108] on span "Income" at bounding box center [77, 108] width 139 height 10
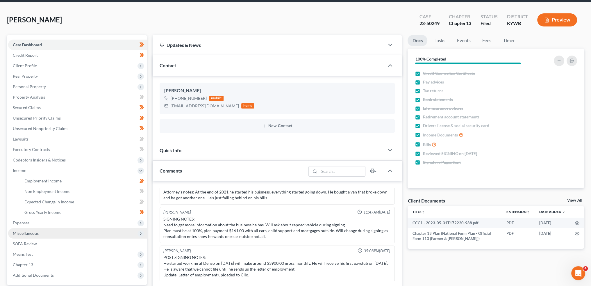
scroll to position [0, 0]
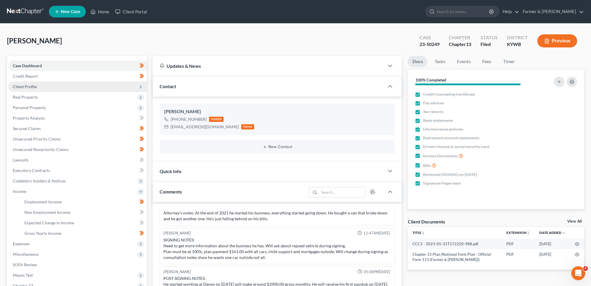
click at [37, 87] on span "Client Profile" at bounding box center [77, 86] width 139 height 10
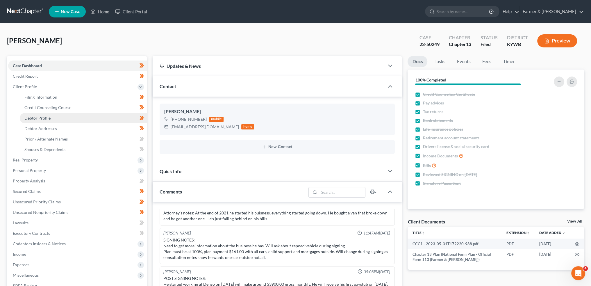
click at [40, 116] on span "Debtor Profile" at bounding box center [37, 117] width 26 height 5
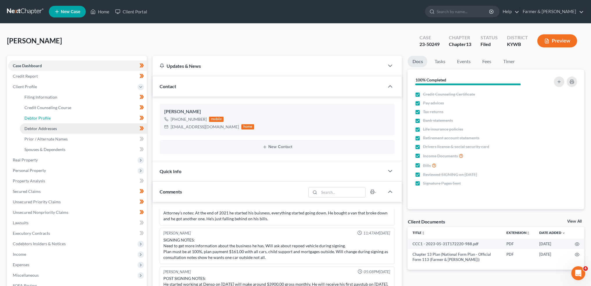
select select "0"
select select "3"
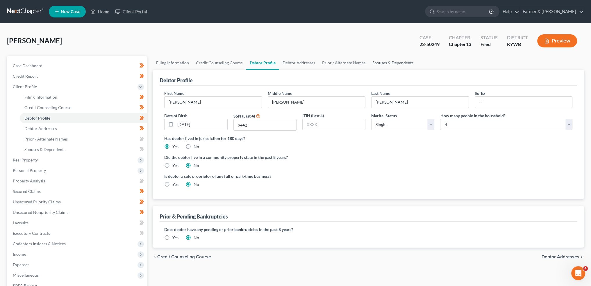
click at [386, 58] on link "Spouses & Dependents" at bounding box center [393, 63] width 48 height 14
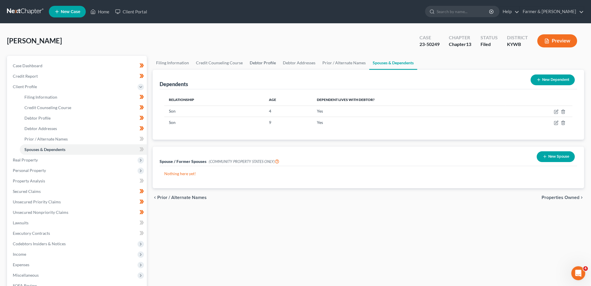
click at [267, 64] on link "Debtor Profile" at bounding box center [262, 63] width 33 height 14
select select "0"
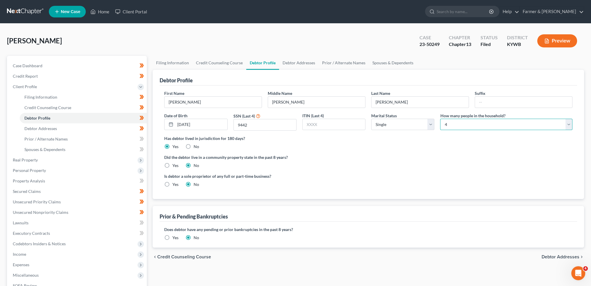
click at [487, 122] on select "Select 1 2 3 4 5 6 7 8 9 10 11 12 13 14 15 16 17 18 19 20" at bounding box center [506, 125] width 132 height 12
select select "2"
click at [440, 119] on select "Select 1 2 3 4 5 6 7 8 9 10 11 12 13 14 15 16 17 18 19 20" at bounding box center [506, 125] width 132 height 12
click at [414, 168] on ng-include "First Name [PERSON_NAME] Middle Name [PERSON_NAME] Last Name [PERSON_NAME] Suff…" at bounding box center [368, 141] width 408 height 102
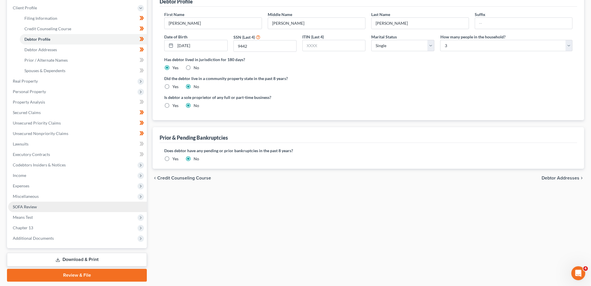
scroll to position [96, 0]
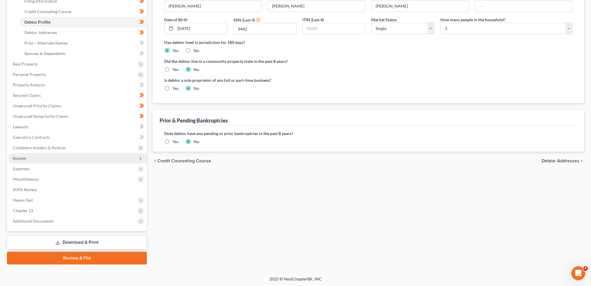
click at [66, 157] on span "Income" at bounding box center [77, 158] width 139 height 10
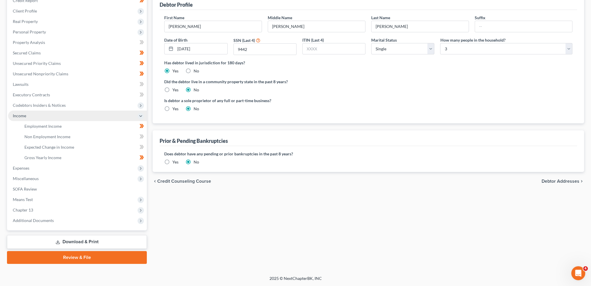
scroll to position [75, 0]
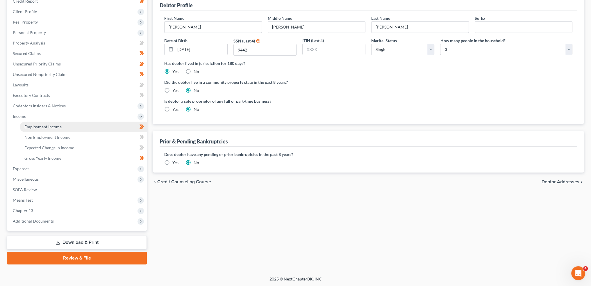
click at [64, 125] on link "Employment Income" at bounding box center [83, 126] width 127 height 10
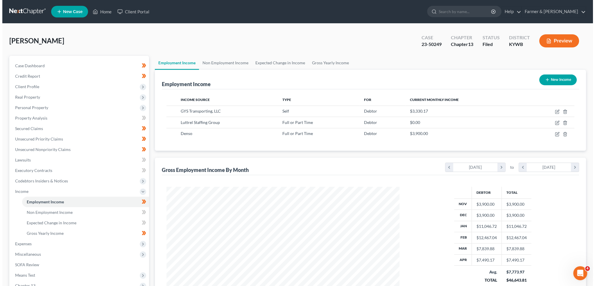
scroll to position [117, 244]
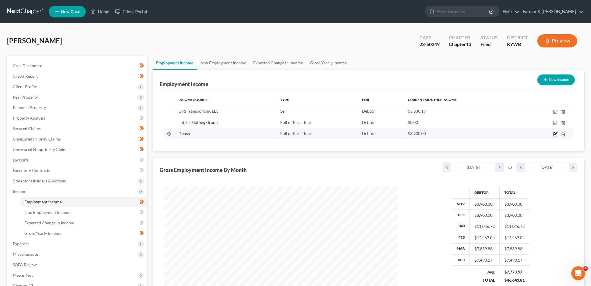
click at [556, 133] on icon "button" at bounding box center [555, 133] width 3 height 3
select select "0"
select select "18"
select select "2"
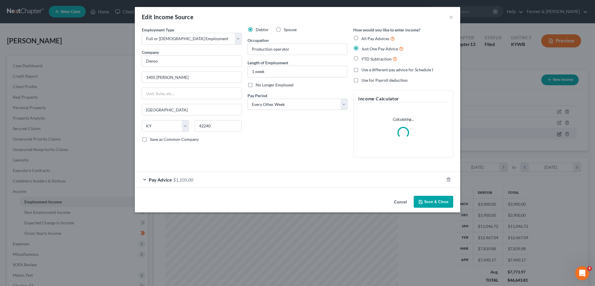
scroll to position [117, 246]
click at [322, 178] on div "Pay Advice $1,105.00" at bounding box center [289, 179] width 309 height 15
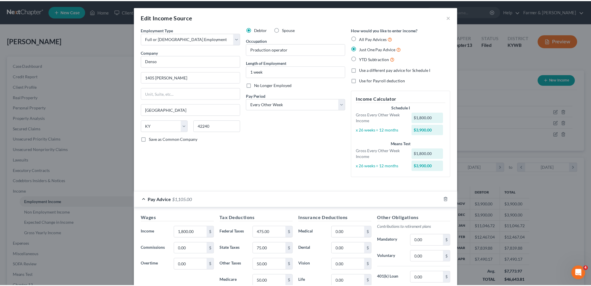
scroll to position [94, 0]
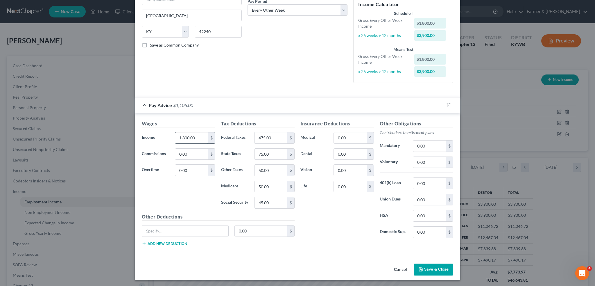
click at [195, 138] on input "1,800.00" at bounding box center [191, 137] width 33 height 11
type input "1,880.00"
click at [433, 267] on button "Save & Close" at bounding box center [434, 269] width 40 height 12
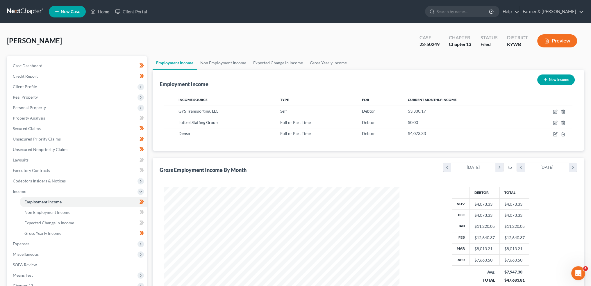
scroll to position [290547, 290418]
click at [238, 61] on link "Non Employment Income" at bounding box center [223, 63] width 53 height 14
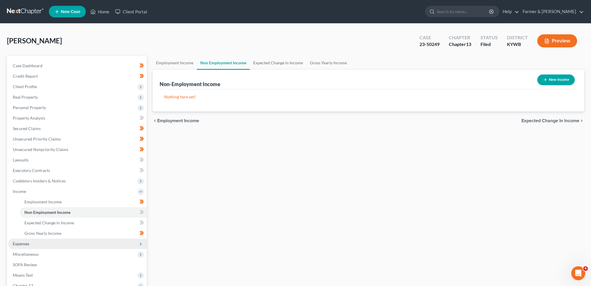
click at [58, 247] on span "Expenses" at bounding box center [77, 243] width 139 height 10
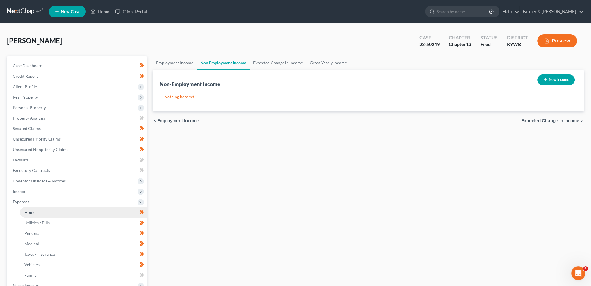
click at [63, 211] on link "Home" at bounding box center [83, 212] width 127 height 10
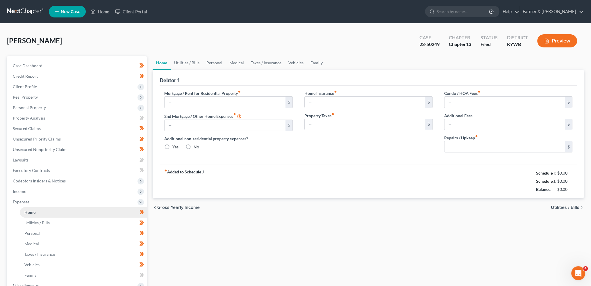
type input "650.00"
type input "0.00"
radio input "true"
type input "0.00"
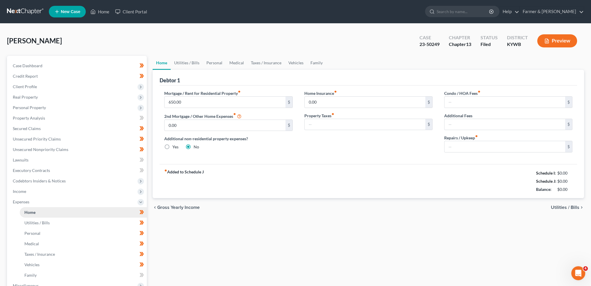
type input "0.00"
type input "50.00"
click at [195, 60] on link "Utilities / Bills" at bounding box center [187, 63] width 32 height 14
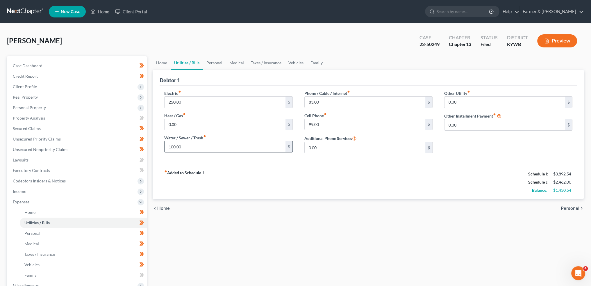
click at [184, 145] on input "100.00" at bounding box center [225, 146] width 121 height 11
type input "85.00"
click at [248, 163] on div "Electric fiber_manual_record 250.00 $ Heat / Gas fiber_manual_record 0.00 $ Wat…" at bounding box center [368, 124] width 417 height 79
click at [220, 64] on link "Personal" at bounding box center [214, 63] width 23 height 14
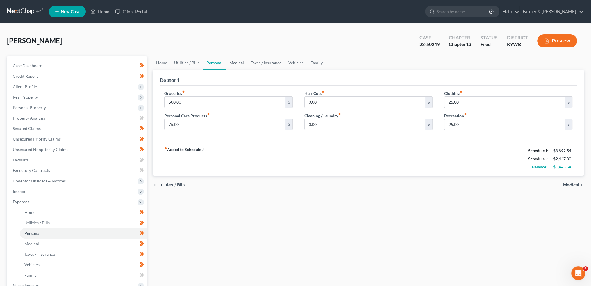
click at [242, 65] on link "Medical" at bounding box center [237, 63] width 22 height 14
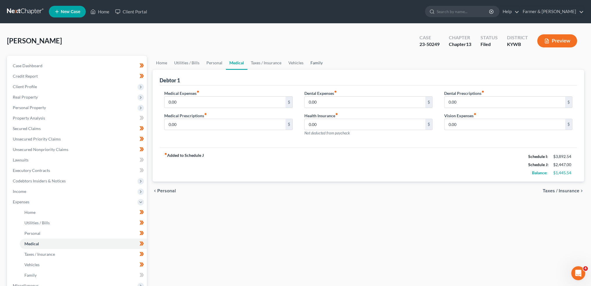
click at [312, 64] on link "Family" at bounding box center [316, 63] width 19 height 14
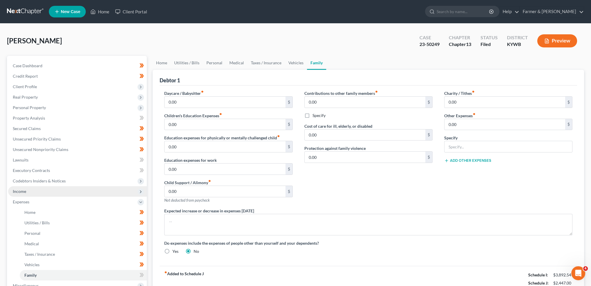
click at [16, 194] on span "Income" at bounding box center [77, 191] width 139 height 10
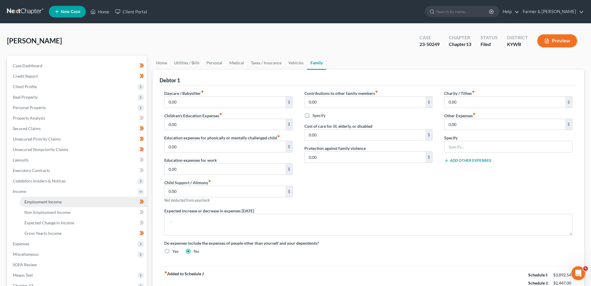
click at [29, 204] on link "Employment Income" at bounding box center [83, 201] width 127 height 10
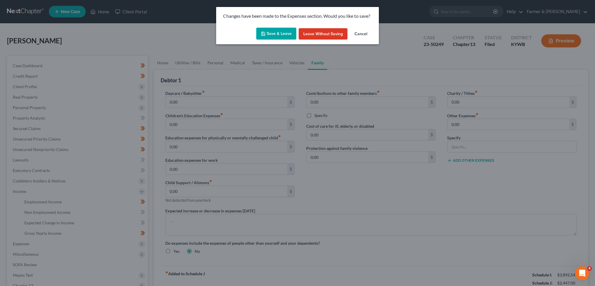
click at [266, 34] on icon "button" at bounding box center [263, 33] width 5 height 5
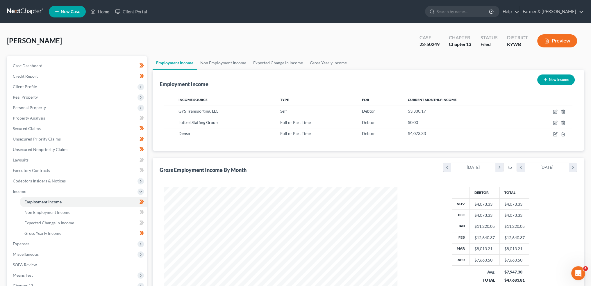
scroll to position [117, 244]
click at [31, 65] on span "Case Dashboard" at bounding box center [28, 65] width 30 height 5
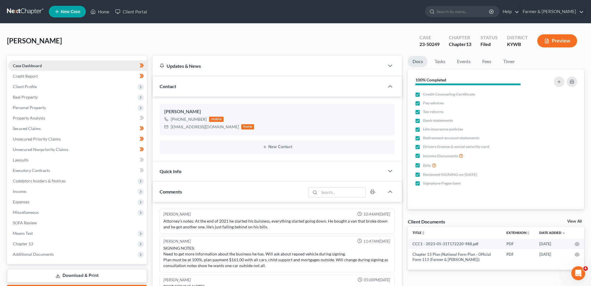
scroll to position [8, 0]
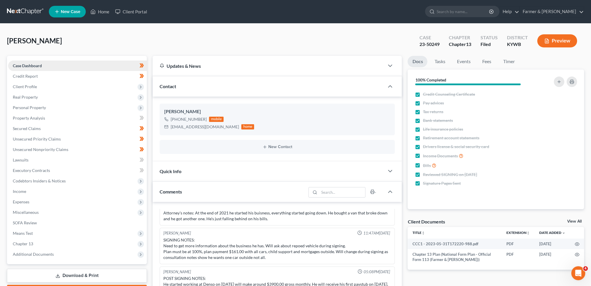
click at [31, 65] on span "Case Dashboard" at bounding box center [27, 65] width 29 height 5
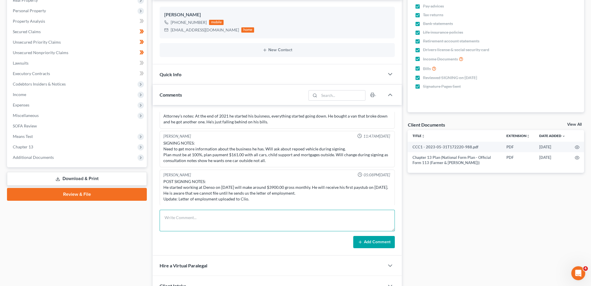
click at [183, 212] on textarea at bounding box center [277, 221] width 235 height 22
type textarea ";"
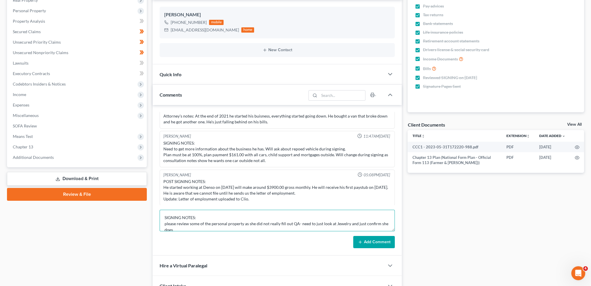
scroll to position [1, 0]
click at [258, 226] on textarea "SIGNING NOTES: please review some of the personal property as she did not reall…" at bounding box center [277, 221] width 235 height 22
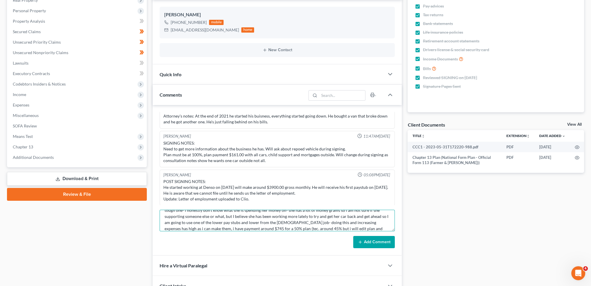
scroll to position [31, 0]
type textarea "SIGNING NOTES: please review some of the personal property as she did not reall…"
click at [383, 244] on button "Add Comment" at bounding box center [374, 242] width 42 height 12
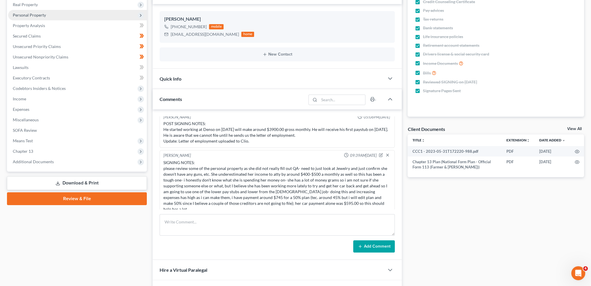
scroll to position [0, 0]
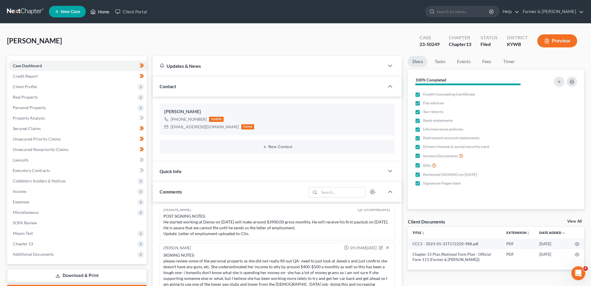
click at [102, 12] on link "Home" at bounding box center [99, 11] width 25 height 10
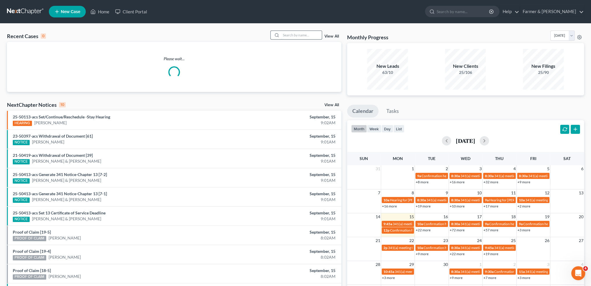
click at [303, 35] on input "search" at bounding box center [301, 35] width 41 height 8
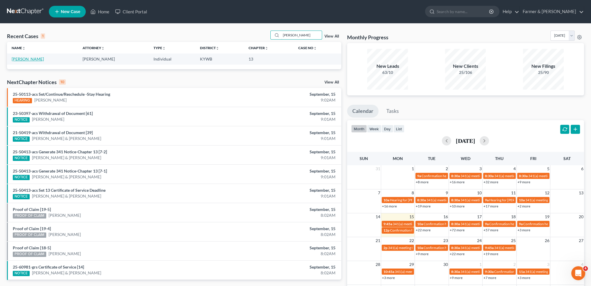
type input "[PERSON_NAME]"
click at [29, 59] on link "[PERSON_NAME]" at bounding box center [28, 58] width 32 height 5
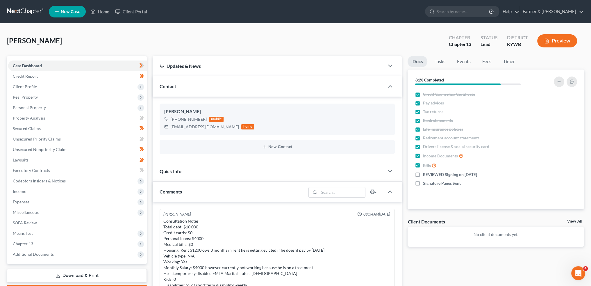
scroll to position [86, 0]
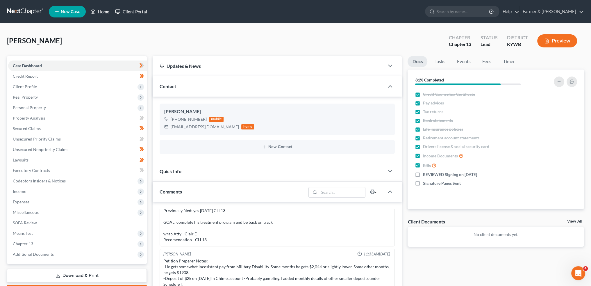
drag, startPoint x: 117, startPoint y: 6, endPoint x: 106, endPoint y: 10, distance: 11.9
click at [117, 7] on link "Client Portal" at bounding box center [131, 11] width 38 height 10
click at [106, 10] on link "Home" at bounding box center [99, 11] width 25 height 10
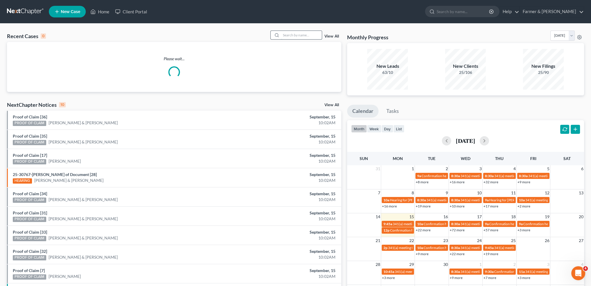
click at [296, 37] on input "search" at bounding box center [301, 35] width 41 height 8
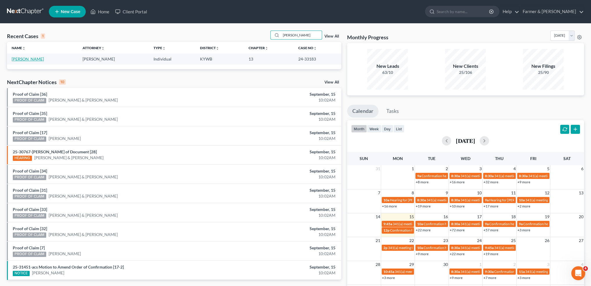
type input "stephen anderson"
click at [29, 61] on link "Anderson, Stephen" at bounding box center [28, 58] width 32 height 5
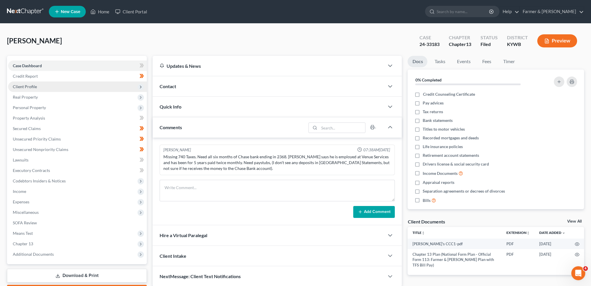
click at [39, 84] on span "Client Profile" at bounding box center [77, 86] width 139 height 10
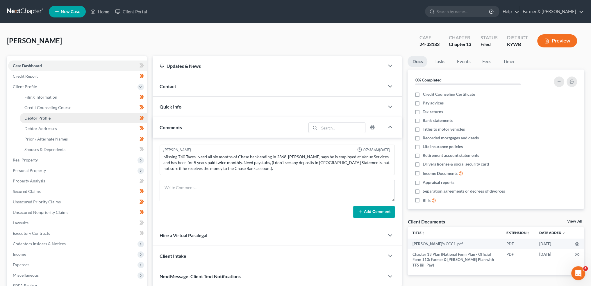
click at [48, 118] on span "Debtor Profile" at bounding box center [37, 117] width 26 height 5
select select "4"
select select "0"
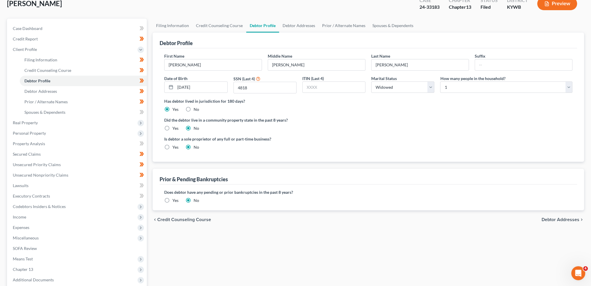
scroll to position [48, 0]
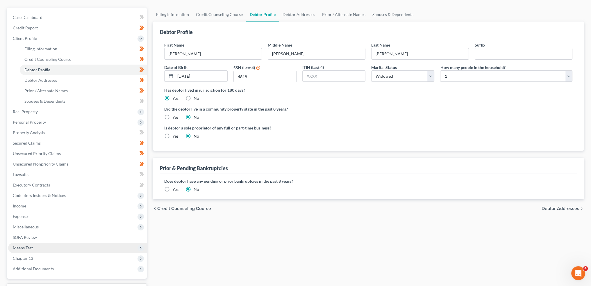
click at [43, 247] on span "Means Test" at bounding box center [77, 247] width 139 height 10
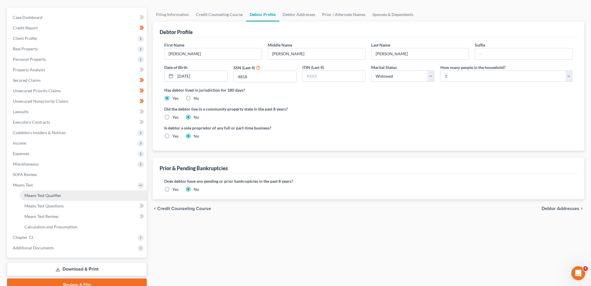
click at [50, 196] on span "Means Test Qualifier" at bounding box center [42, 195] width 37 height 5
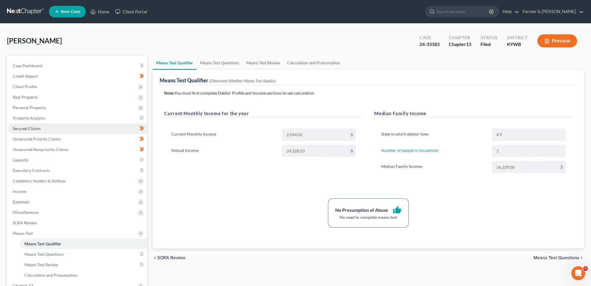
click at [35, 127] on span "Secured Claims" at bounding box center [27, 128] width 28 height 5
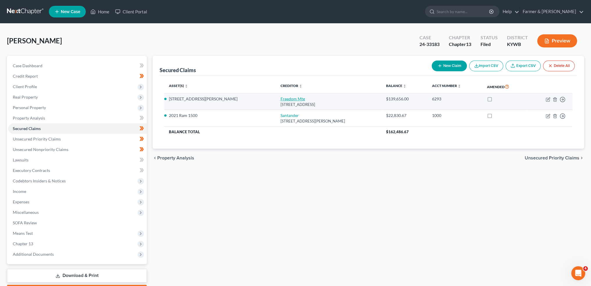
click at [280, 99] on link "Freedom Mtg" at bounding box center [292, 98] width 24 height 5
select select "9"
select select "4"
select select "0"
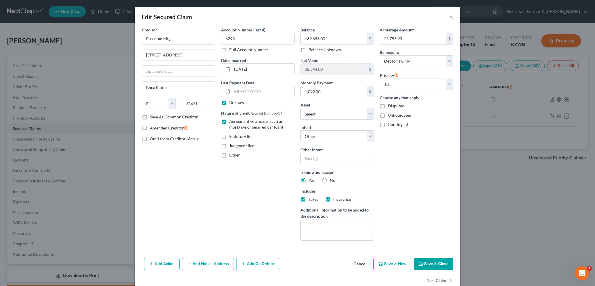
click at [425, 262] on button "Save & Close" at bounding box center [434, 264] width 40 height 12
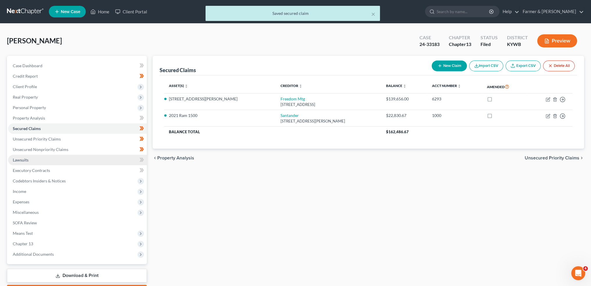
click at [36, 162] on link "Lawsuits" at bounding box center [77, 160] width 139 height 10
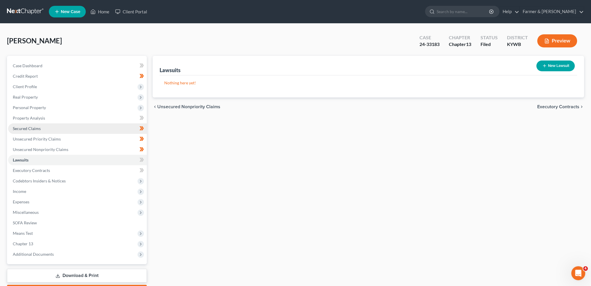
click at [33, 127] on span "Secured Claims" at bounding box center [27, 128] width 28 height 5
